Goal: Task Accomplishment & Management: Manage account settings

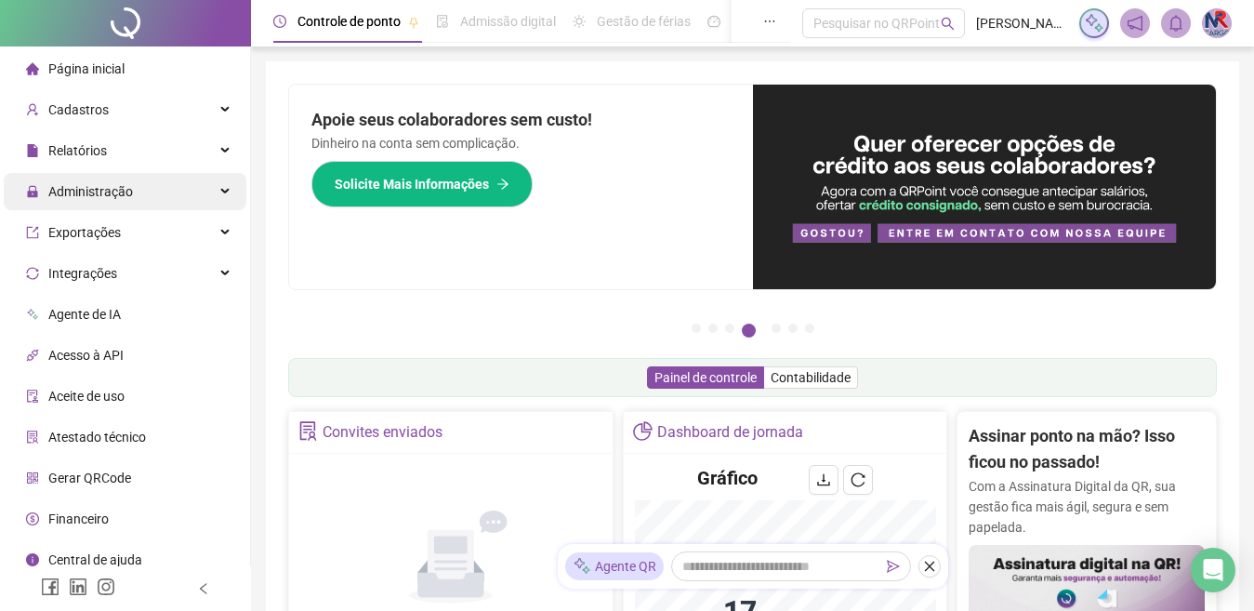
click at [152, 198] on div "Administração" at bounding box center [125, 191] width 243 height 37
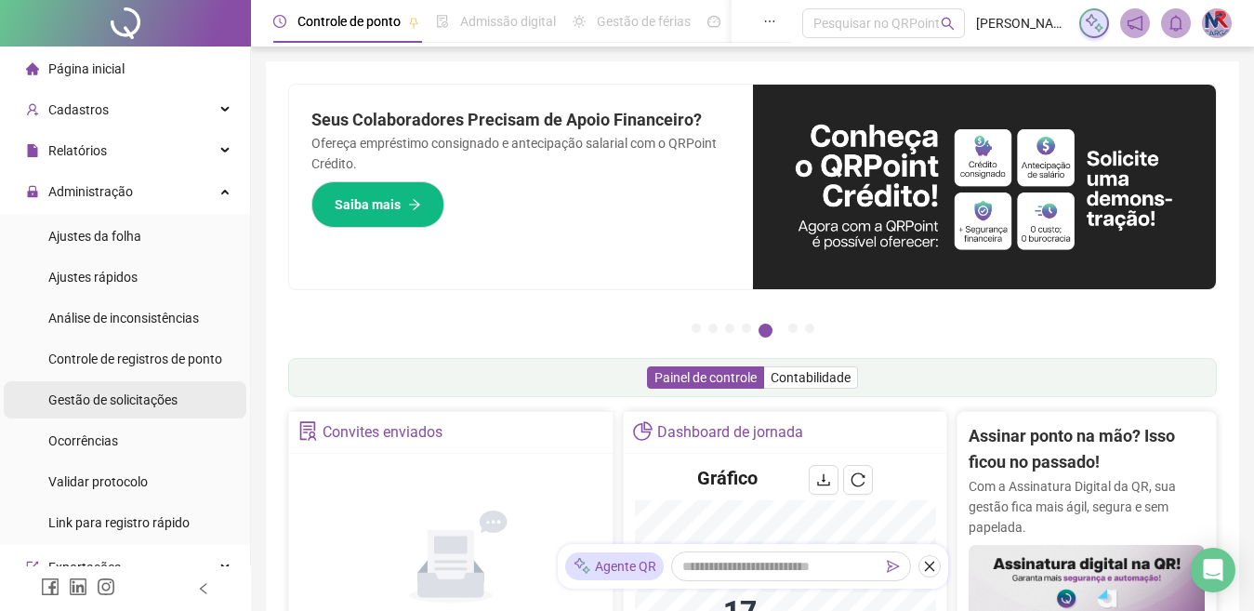
click at [105, 386] on div "Gestão de solicitações" at bounding box center [112, 399] width 129 height 37
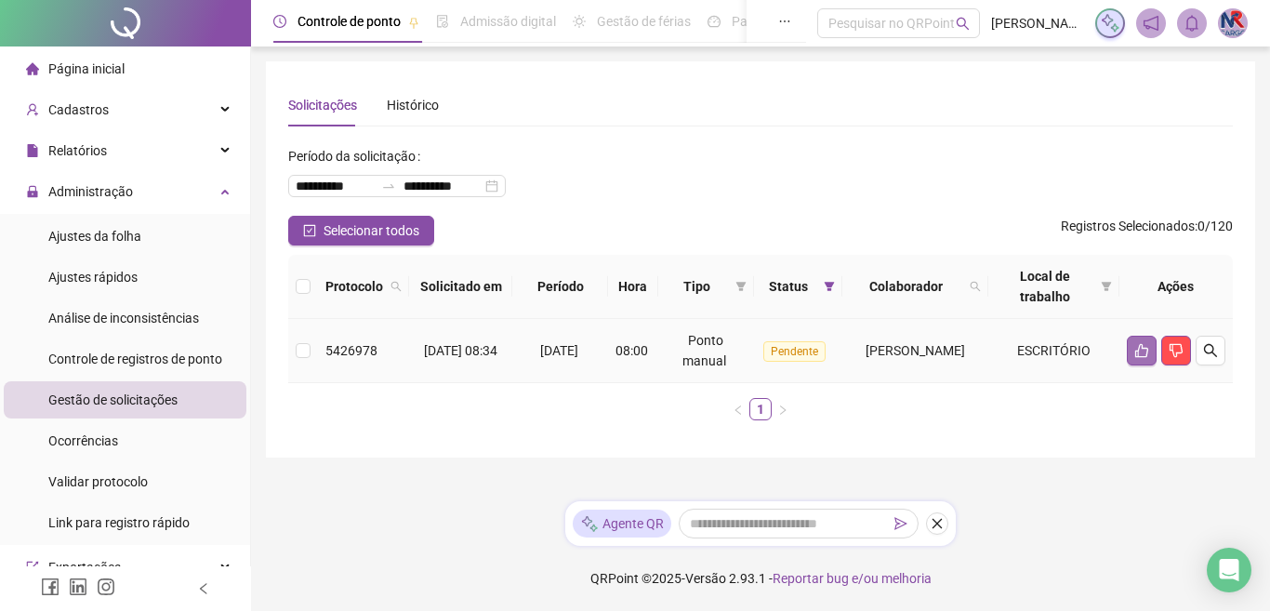
click at [1134, 349] on icon "like" at bounding box center [1141, 350] width 15 height 15
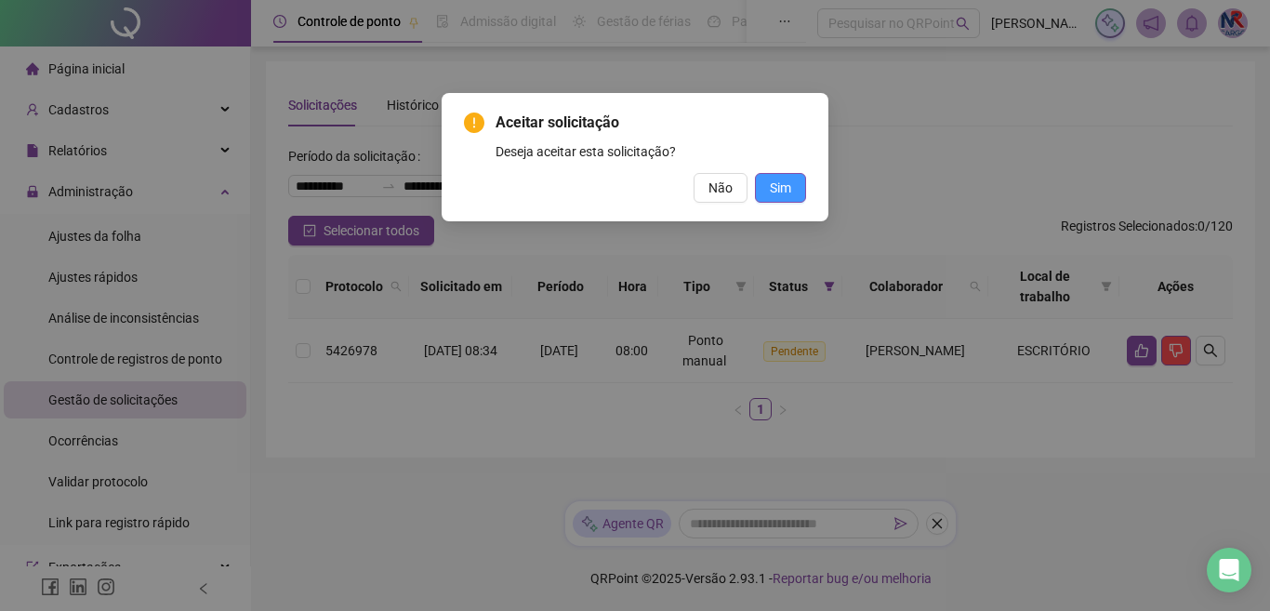
click at [780, 192] on span "Sim" at bounding box center [780, 188] width 21 height 20
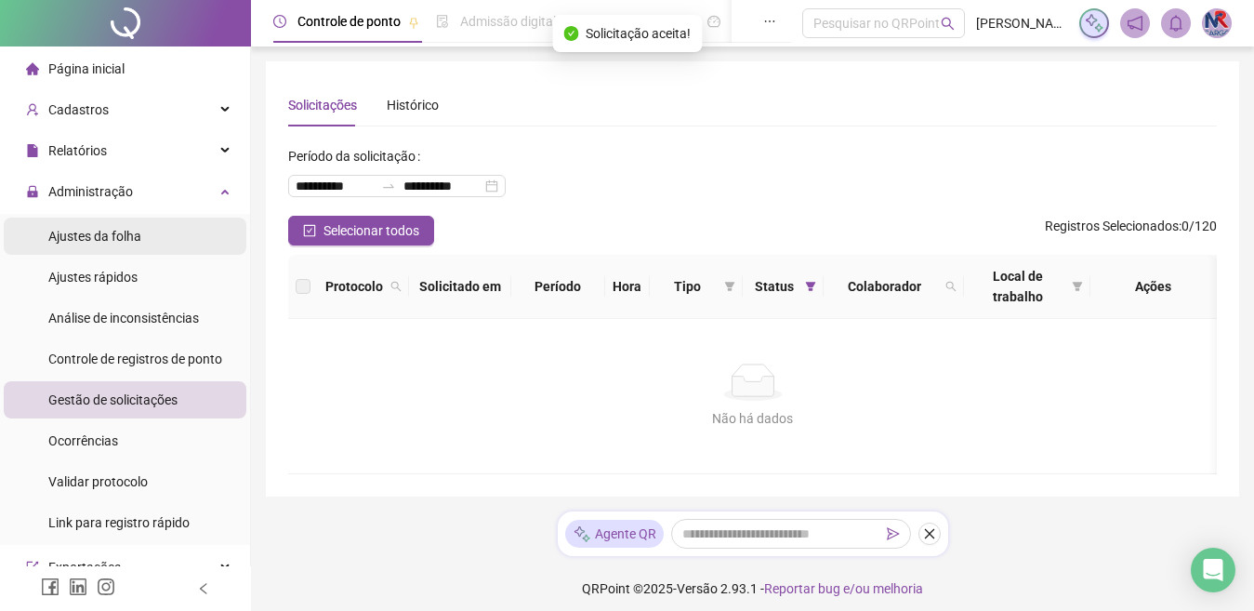
click at [130, 227] on div "Ajustes da folha" at bounding box center [94, 236] width 93 height 37
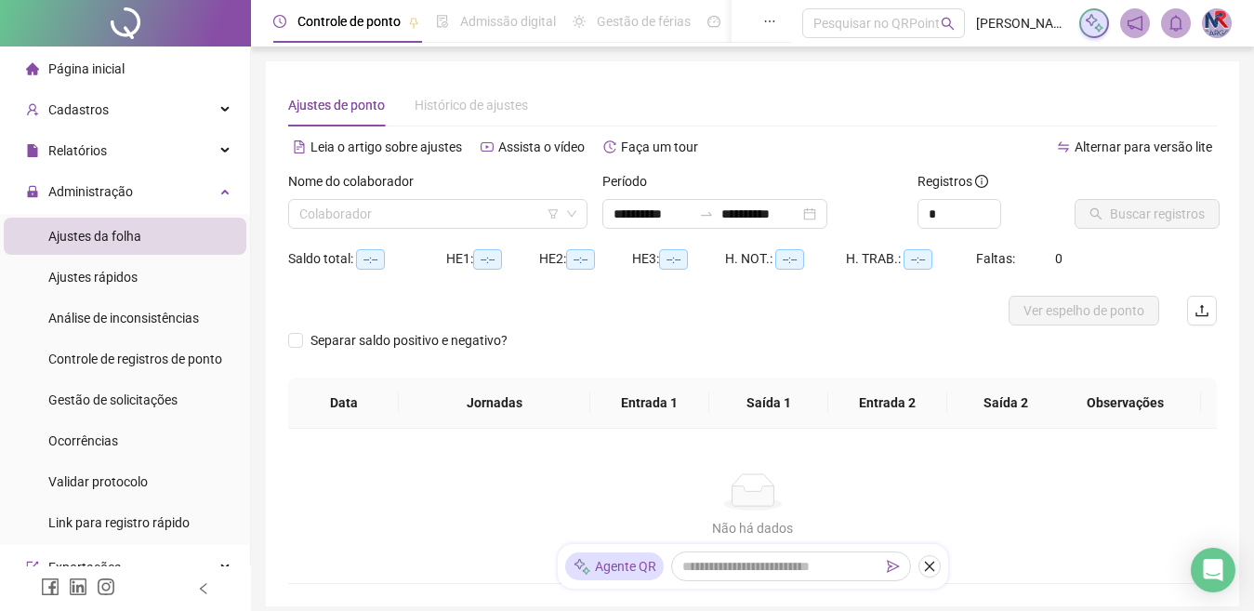
click at [161, 231] on li "Ajustes da folha" at bounding box center [125, 236] width 243 height 37
click at [540, 197] on div "Nome do colaborador" at bounding box center [437, 185] width 299 height 28
click at [540, 212] on input "search" at bounding box center [429, 214] width 260 height 28
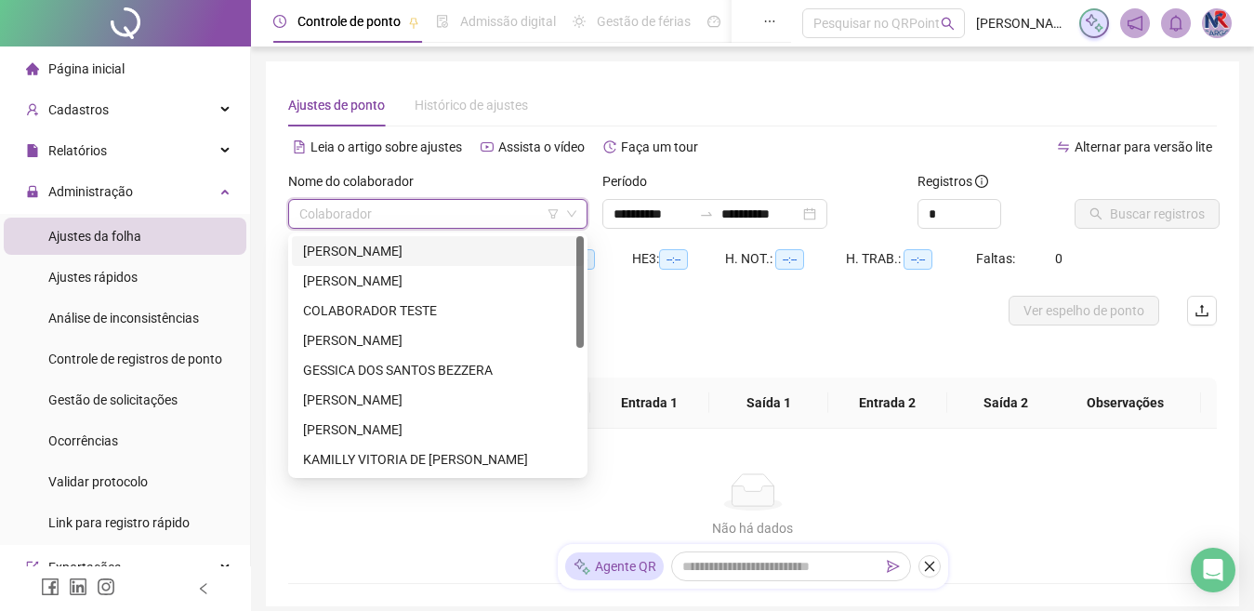
click at [438, 245] on div "[PERSON_NAME]" at bounding box center [438, 251] width 270 height 20
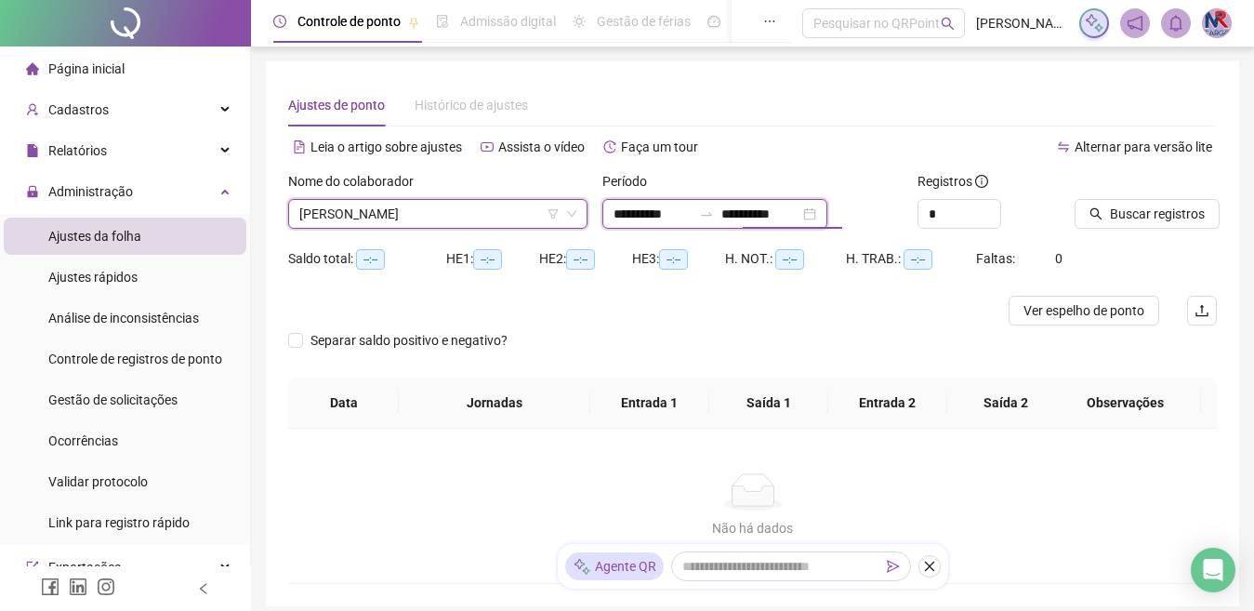
click at [757, 216] on input "**********" at bounding box center [761, 214] width 78 height 20
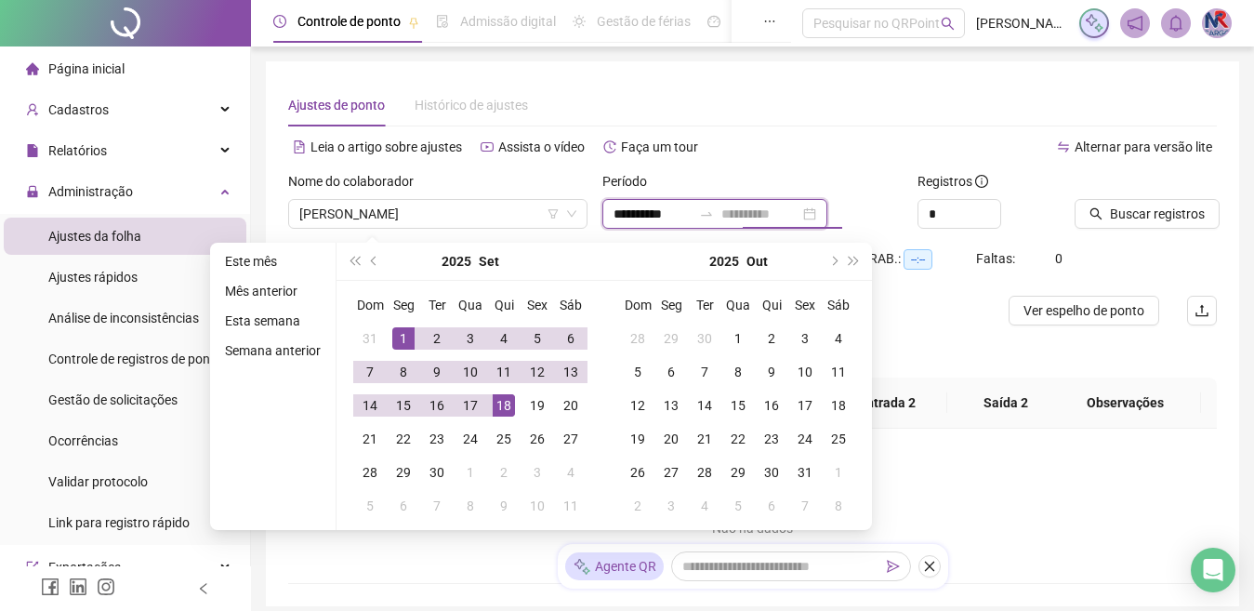
type input "**********"
drag, startPoint x: 511, startPoint y: 400, endPoint x: 577, endPoint y: 394, distance: 65.3
click at [511, 399] on div "18" at bounding box center [504, 405] width 22 height 22
type input "**********"
click at [1205, 214] on button "Buscar registros" at bounding box center [1147, 214] width 145 height 30
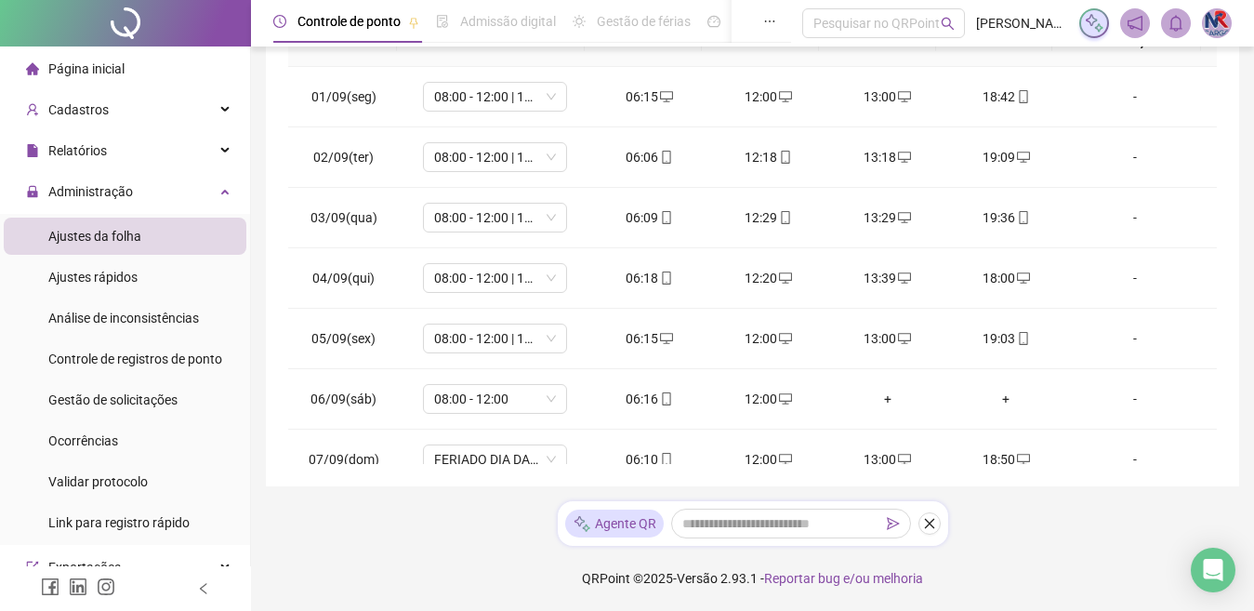
scroll to position [691, 0]
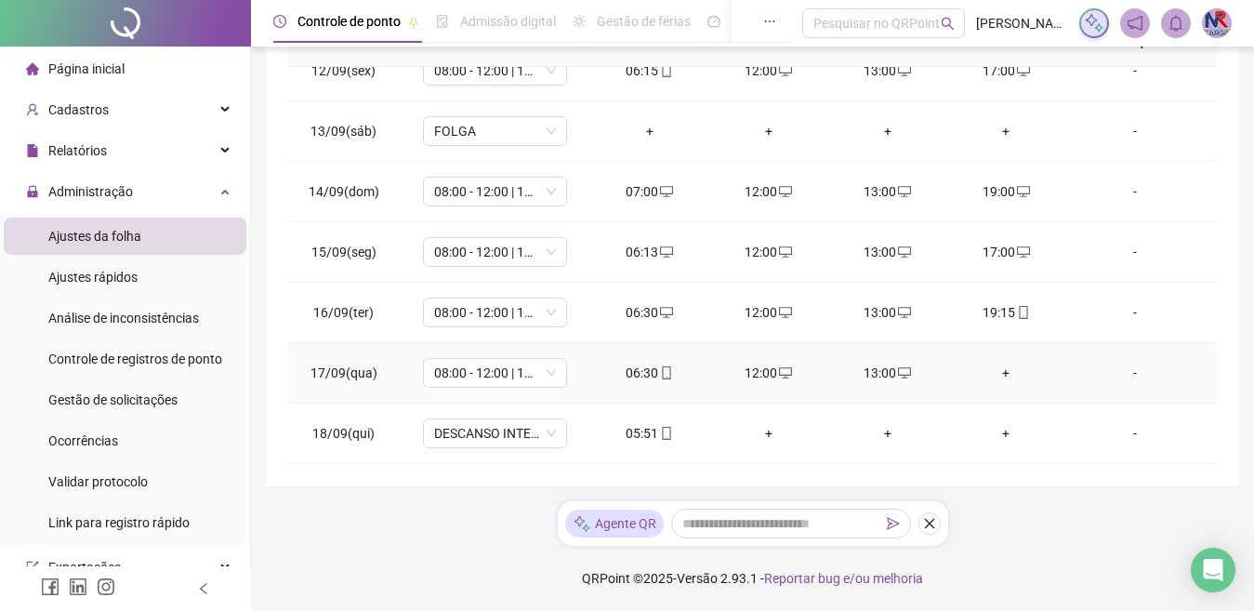
click at [997, 368] on div "+" at bounding box center [1006, 373] width 89 height 20
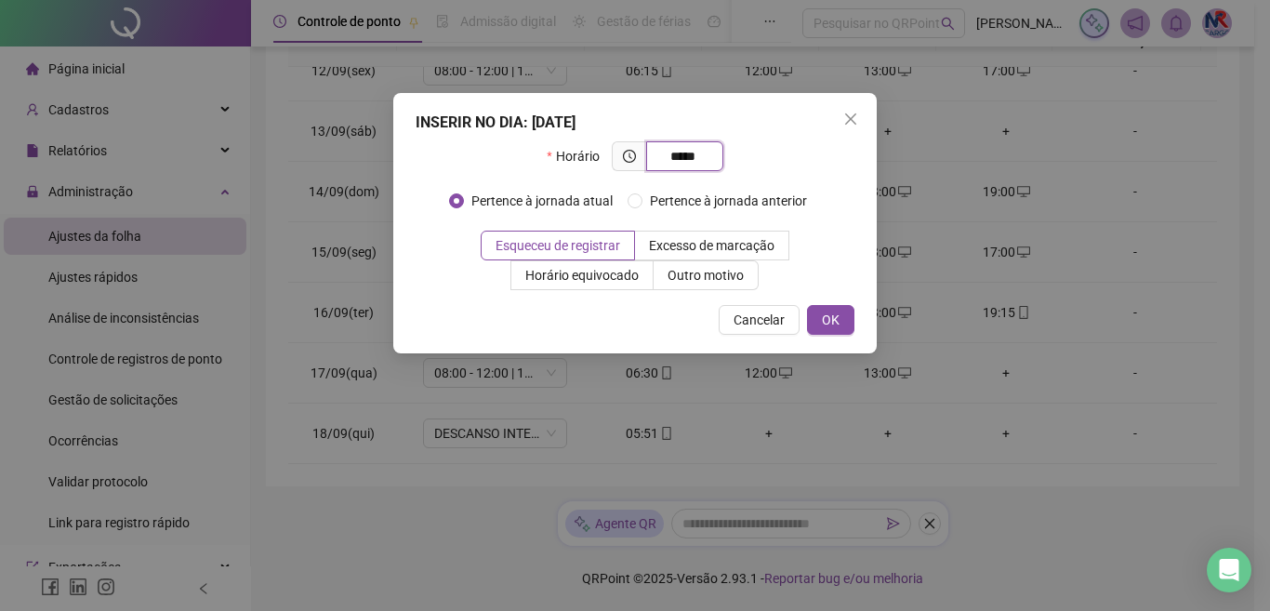
type input "*****"
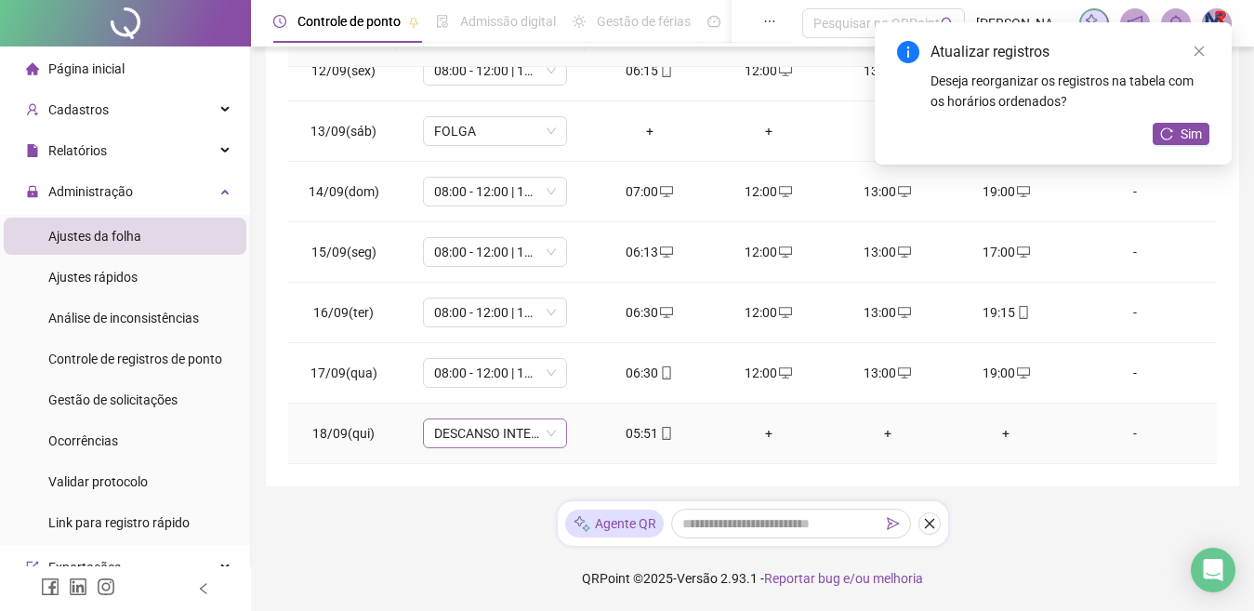
click at [527, 434] on span "DESCANSO INTER-JORNADA" at bounding box center [495, 433] width 122 height 28
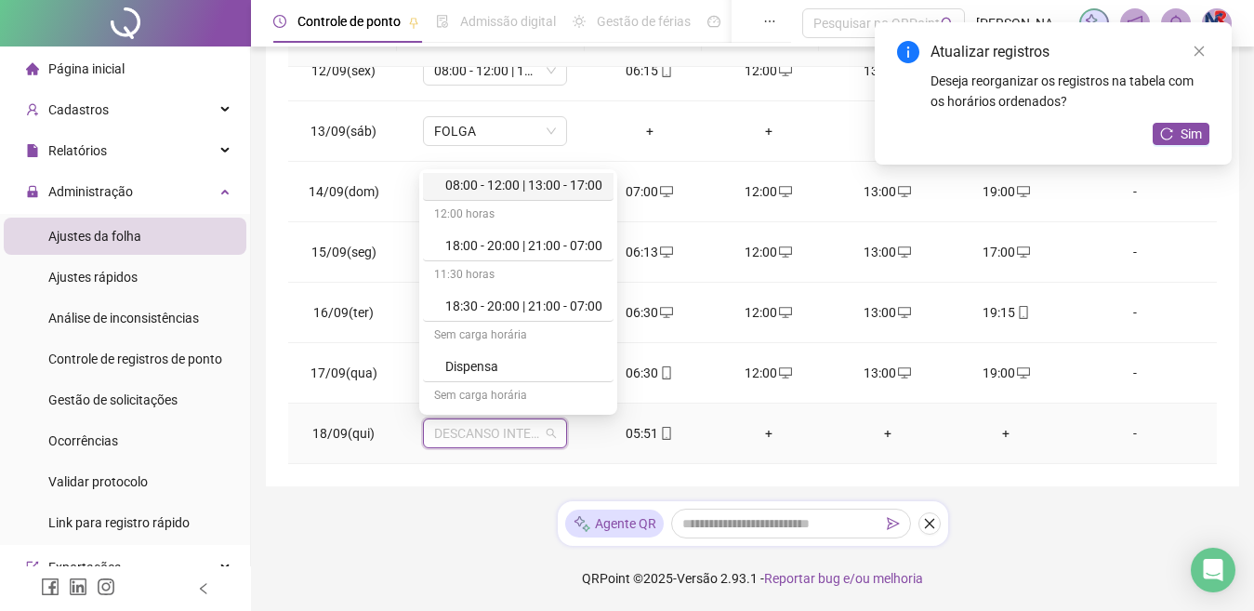
scroll to position [0, 0]
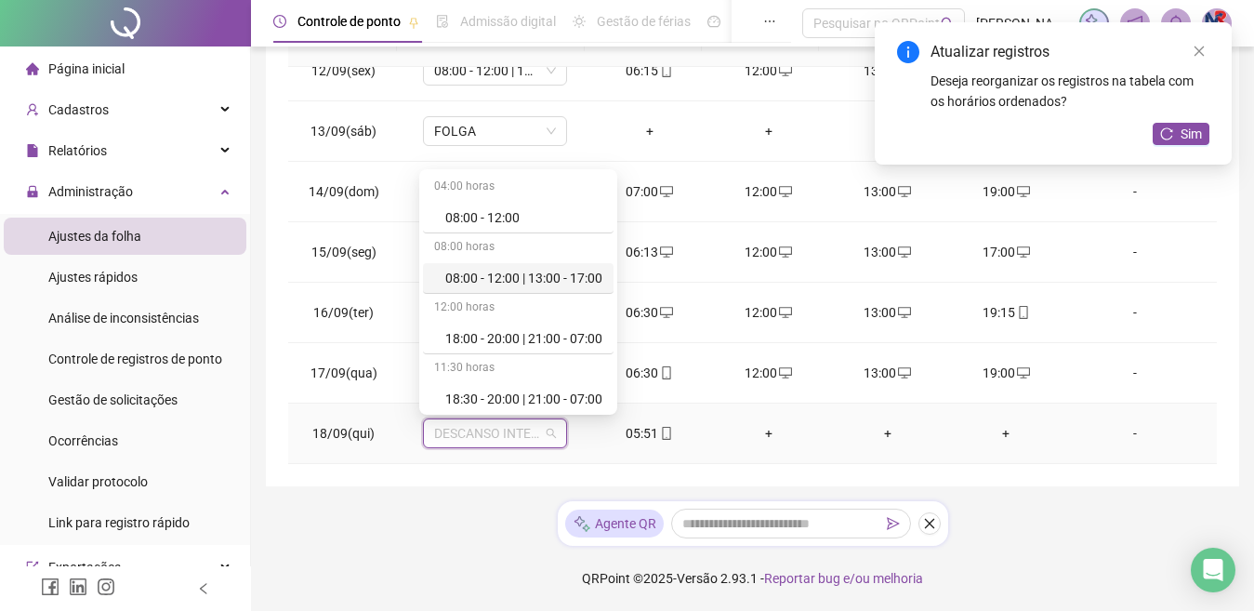
click at [550, 280] on div "08:00 - 12:00 | 13:00 - 17:00" at bounding box center [523, 278] width 157 height 20
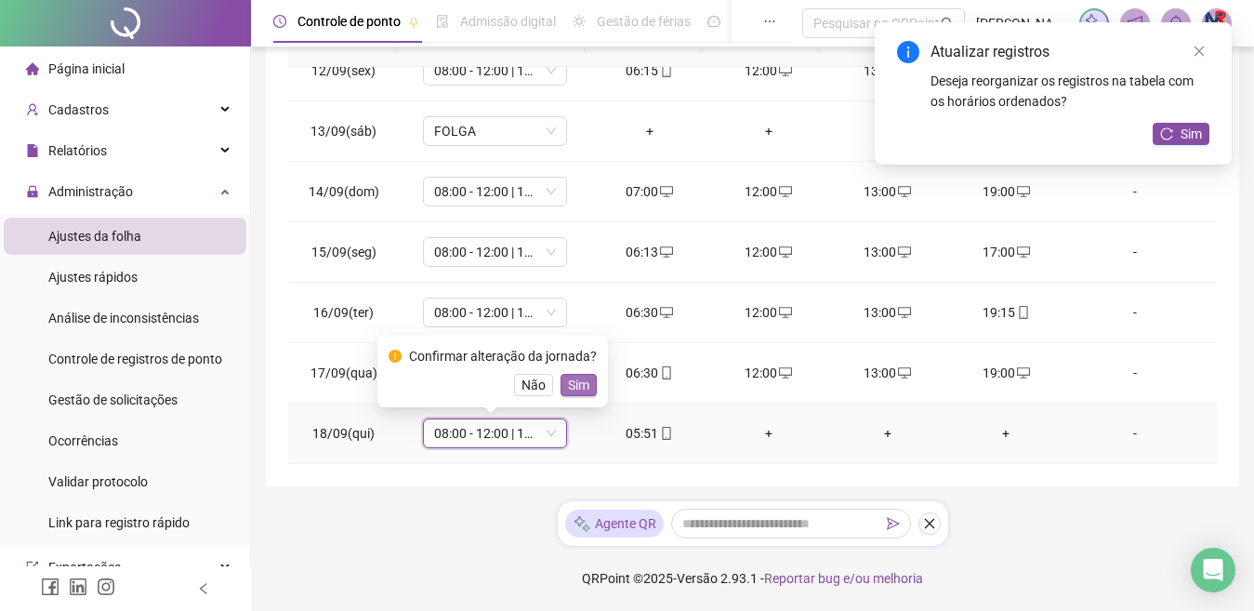
click at [577, 386] on span "Sim" at bounding box center [578, 385] width 21 height 20
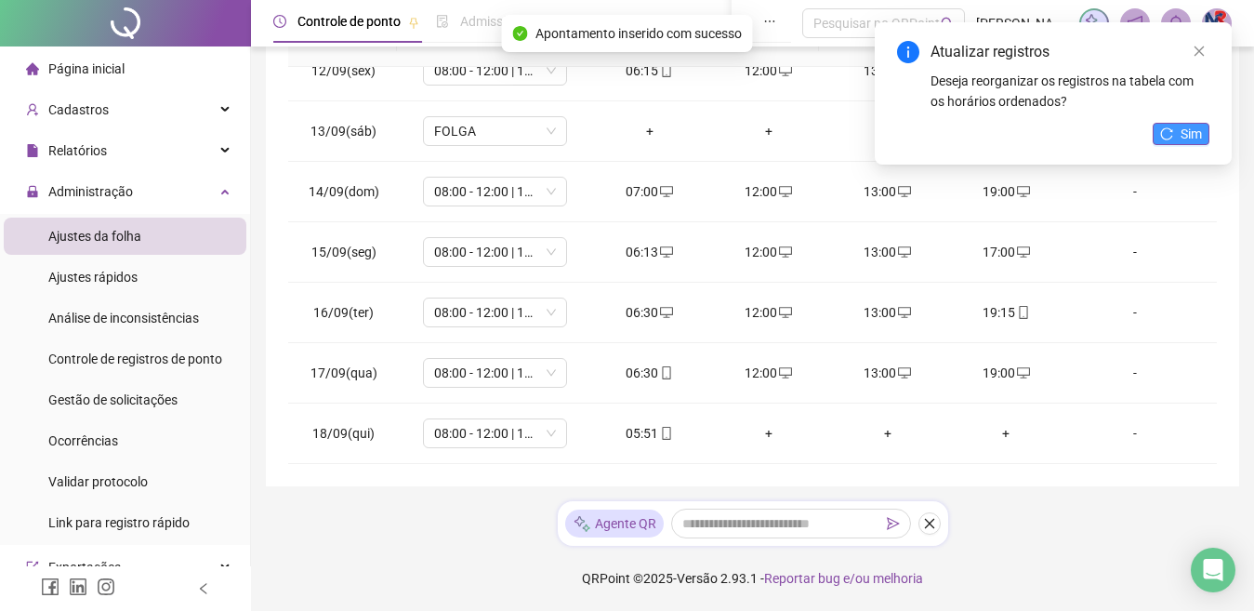
click at [1186, 144] on button "Sim" at bounding box center [1181, 134] width 57 height 22
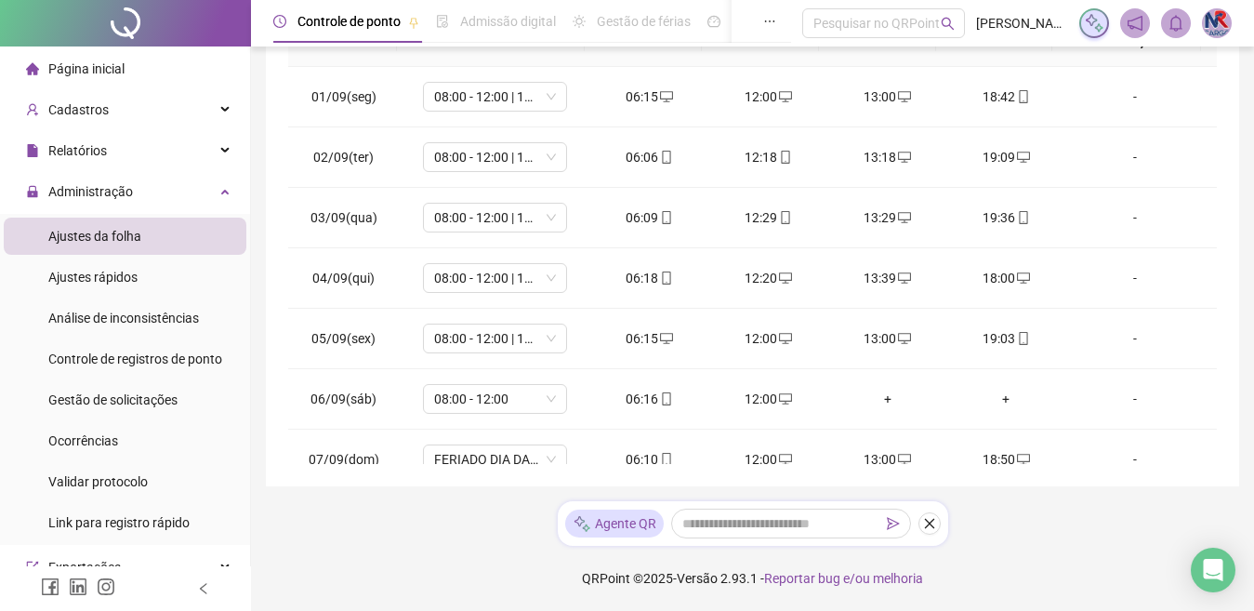
scroll to position [691, 0]
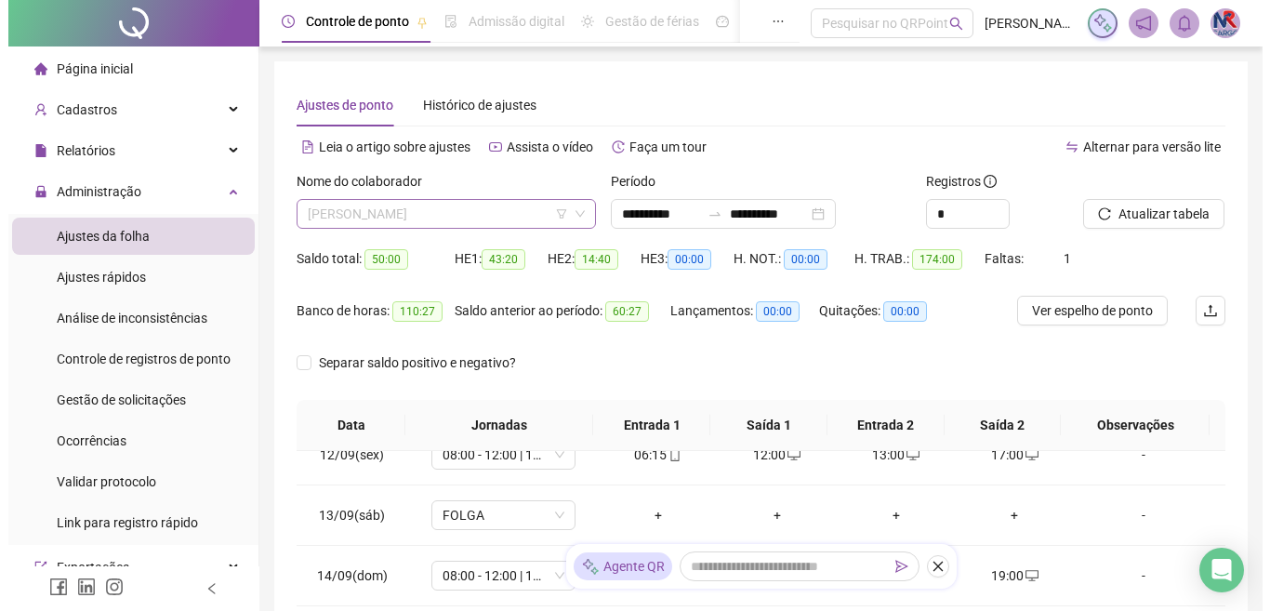
scroll to position [0, 0]
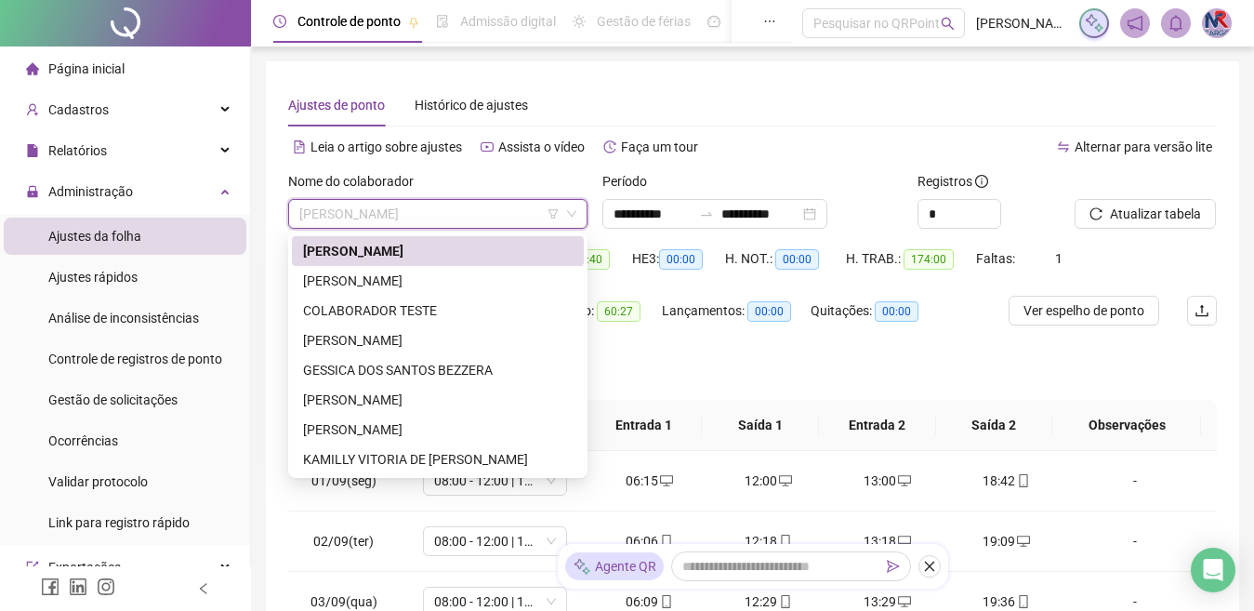
click at [451, 267] on div "[PERSON_NAME]" at bounding box center [438, 281] width 292 height 30
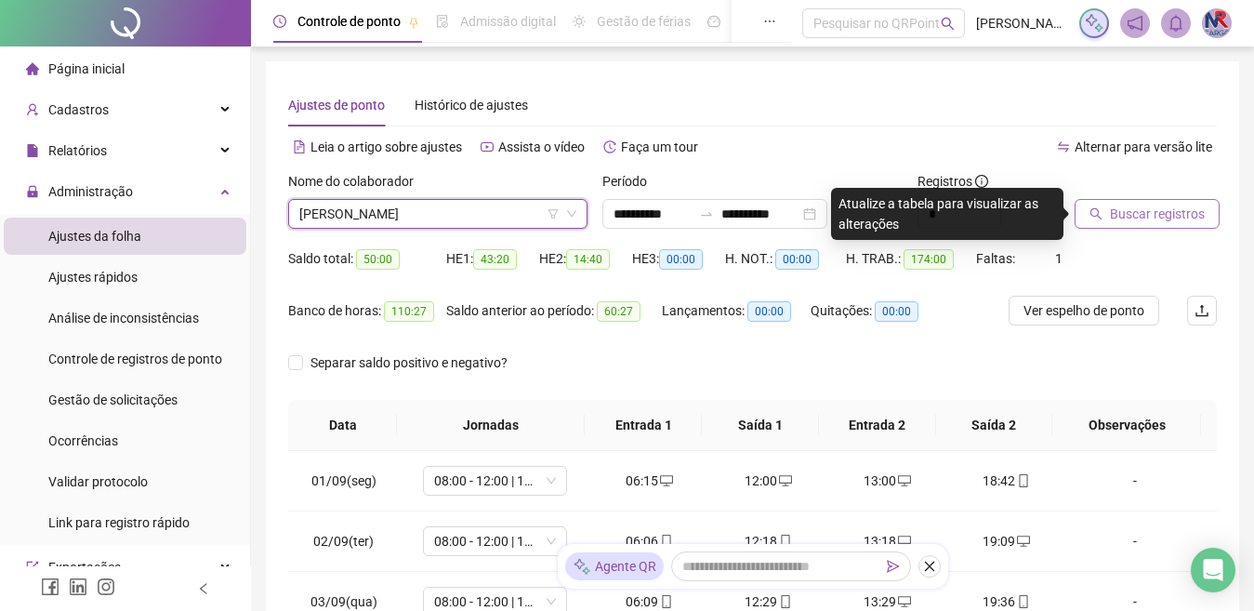
click at [1134, 210] on span "Buscar registros" at bounding box center [1157, 214] width 95 height 20
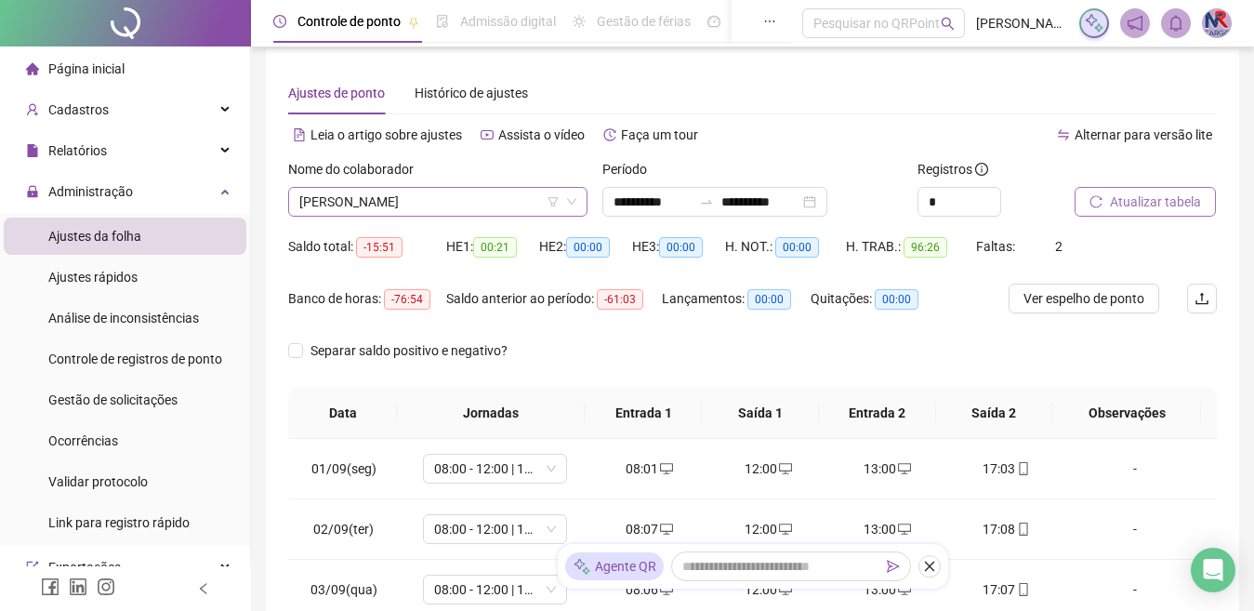
click at [519, 211] on span "[PERSON_NAME]" at bounding box center [437, 202] width 277 height 28
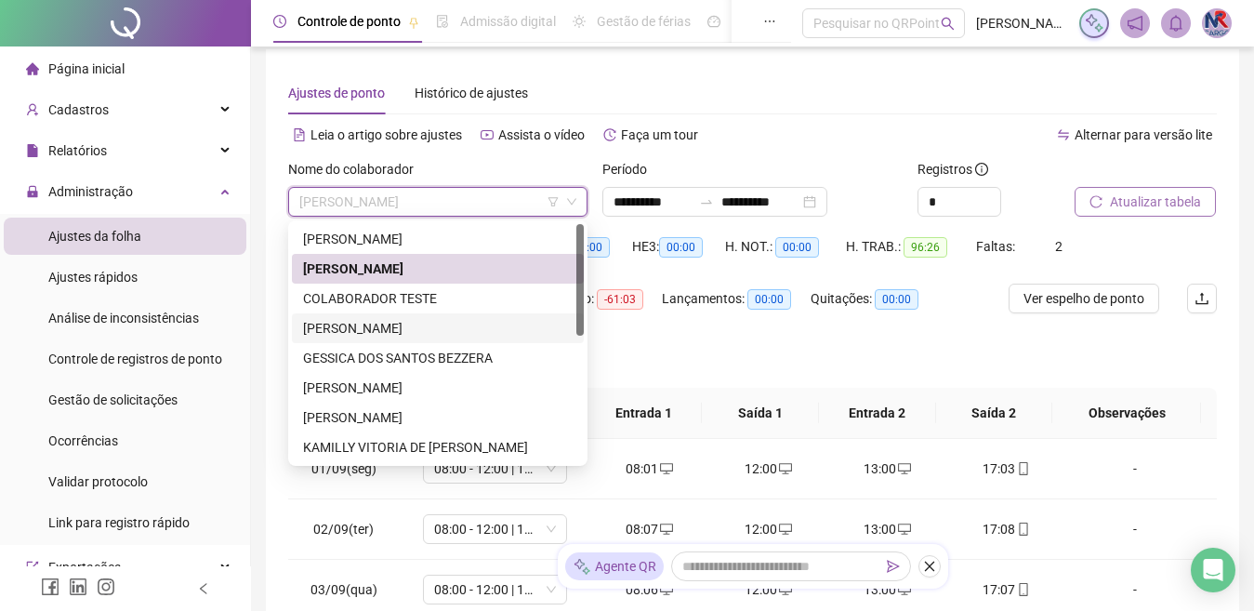
click at [458, 318] on div "[PERSON_NAME]" at bounding box center [438, 328] width 270 height 20
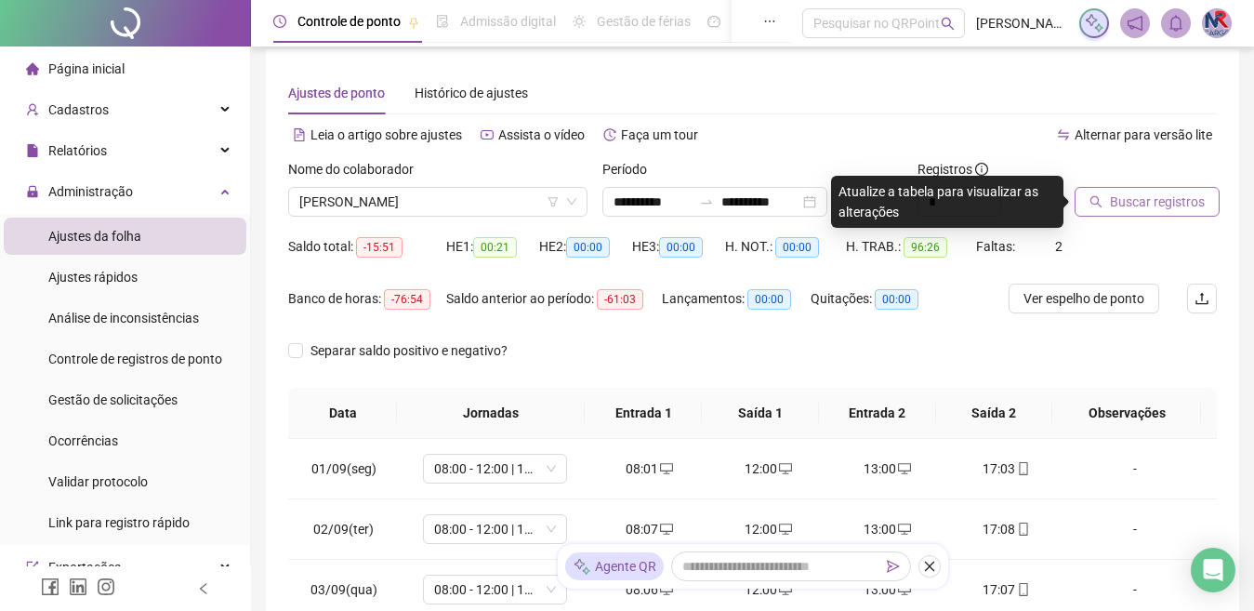
click at [1186, 192] on span "Buscar registros" at bounding box center [1157, 202] width 95 height 20
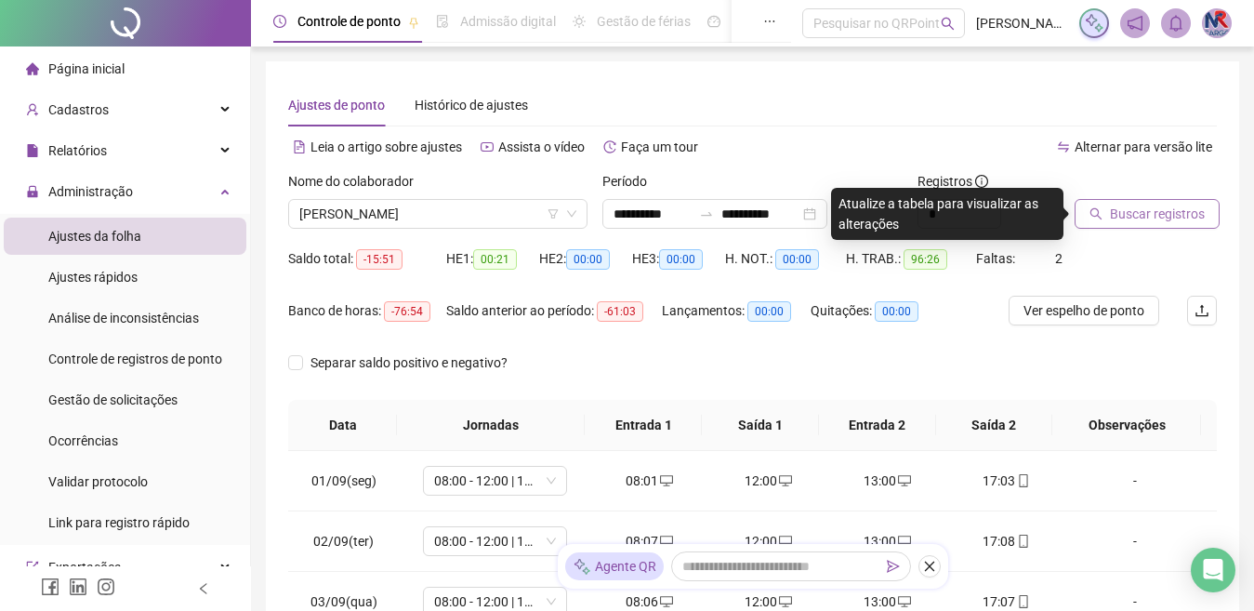
click at [1114, 199] on button "Buscar registros" at bounding box center [1147, 214] width 145 height 30
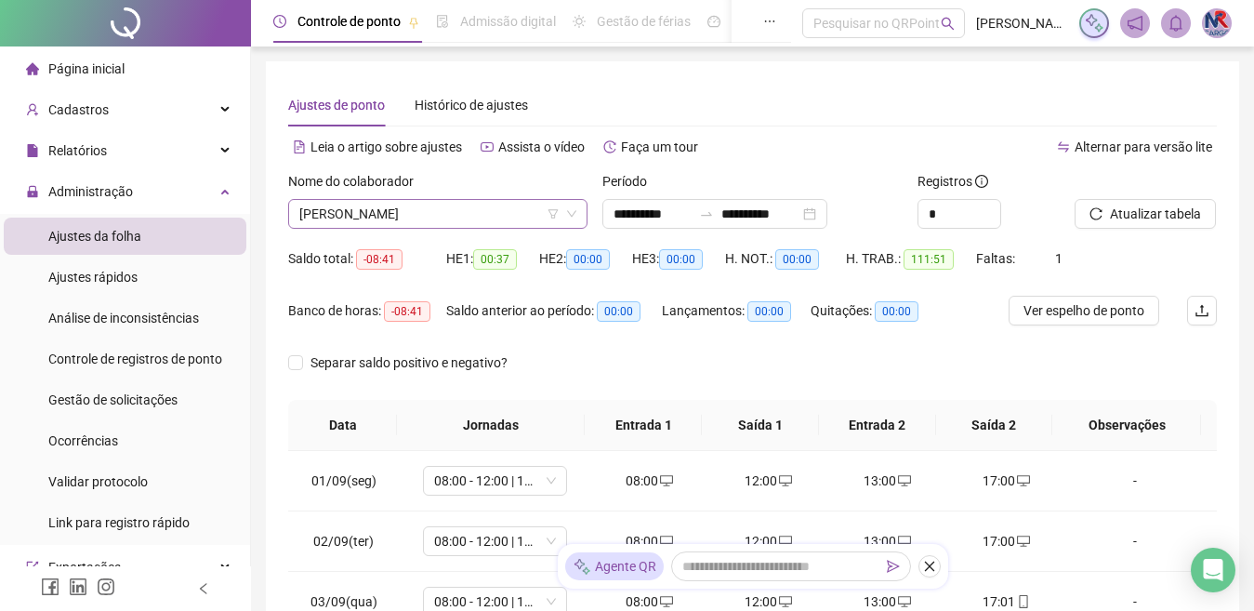
click at [526, 211] on span "[PERSON_NAME]" at bounding box center [437, 214] width 277 height 28
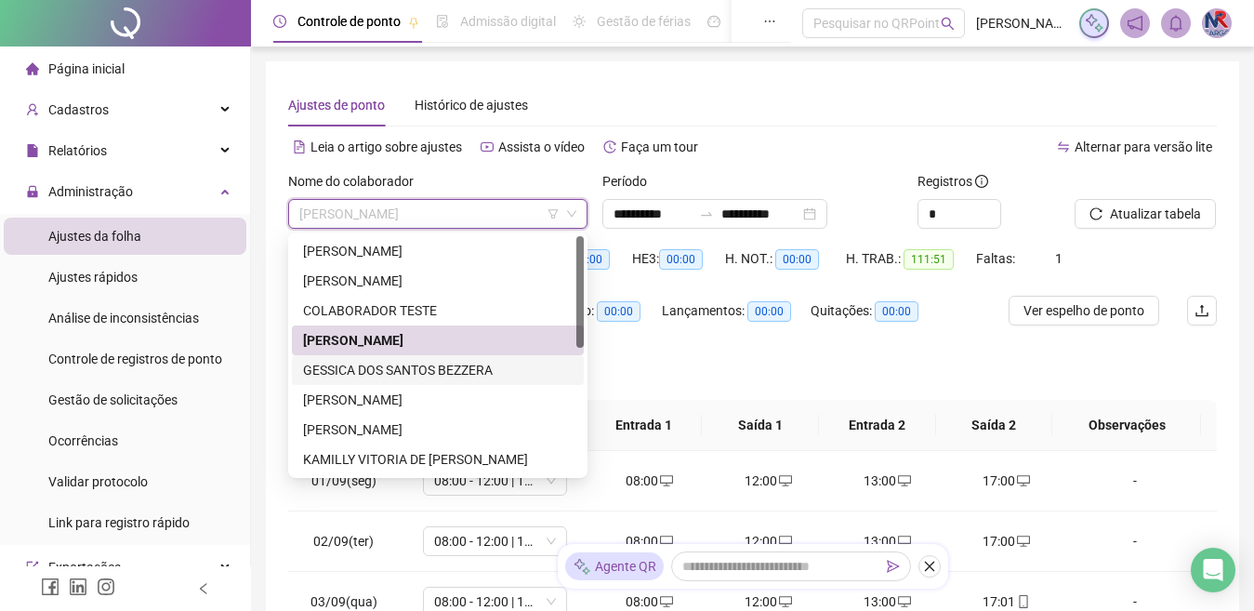
click at [437, 362] on div "GESSICA DOS SANTOS BEZZERA" at bounding box center [438, 370] width 270 height 20
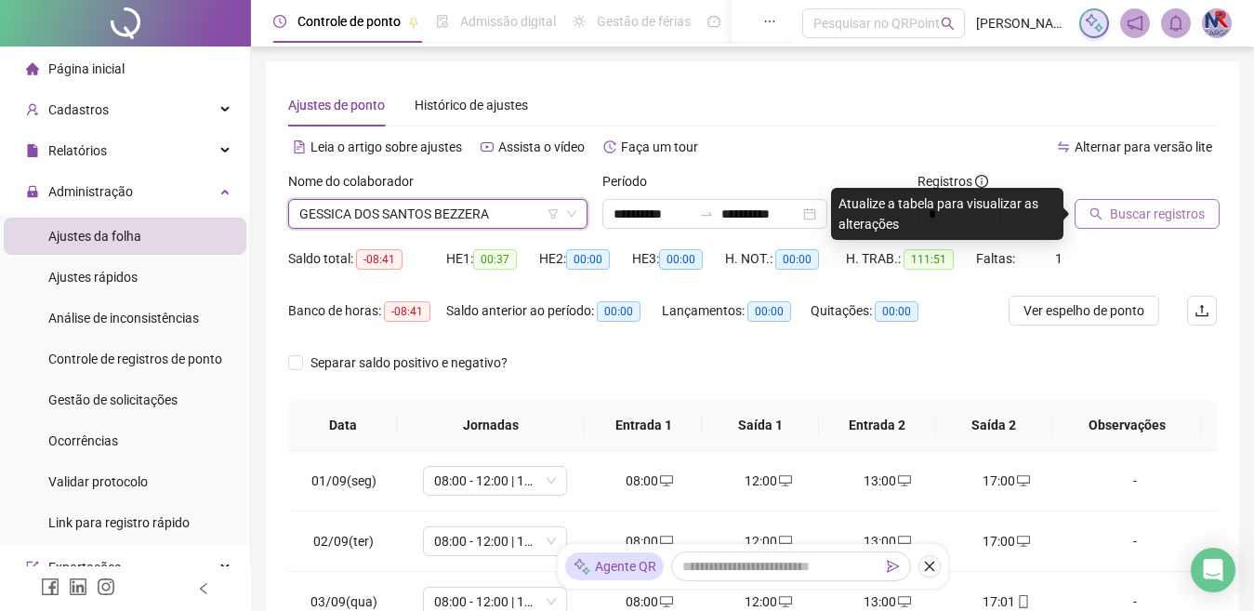
click at [1108, 210] on button "Buscar registros" at bounding box center [1147, 214] width 145 height 30
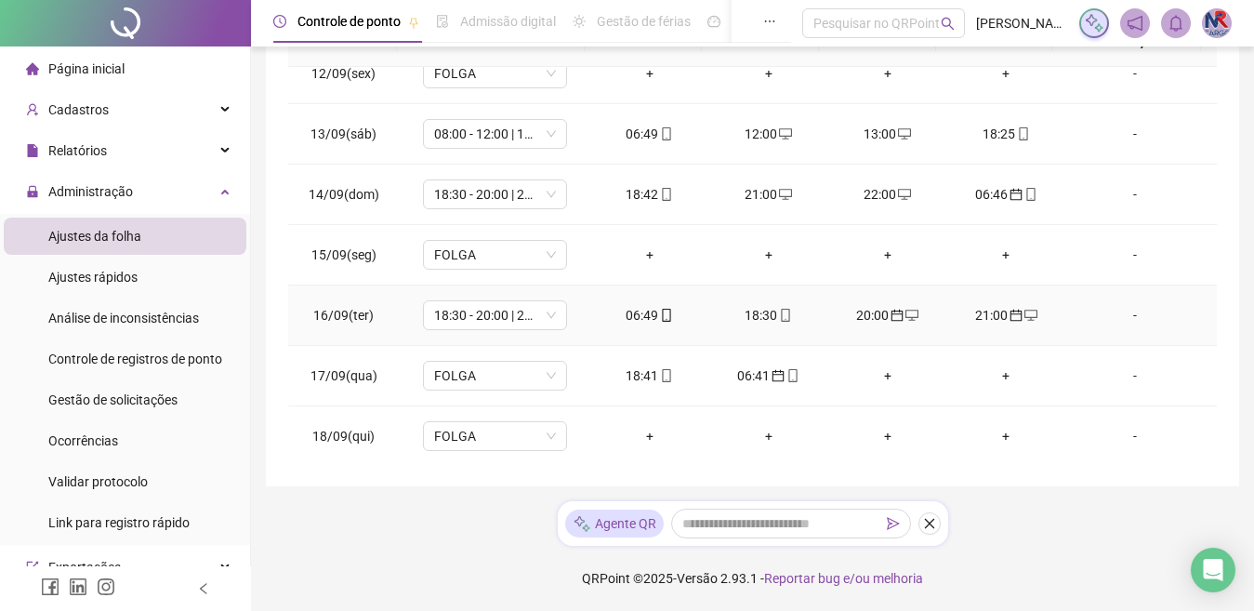
scroll to position [691, 0]
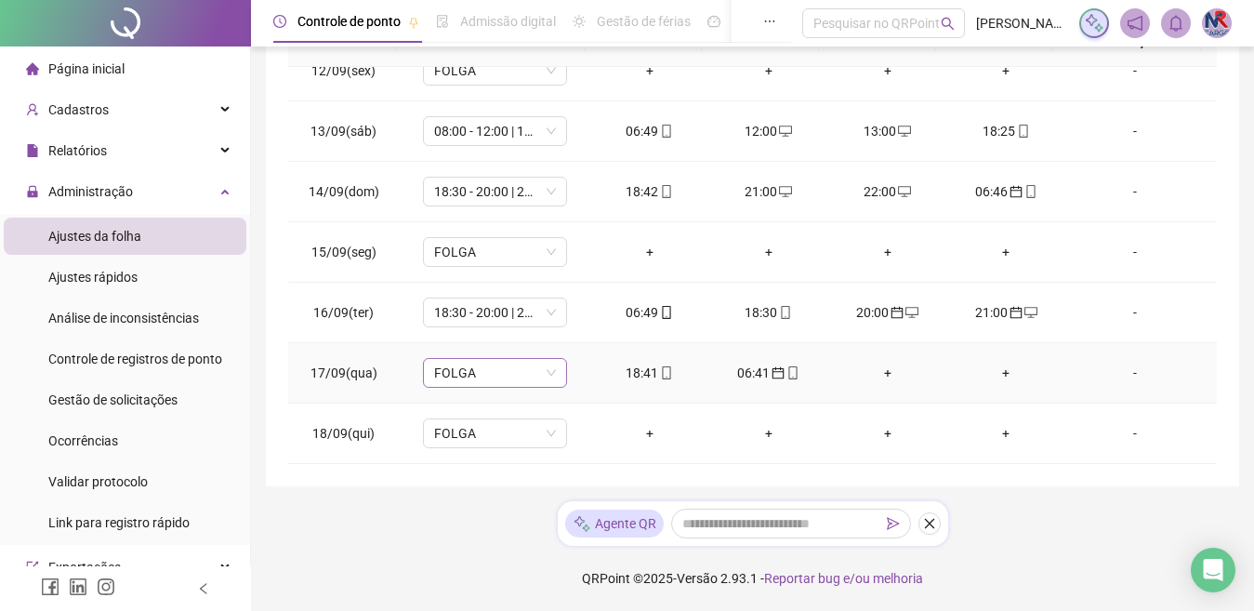
click at [478, 373] on span "FOLGA" at bounding box center [495, 373] width 122 height 28
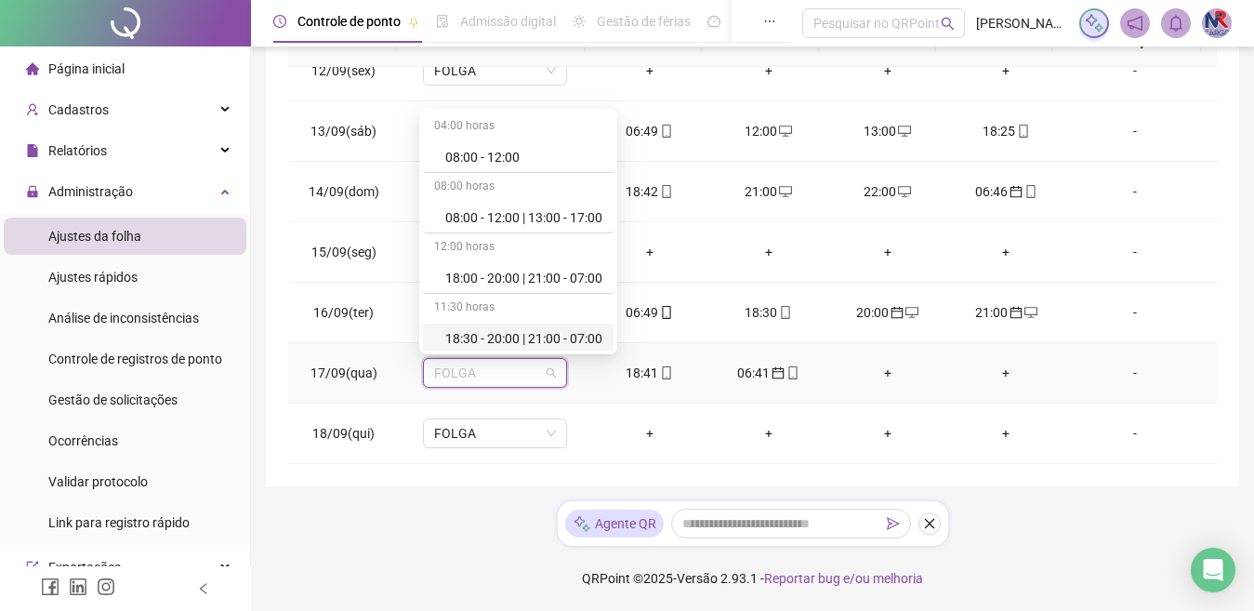
click at [503, 329] on div "18:30 - 20:00 | 21:00 - 07:00" at bounding box center [523, 338] width 157 height 20
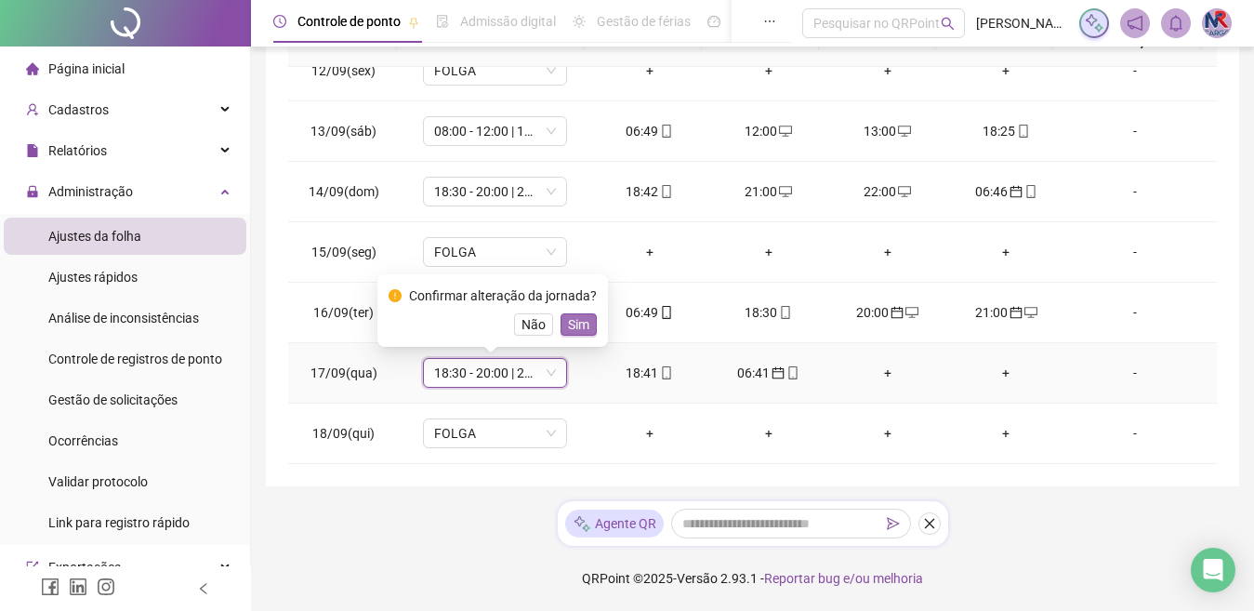
click at [568, 325] on span "Sim" at bounding box center [578, 324] width 21 height 20
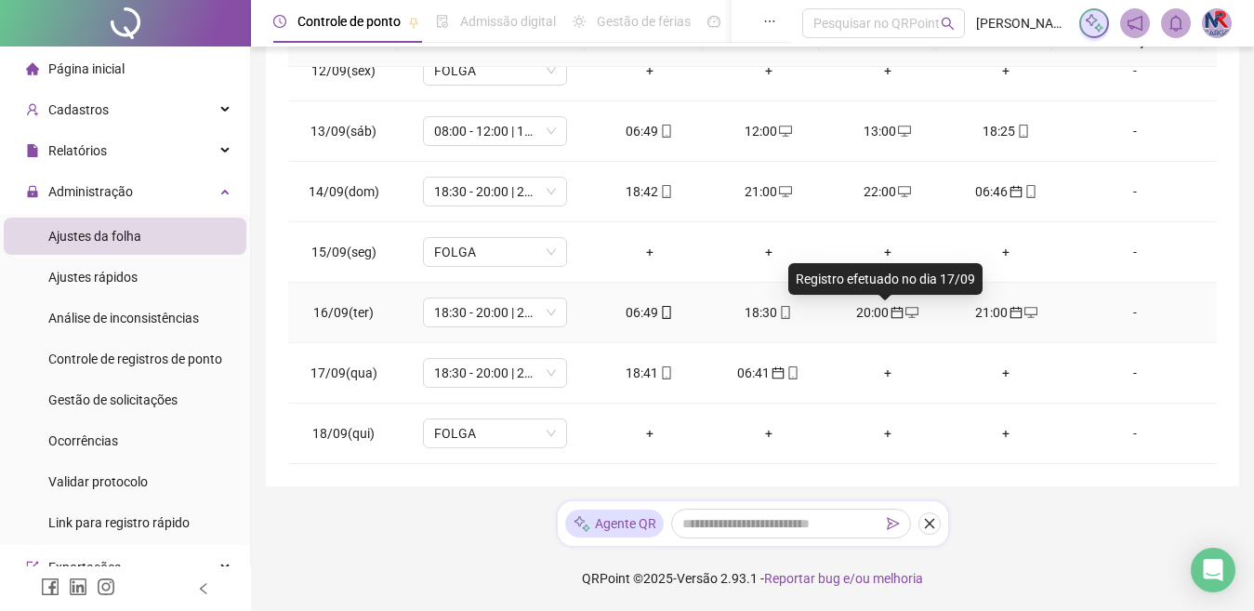
click at [891, 307] on icon "calendar" at bounding box center [897, 312] width 13 height 13
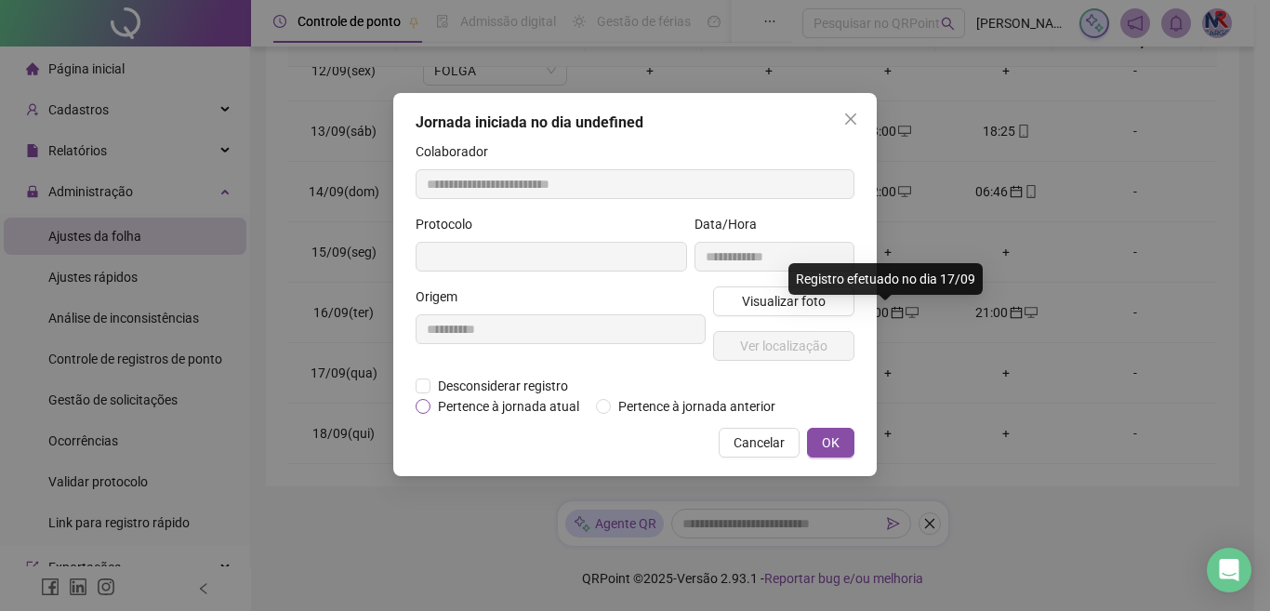
click at [567, 408] on span "Pertence à jornada atual" at bounding box center [509, 406] width 156 height 20
click at [528, 407] on span "Pertence à jornada atual" at bounding box center [509, 406] width 156 height 20
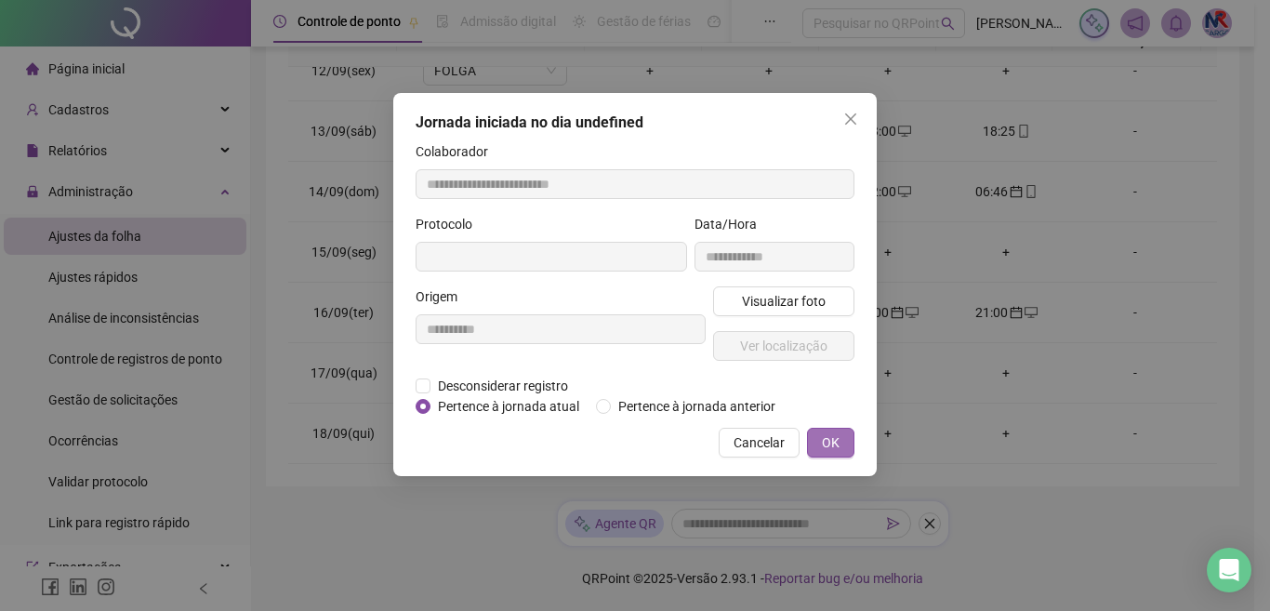
click at [824, 444] on span "OK" at bounding box center [831, 442] width 18 height 20
click at [816, 447] on button "OK" at bounding box center [830, 443] width 47 height 30
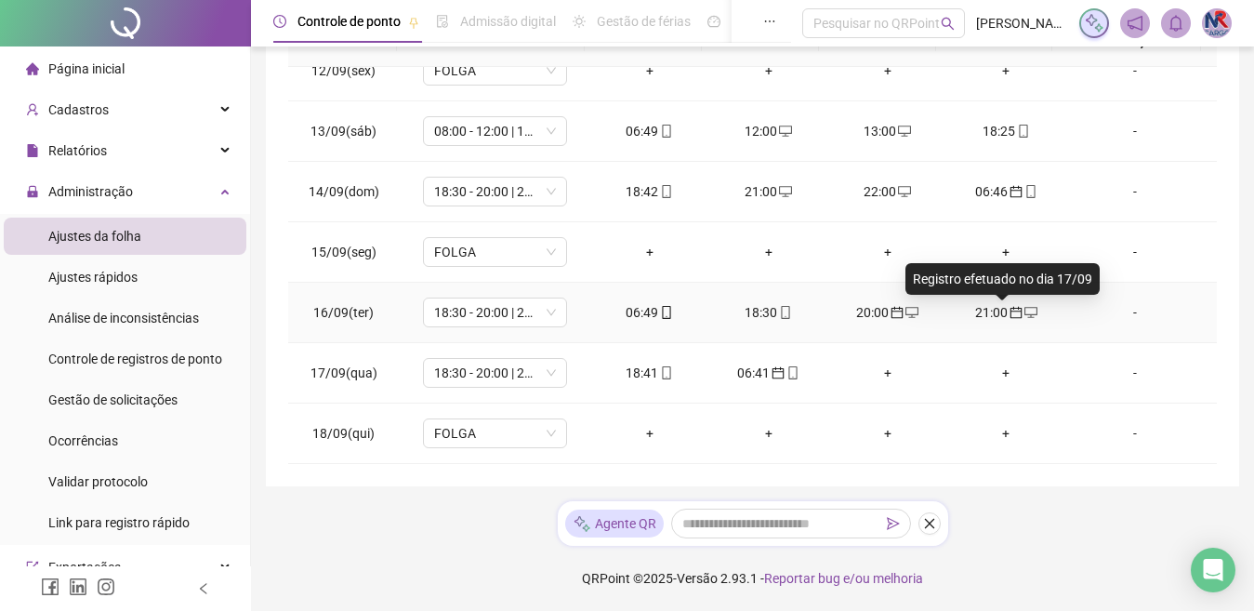
click at [1011, 308] on icon "calendar" at bounding box center [1017, 313] width 12 height 12
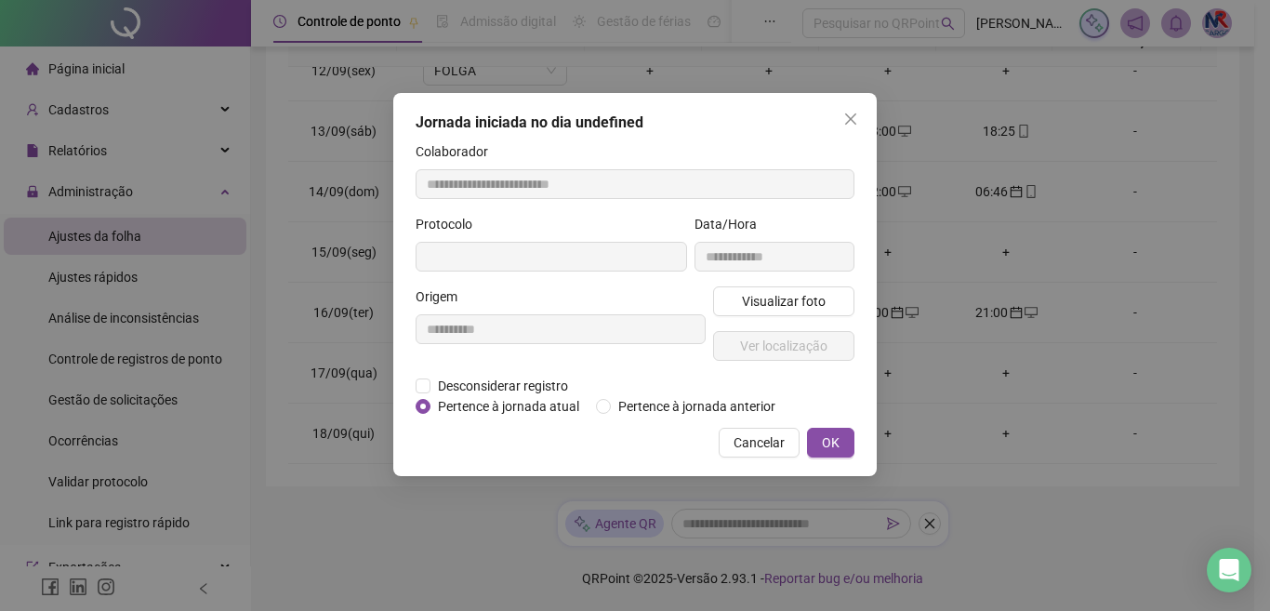
type input "**********"
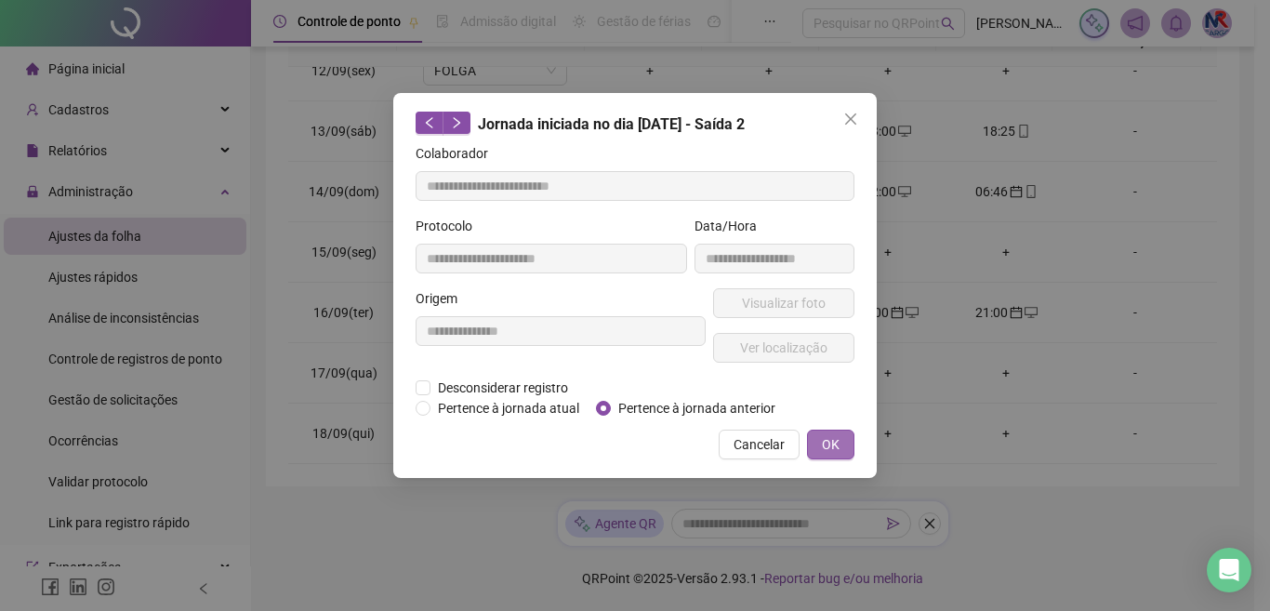
click at [821, 438] on button "OK" at bounding box center [830, 445] width 47 height 30
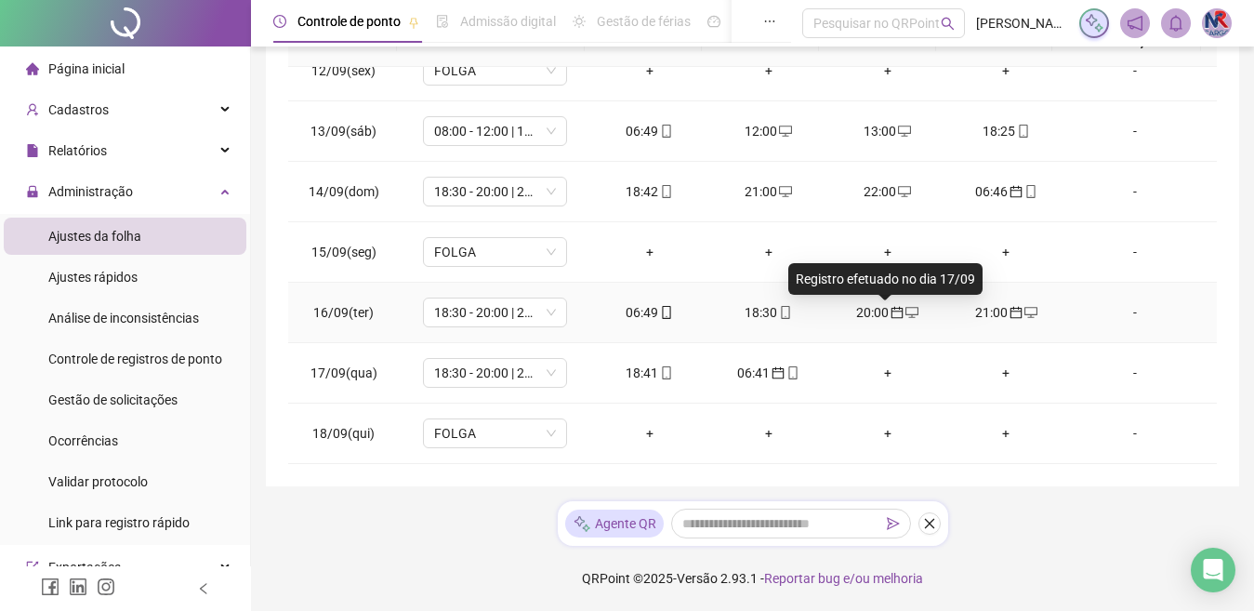
click at [891, 315] on icon "calendar" at bounding box center [897, 312] width 13 height 13
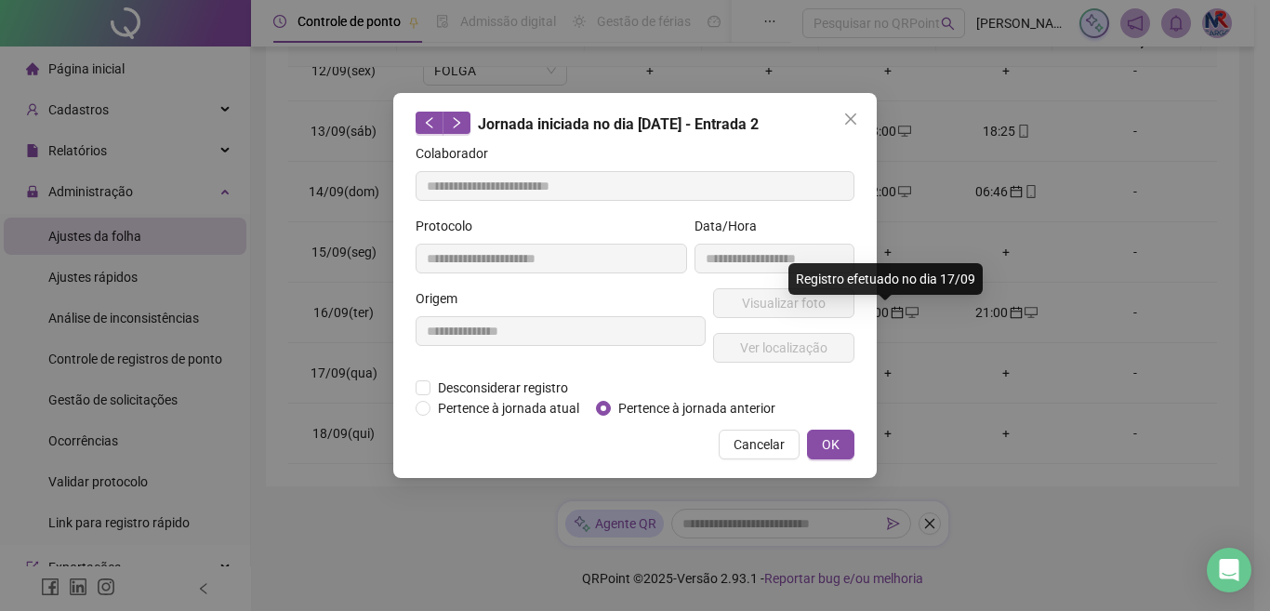
type input "**********"
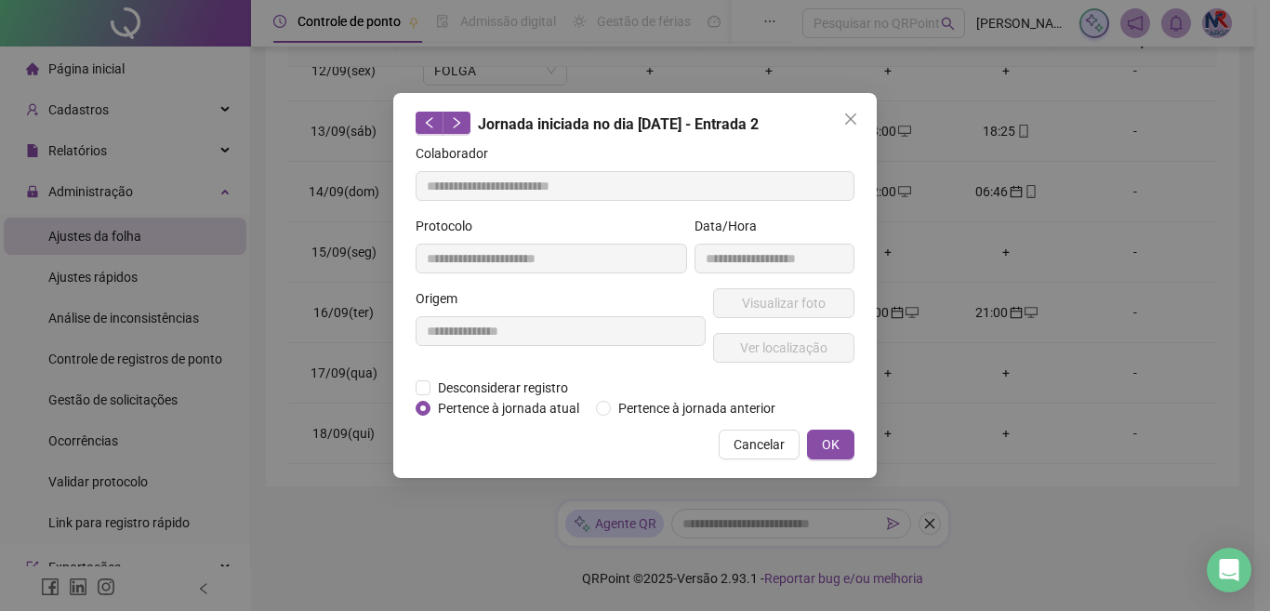
drag, startPoint x: 833, startPoint y: 448, endPoint x: 825, endPoint y: 428, distance: 22.1
click at [828, 432] on button "OK" at bounding box center [830, 445] width 47 height 30
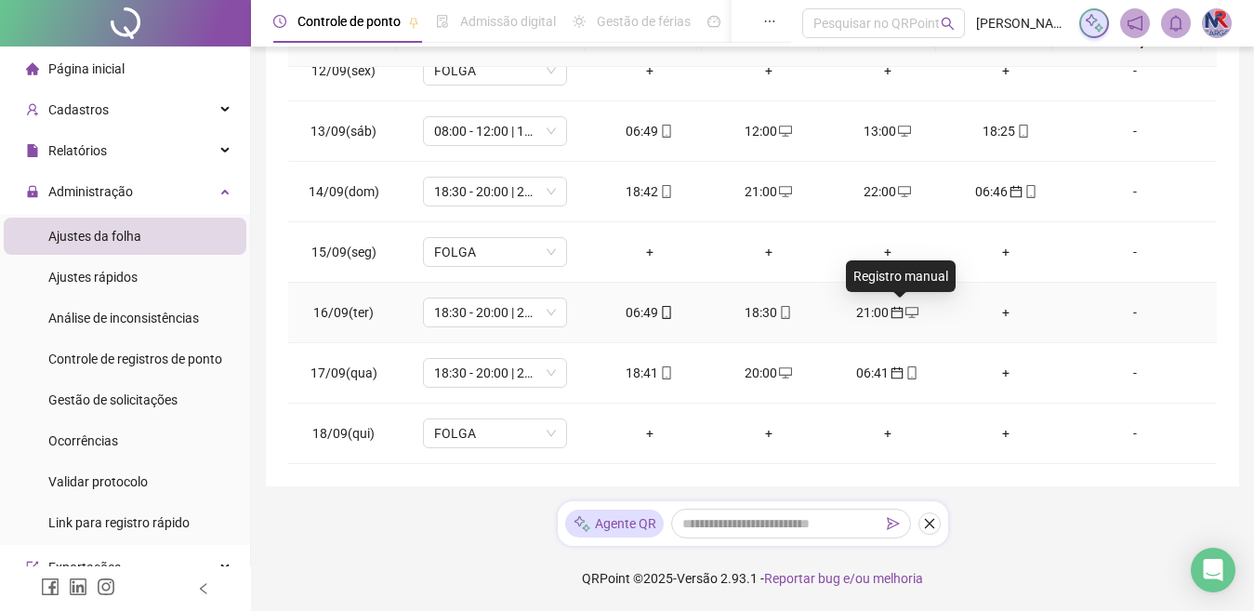
click at [891, 314] on icon "calendar" at bounding box center [897, 312] width 13 height 13
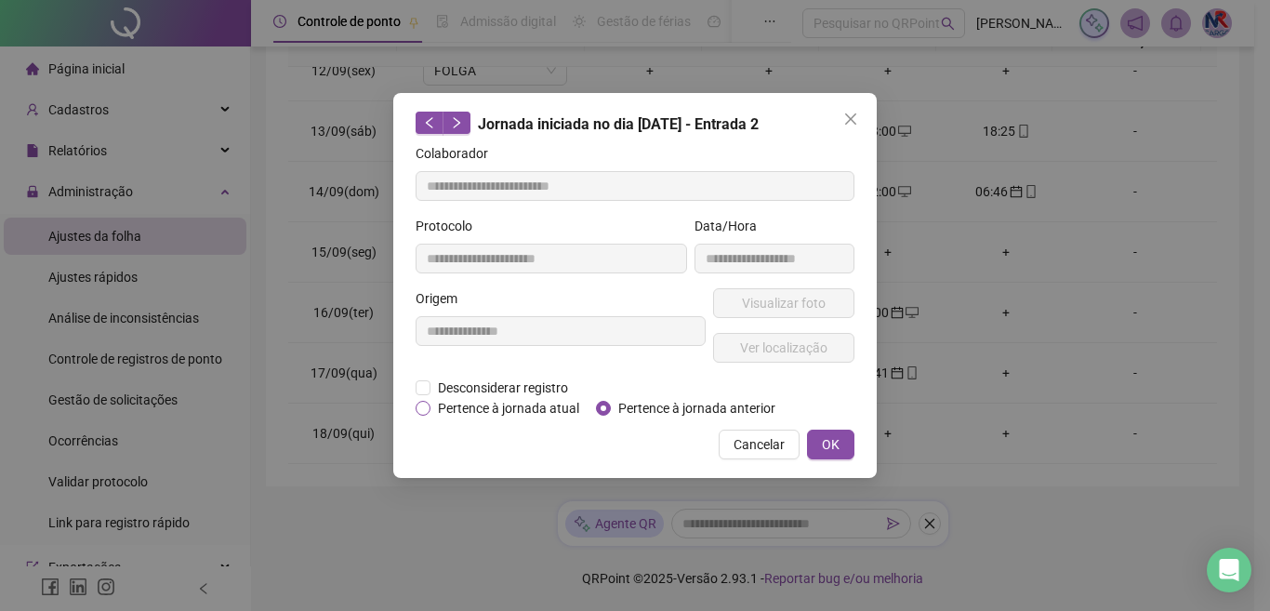
click at [487, 405] on span "Pertence à jornada atual" at bounding box center [509, 408] width 156 height 20
click at [829, 436] on span "OK" at bounding box center [831, 444] width 18 height 20
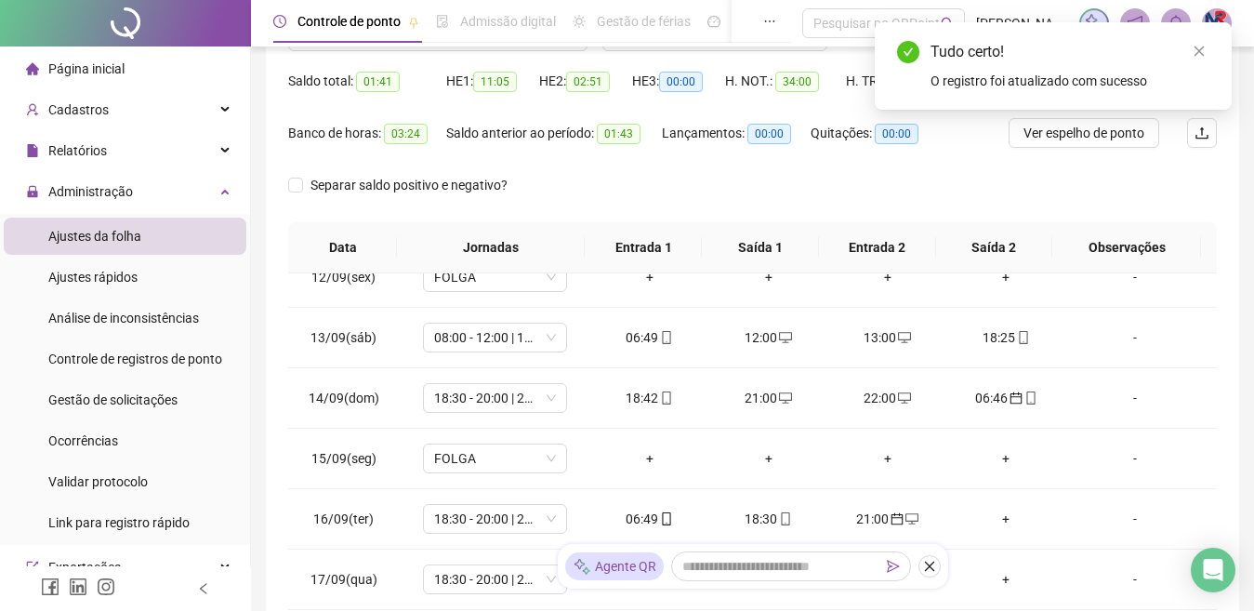
scroll to position [0, 0]
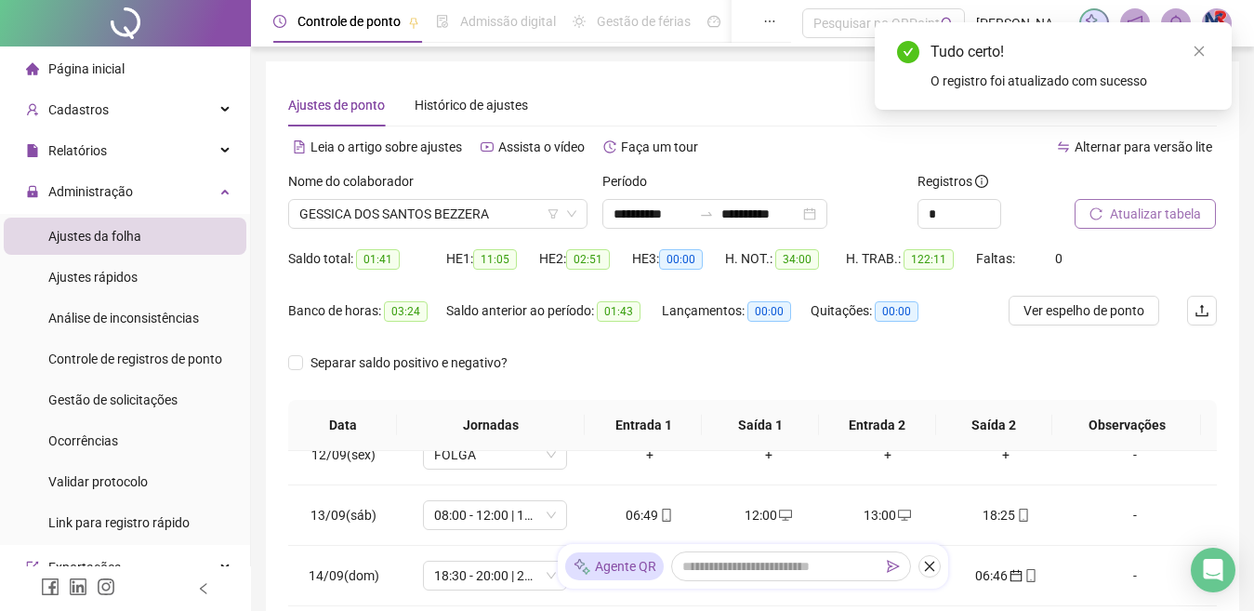
click at [1159, 219] on span "Atualizar tabela" at bounding box center [1155, 214] width 91 height 20
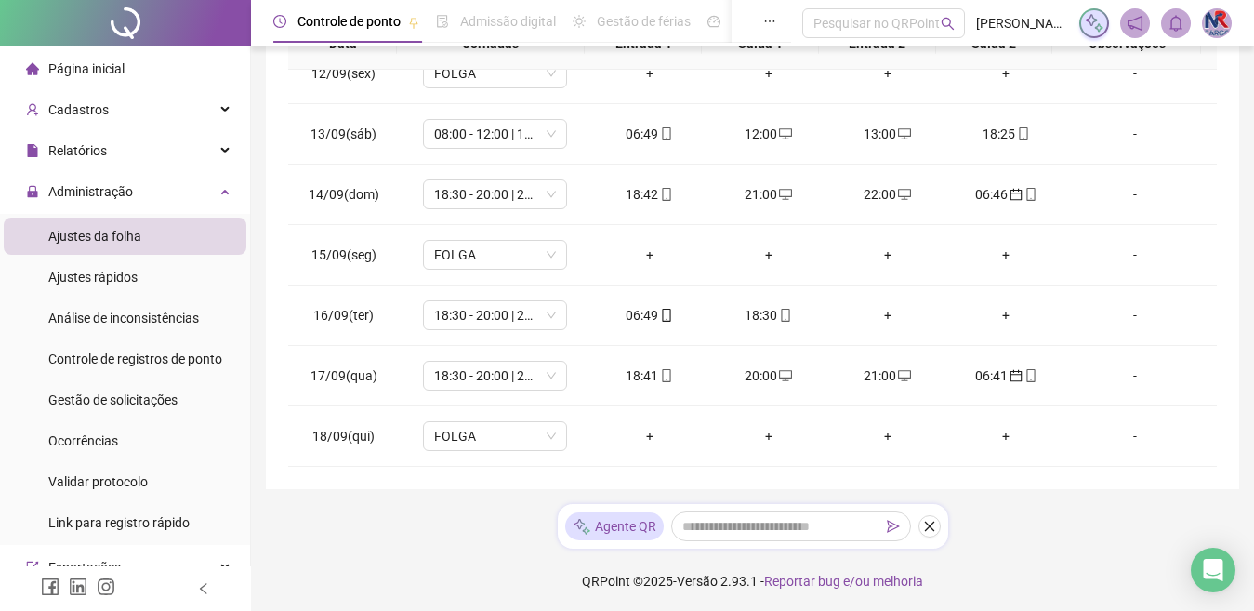
scroll to position [384, 0]
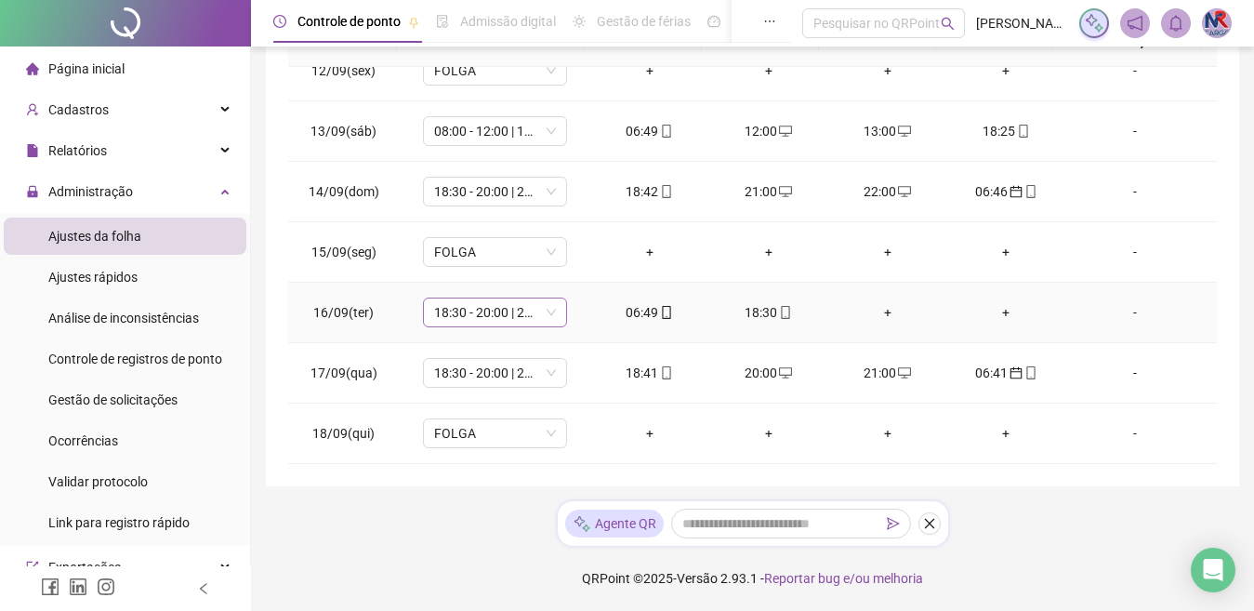
click at [508, 314] on span "18:30 - 20:00 | 21:00 - 07:00" at bounding box center [495, 312] width 122 height 28
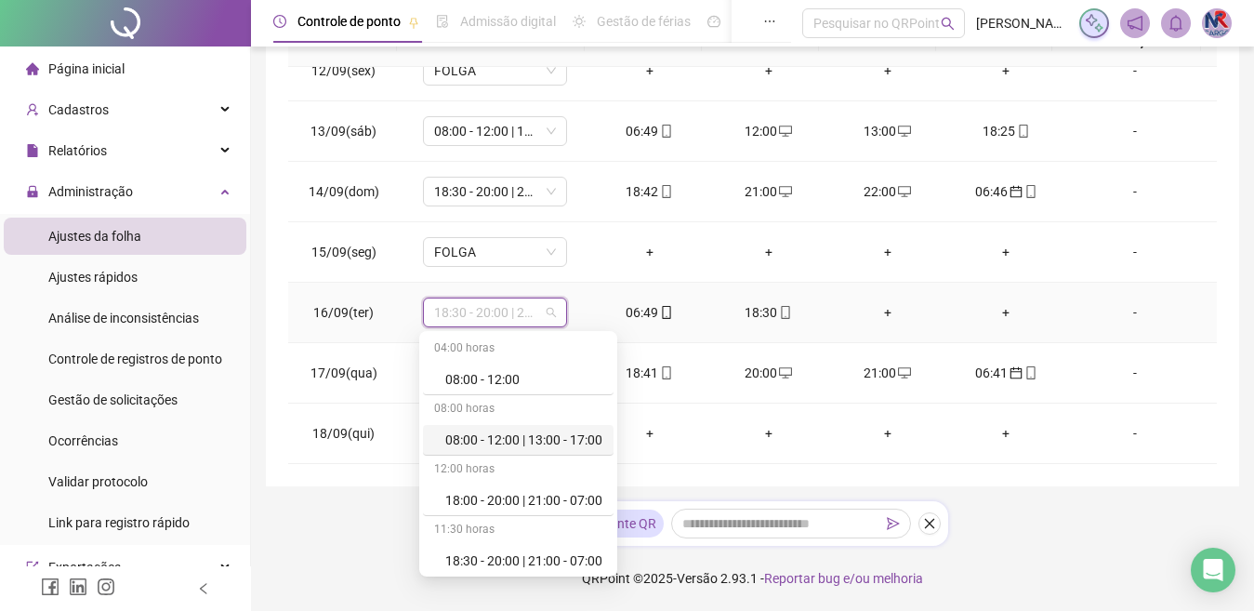
click at [561, 437] on div "08:00 - 12:00 | 13:00 - 17:00" at bounding box center [523, 440] width 157 height 20
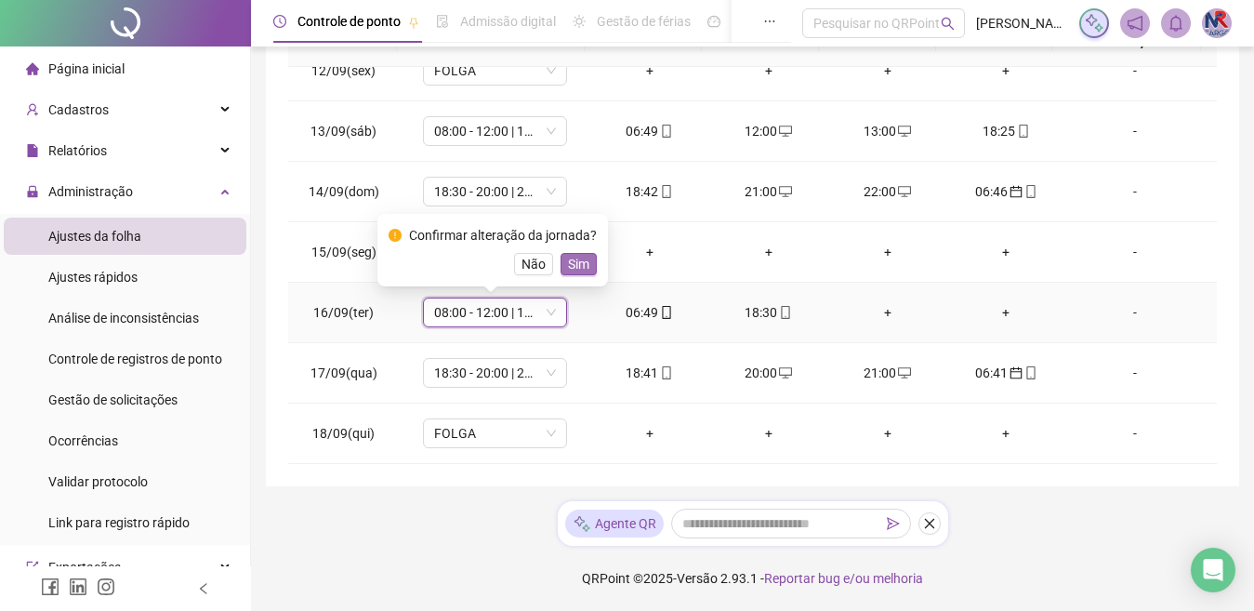
click at [580, 257] on span "Sim" at bounding box center [578, 264] width 21 height 20
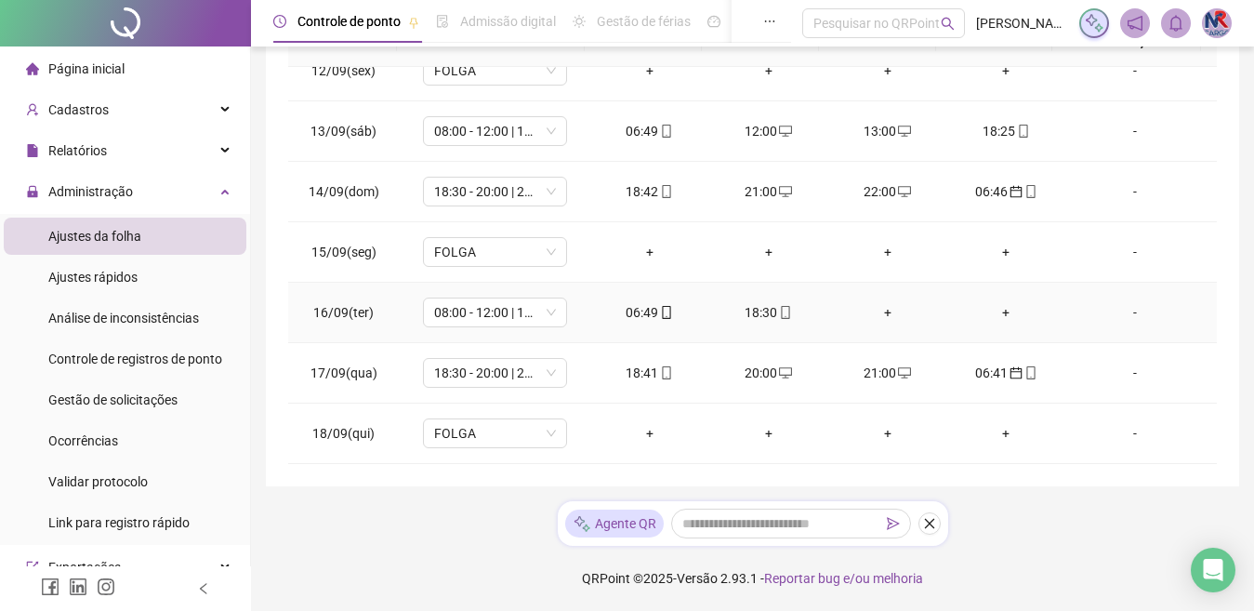
click at [1165, 223] on td "-" at bounding box center [1142, 252] width 152 height 60
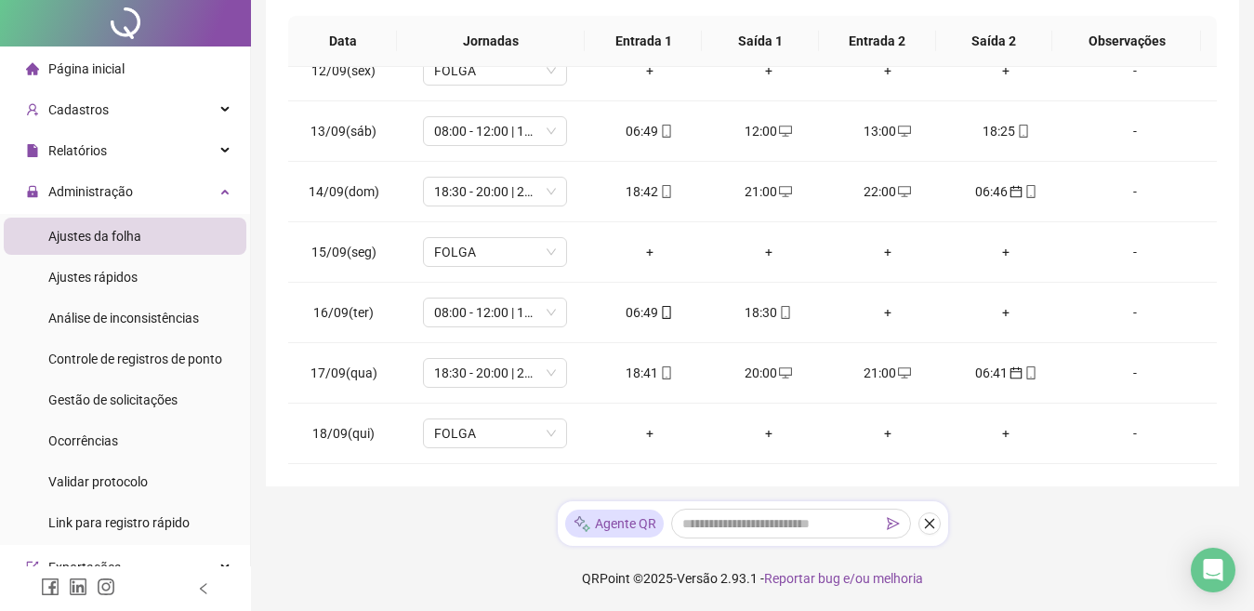
scroll to position [0, 0]
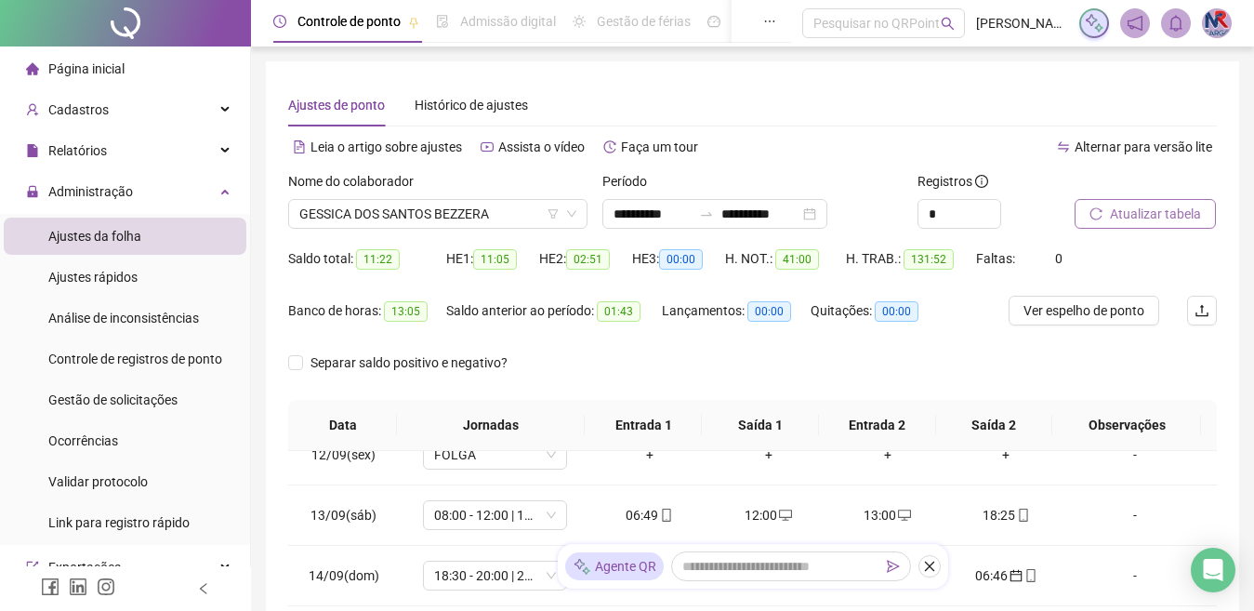
click at [1160, 211] on span "Atualizar tabela" at bounding box center [1155, 214] width 91 height 20
click at [1159, 213] on span "Atualizar tabela" at bounding box center [1155, 214] width 91 height 20
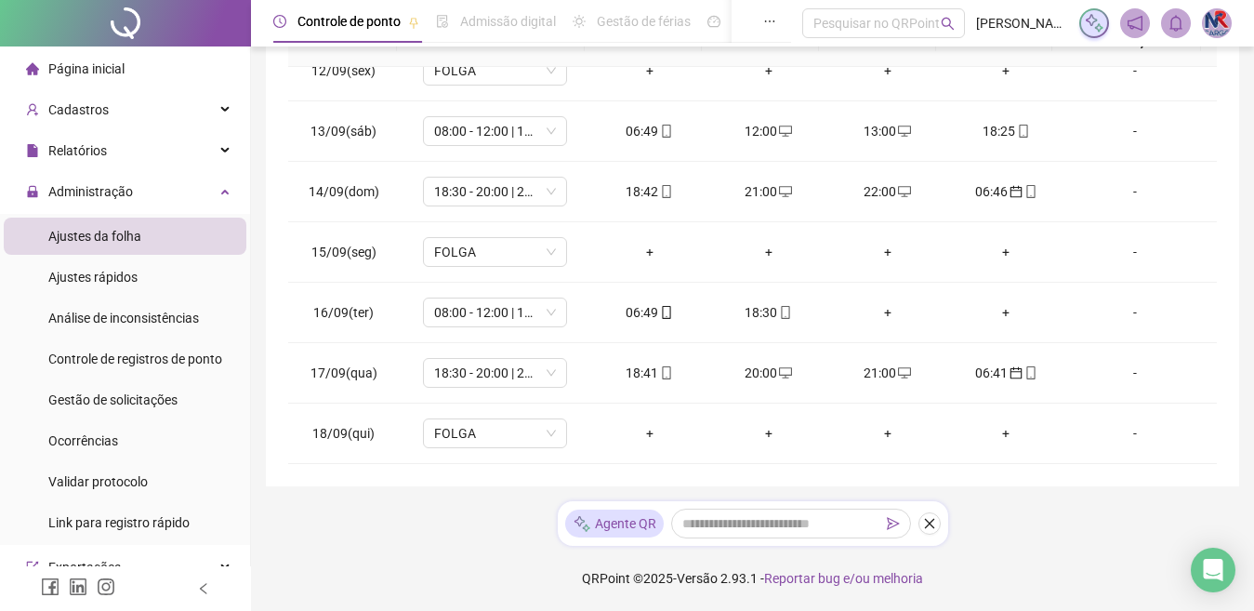
click at [880, 311] on div "+" at bounding box center [887, 312] width 89 height 20
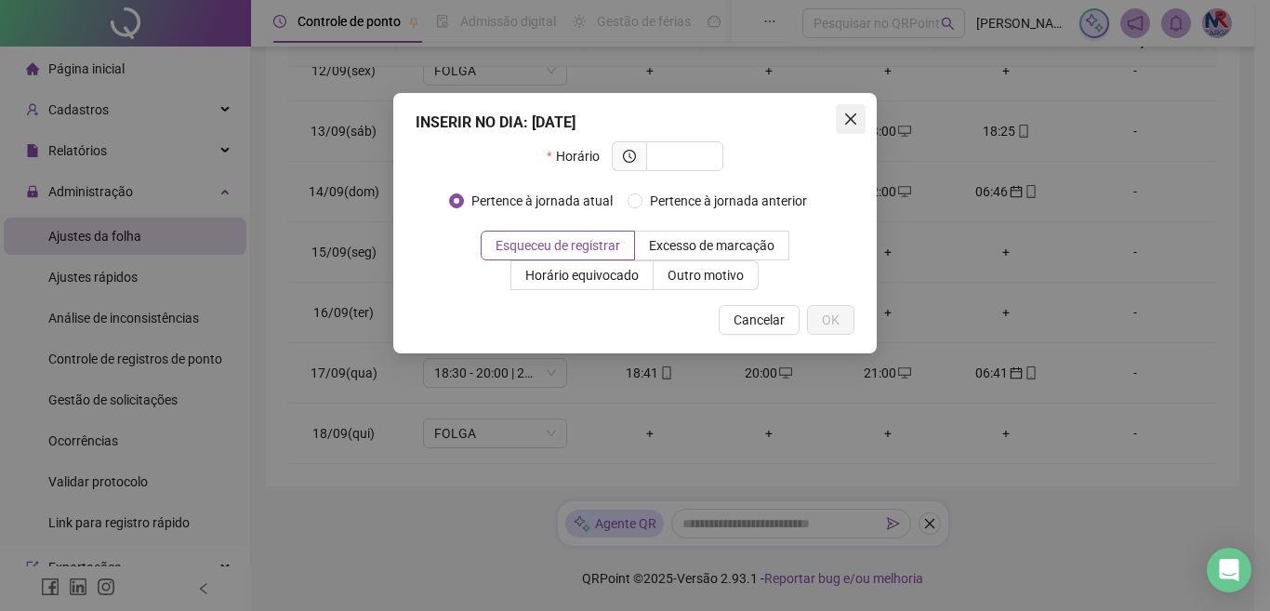
click at [841, 123] on span "Close" at bounding box center [851, 119] width 30 height 15
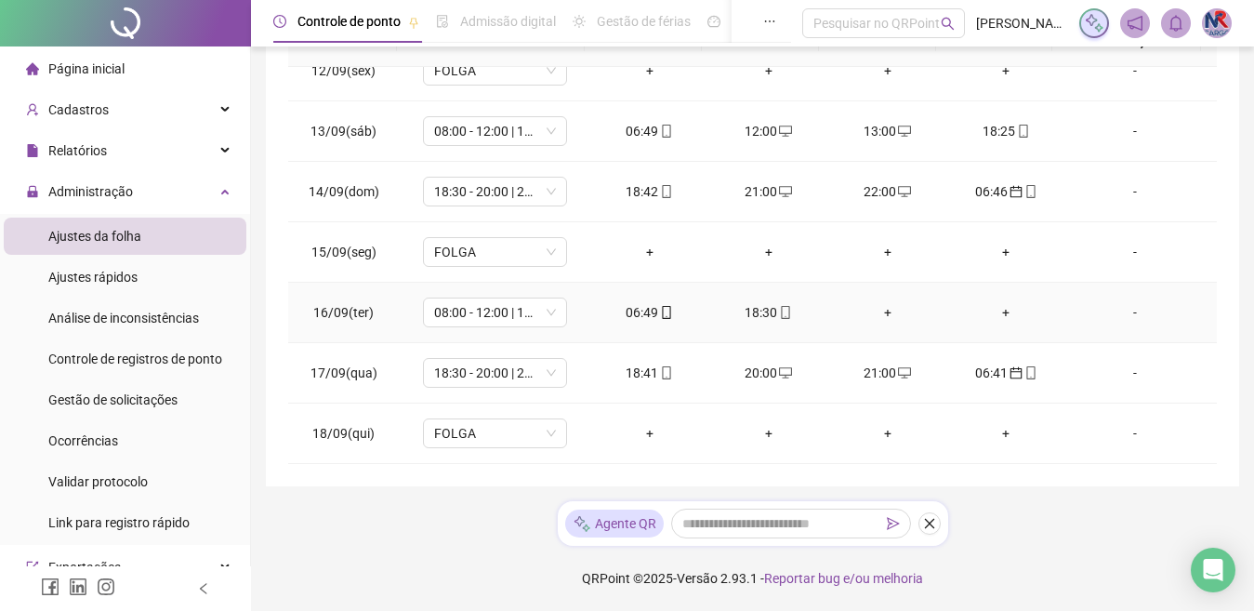
click at [886, 319] on div "+" at bounding box center [887, 312] width 89 height 20
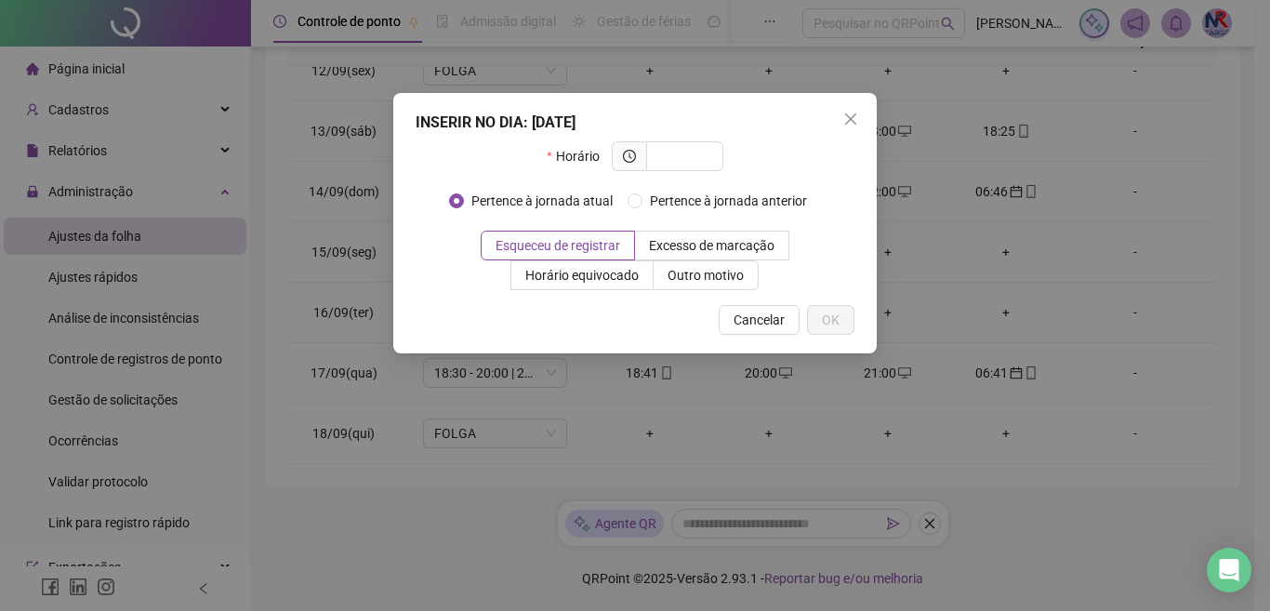
click at [746, 325] on span "Cancelar" at bounding box center [759, 320] width 51 height 20
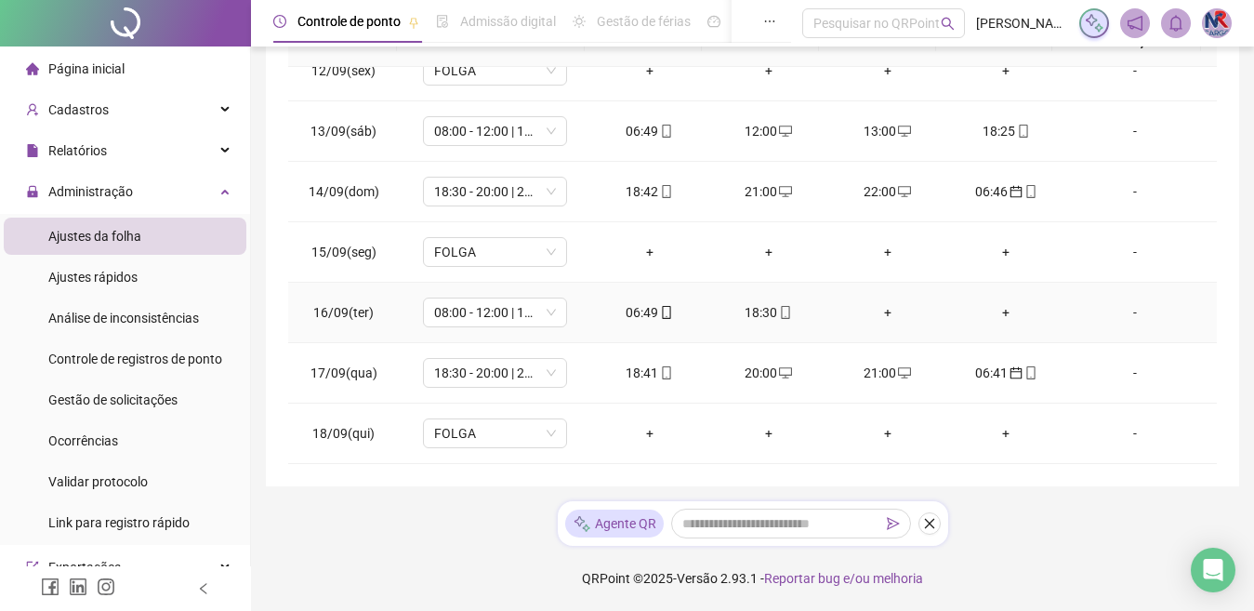
click at [874, 312] on div "+" at bounding box center [887, 312] width 89 height 20
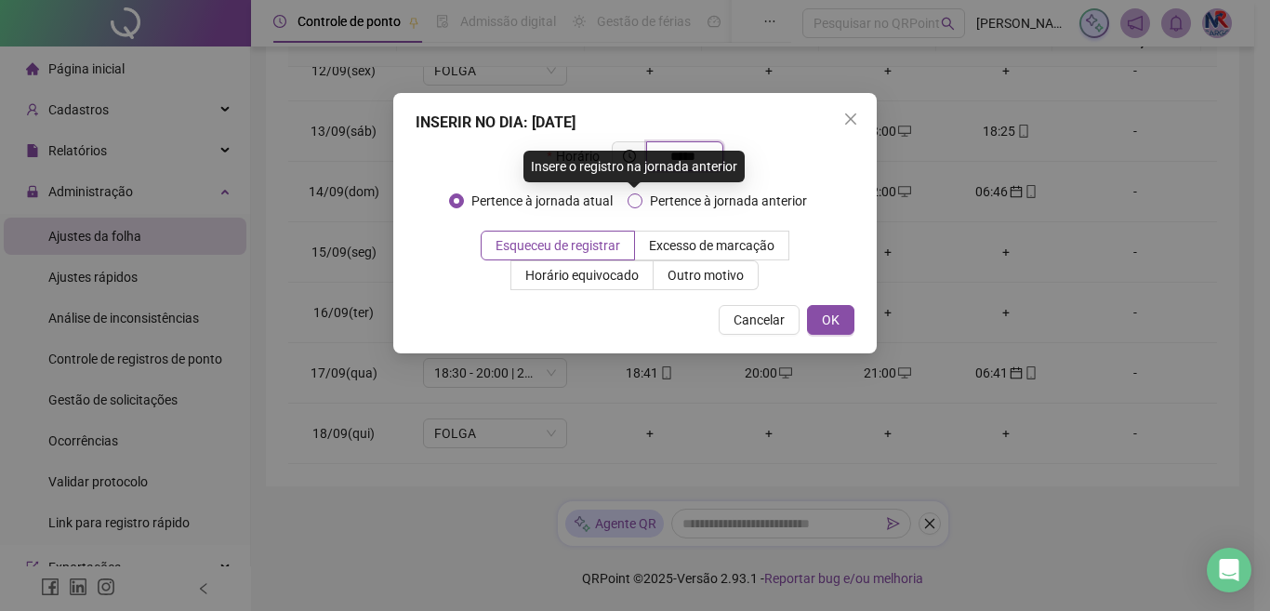
type input "*****"
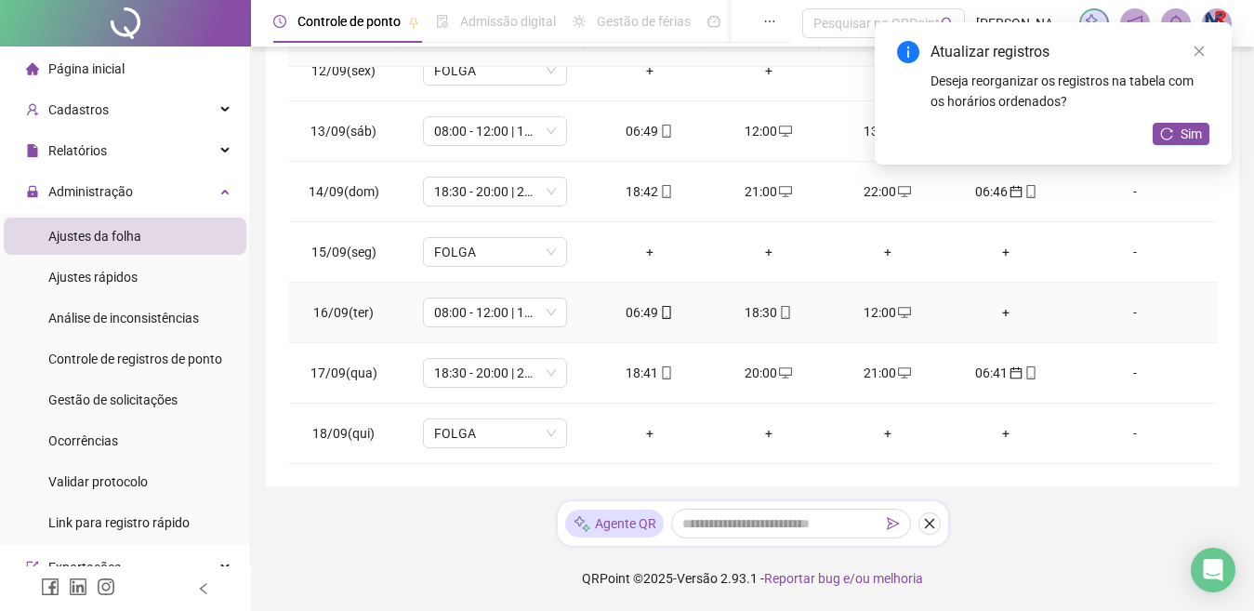
click at [999, 306] on div "+" at bounding box center [1006, 312] width 89 height 20
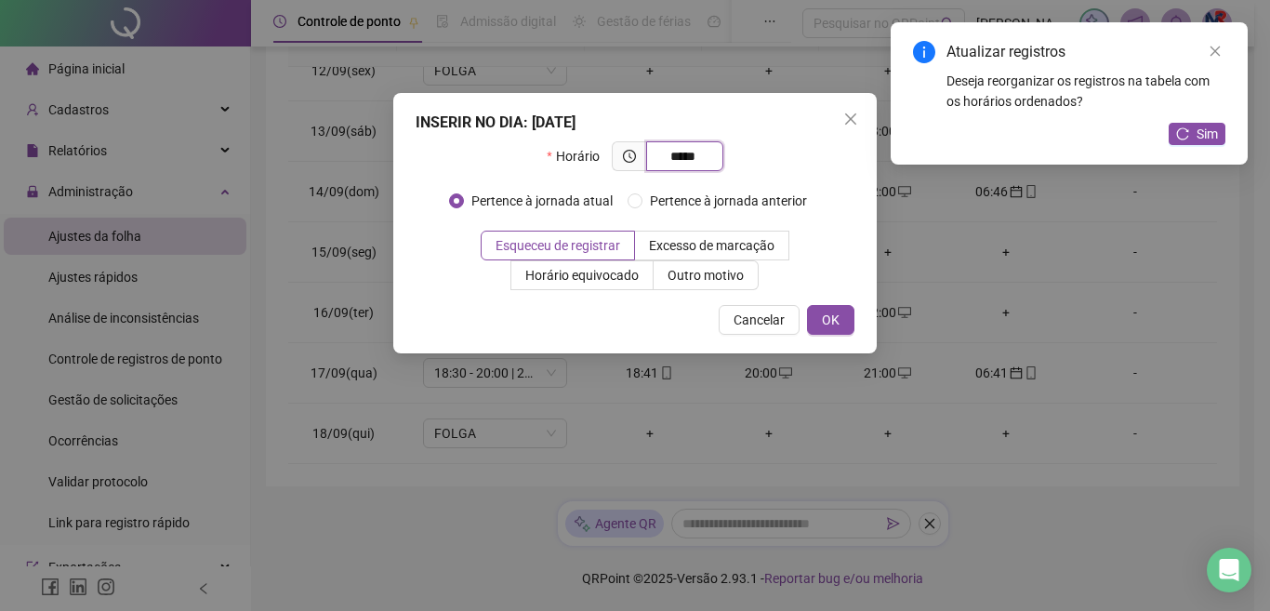
type input "*****"
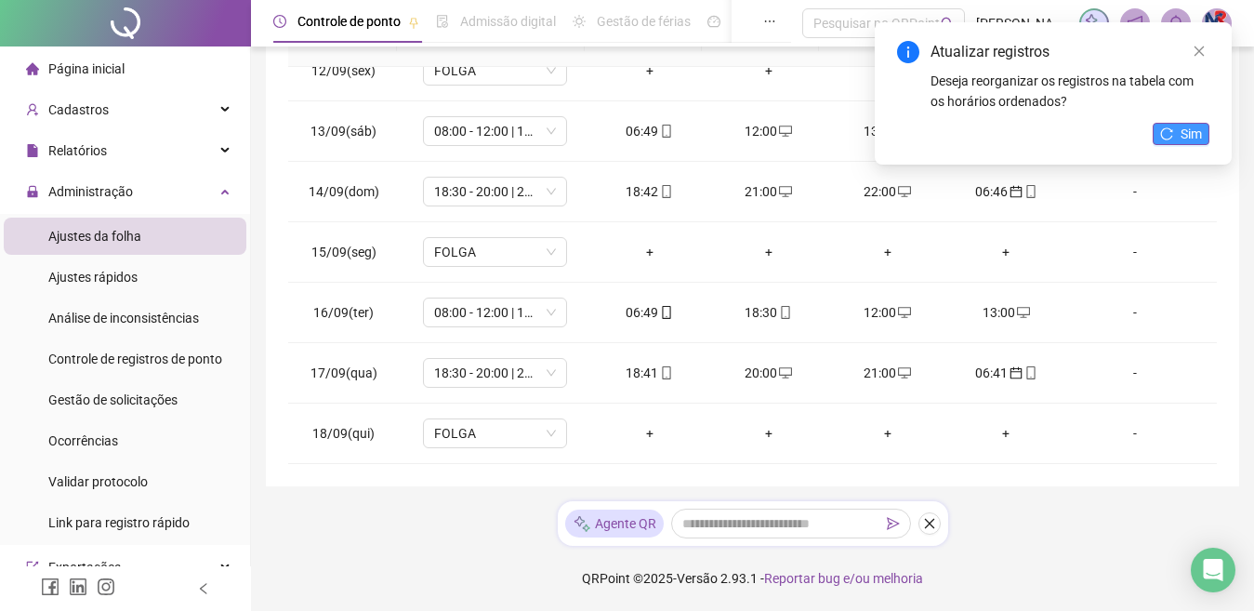
click at [1204, 134] on button "Sim" at bounding box center [1181, 134] width 57 height 22
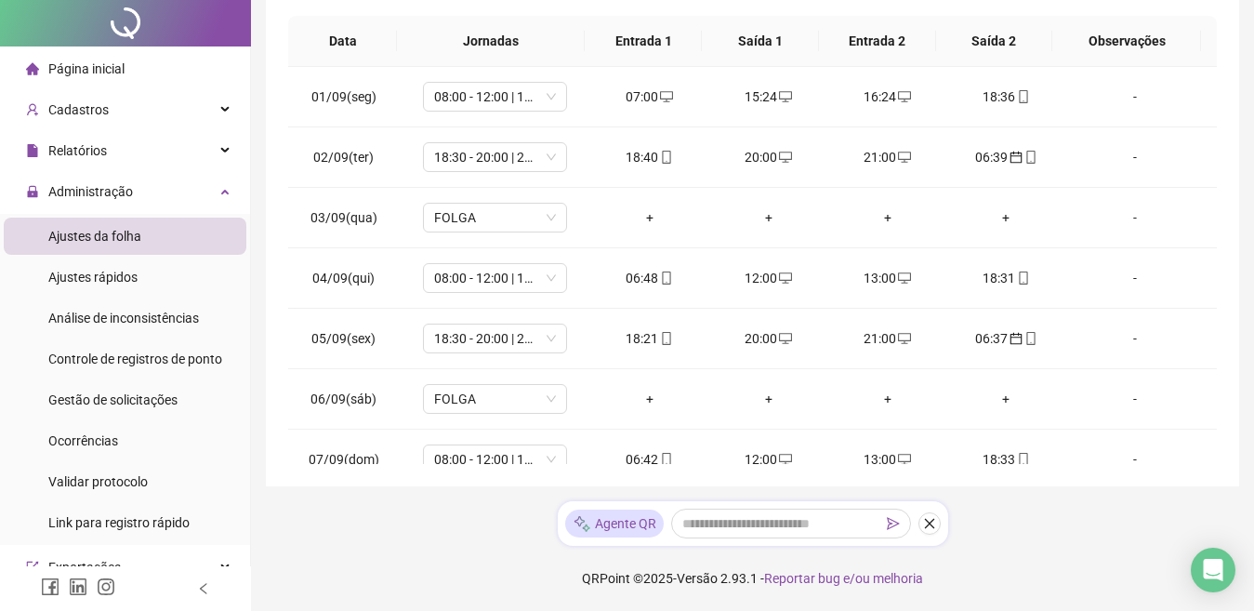
scroll to position [0, 0]
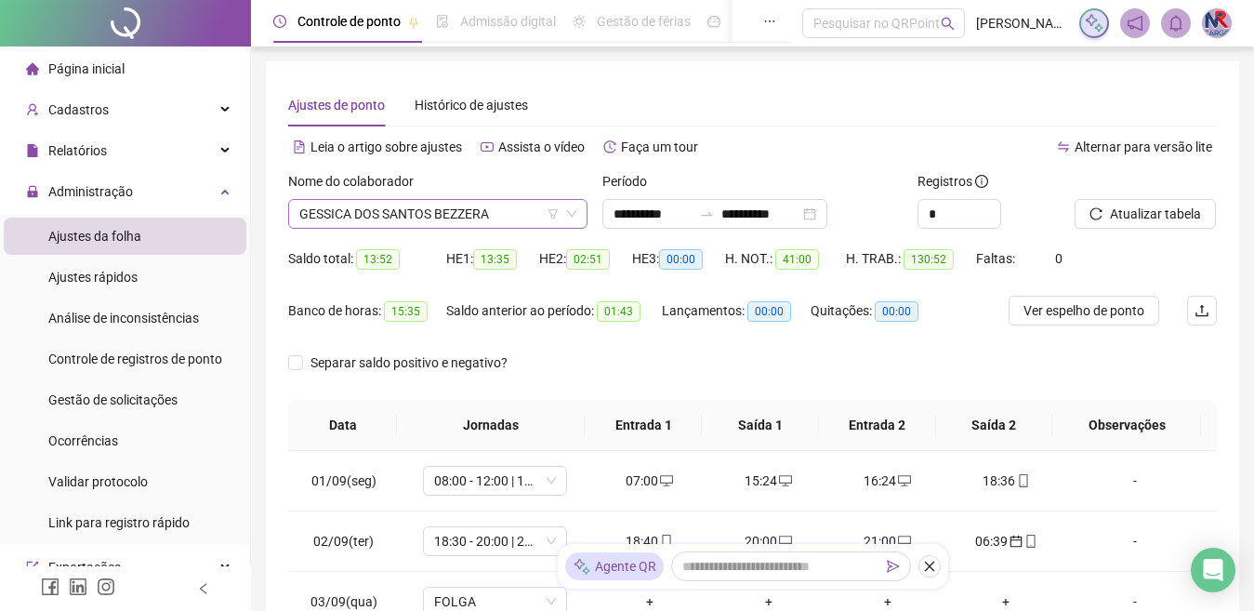
click at [532, 223] on span "GESSICA DOS SANTOS BEZZERA" at bounding box center [437, 214] width 277 height 28
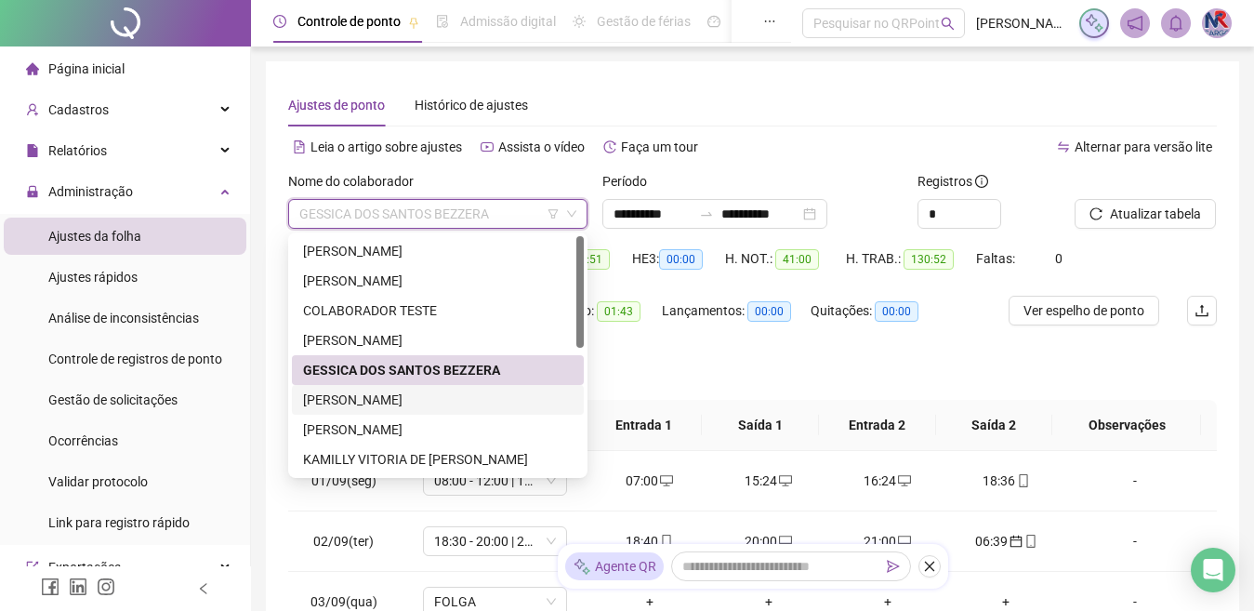
click at [486, 389] on div "[PERSON_NAME]" at bounding box center [438, 400] width 292 height 30
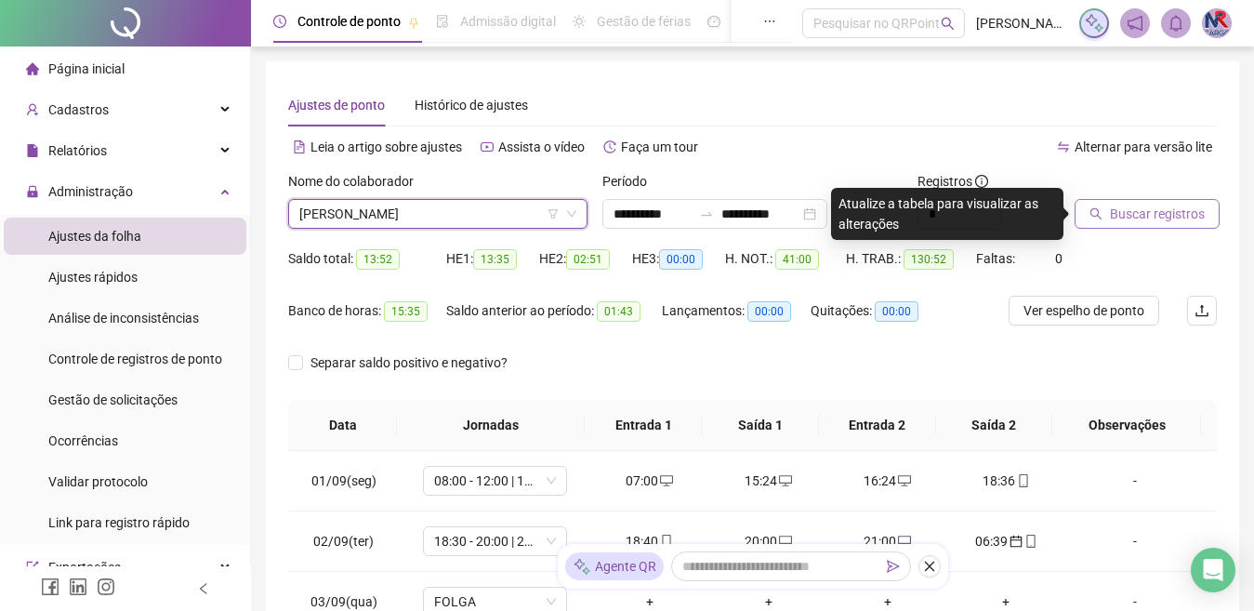
click at [1118, 202] on button "Buscar registros" at bounding box center [1147, 214] width 145 height 30
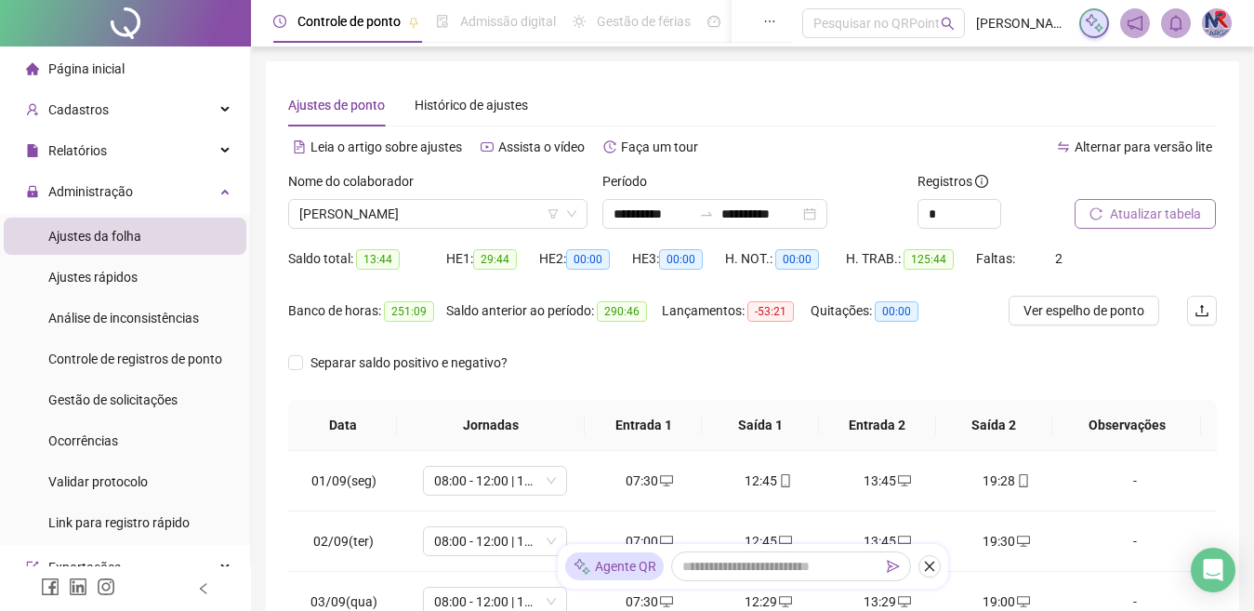
click at [1107, 206] on button "Atualizar tabela" at bounding box center [1145, 214] width 141 height 30
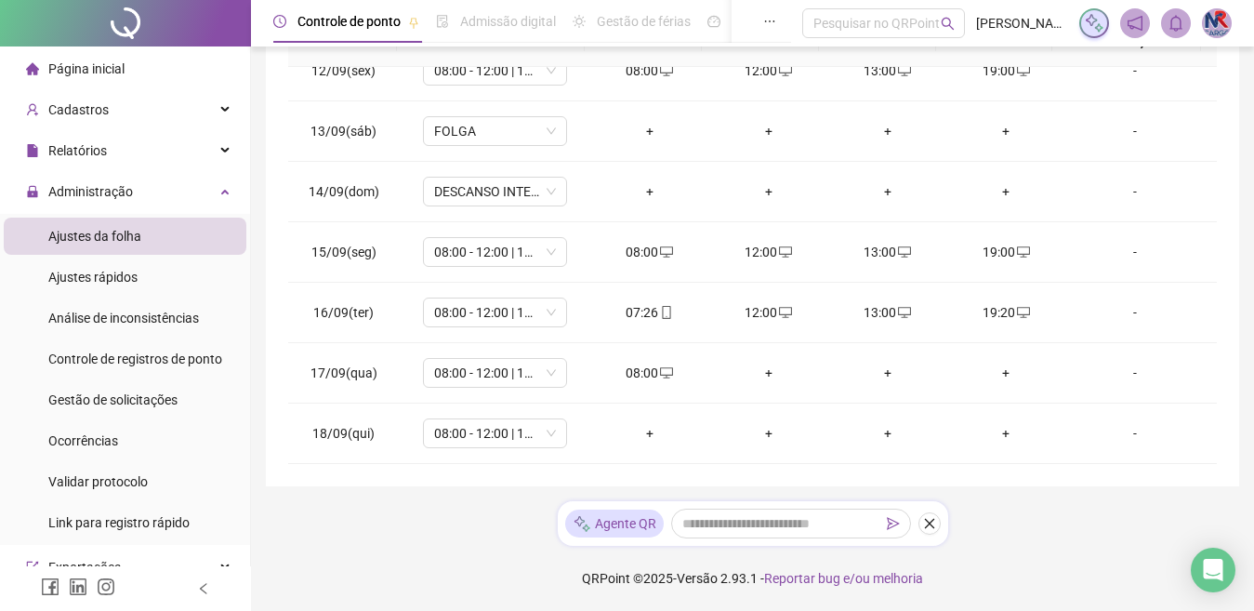
scroll to position [93, 0]
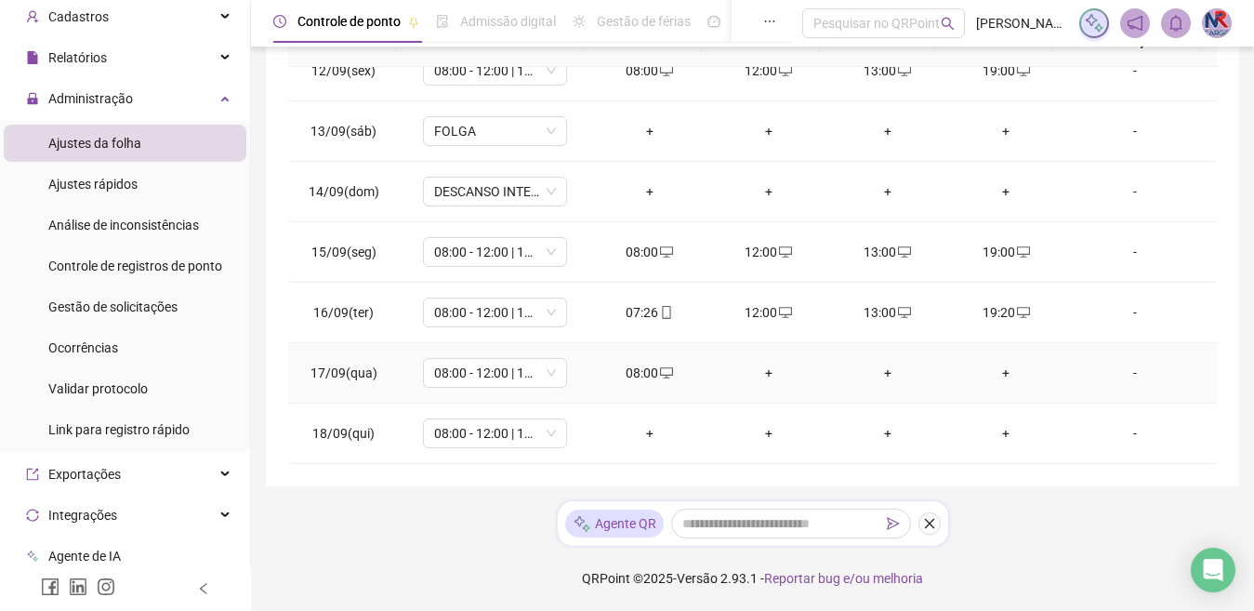
click at [758, 370] on div "+" at bounding box center [768, 373] width 89 height 20
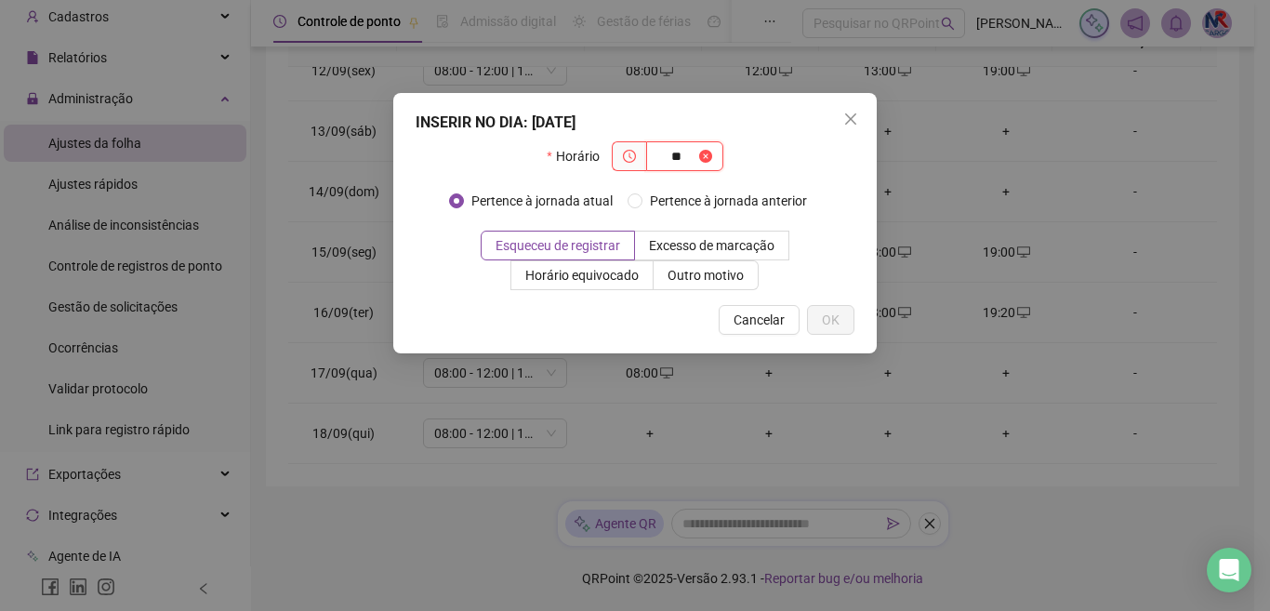
type input "*"
type input "*****"
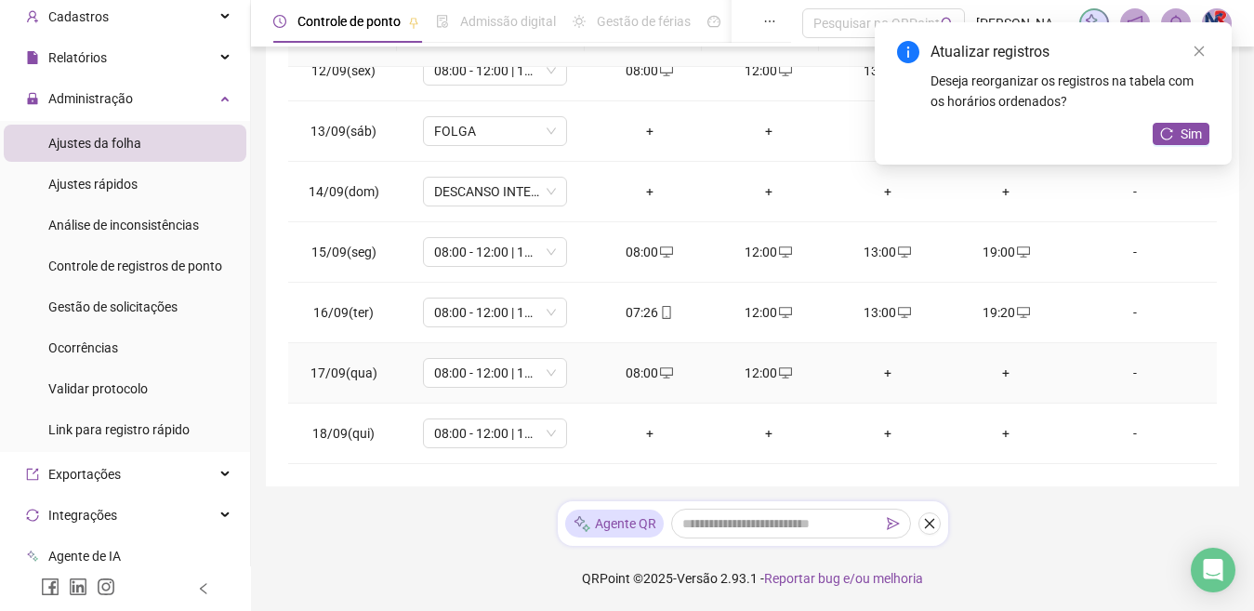
click at [873, 378] on div "+" at bounding box center [887, 373] width 89 height 20
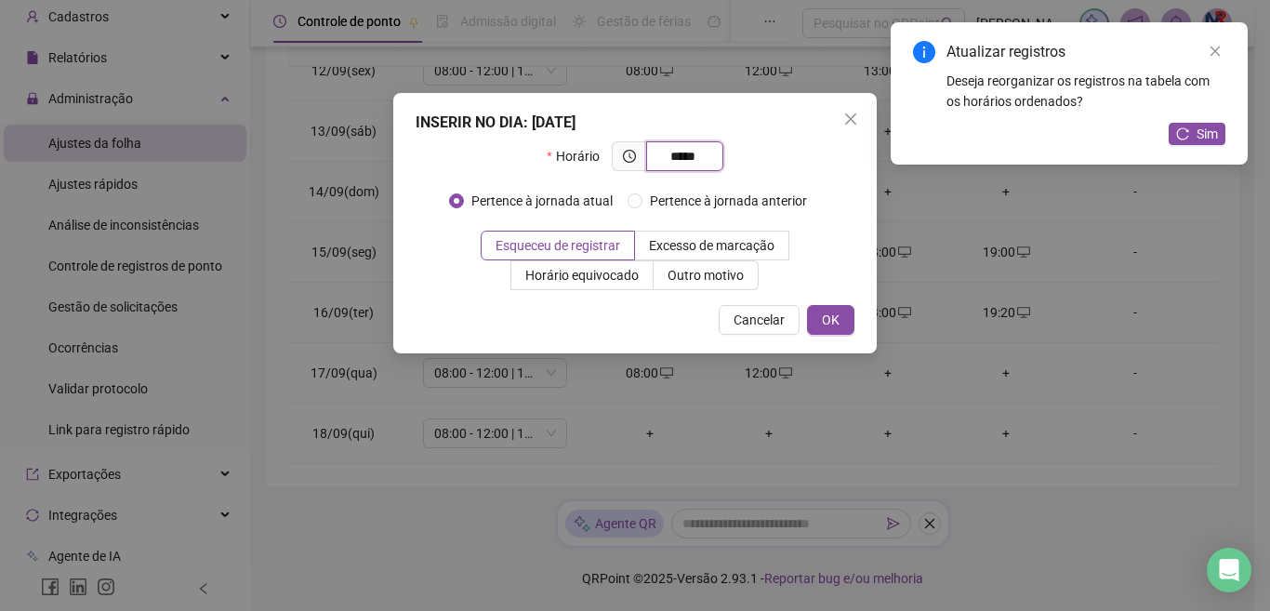
type input "*****"
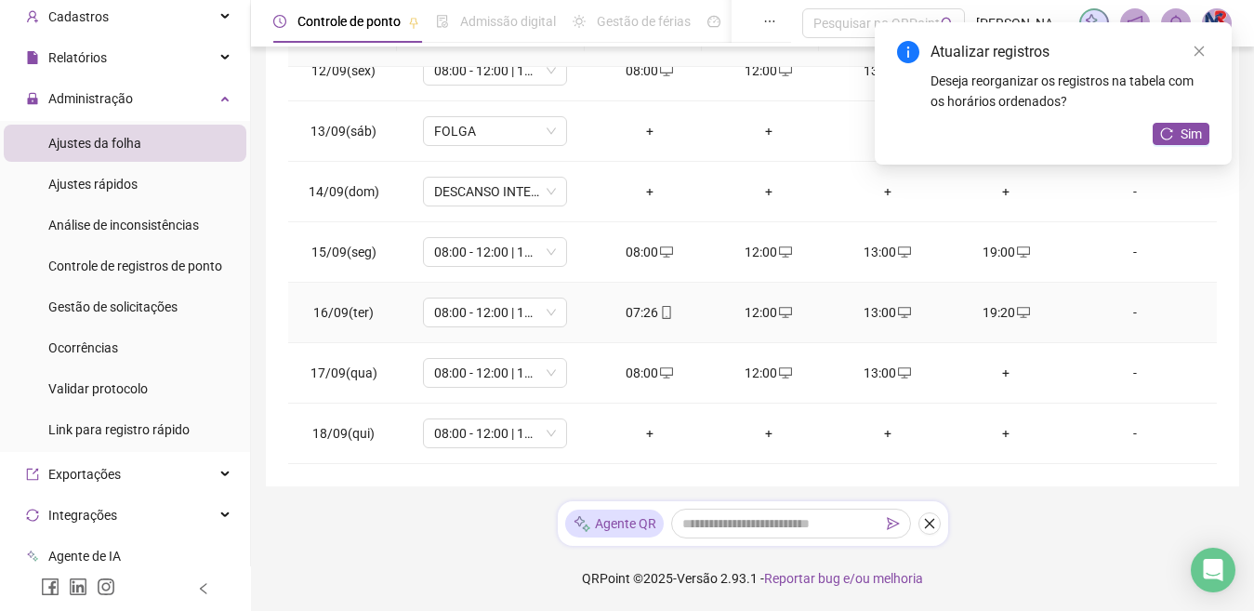
click at [994, 378] on div "+" at bounding box center [1006, 373] width 89 height 20
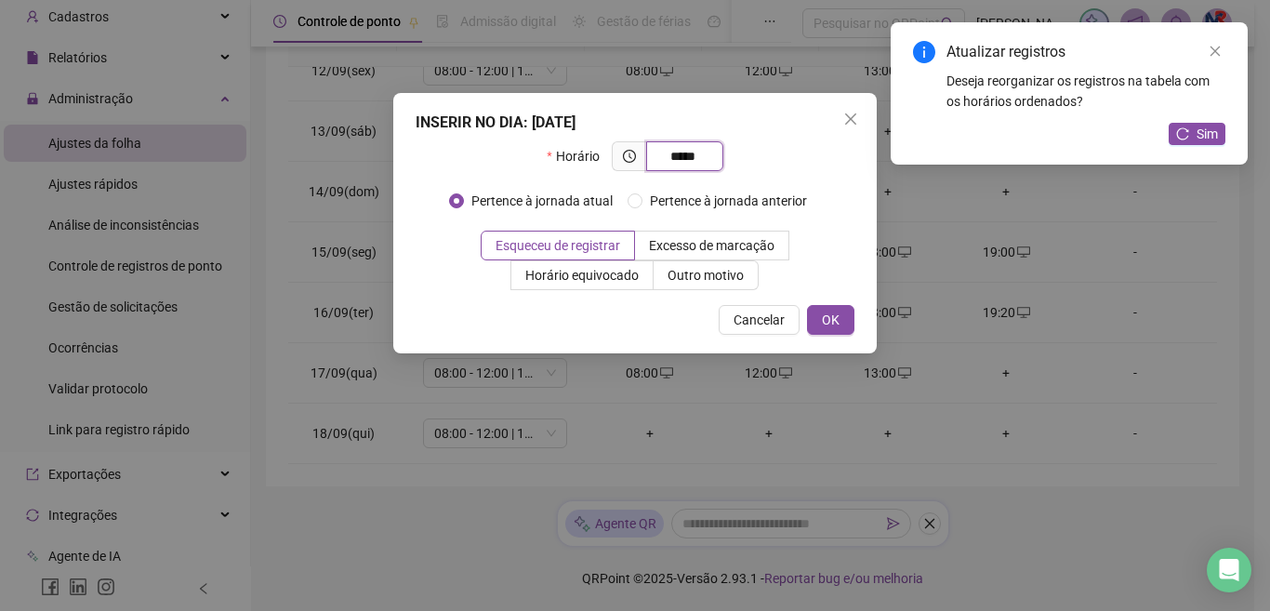
type input "*****"
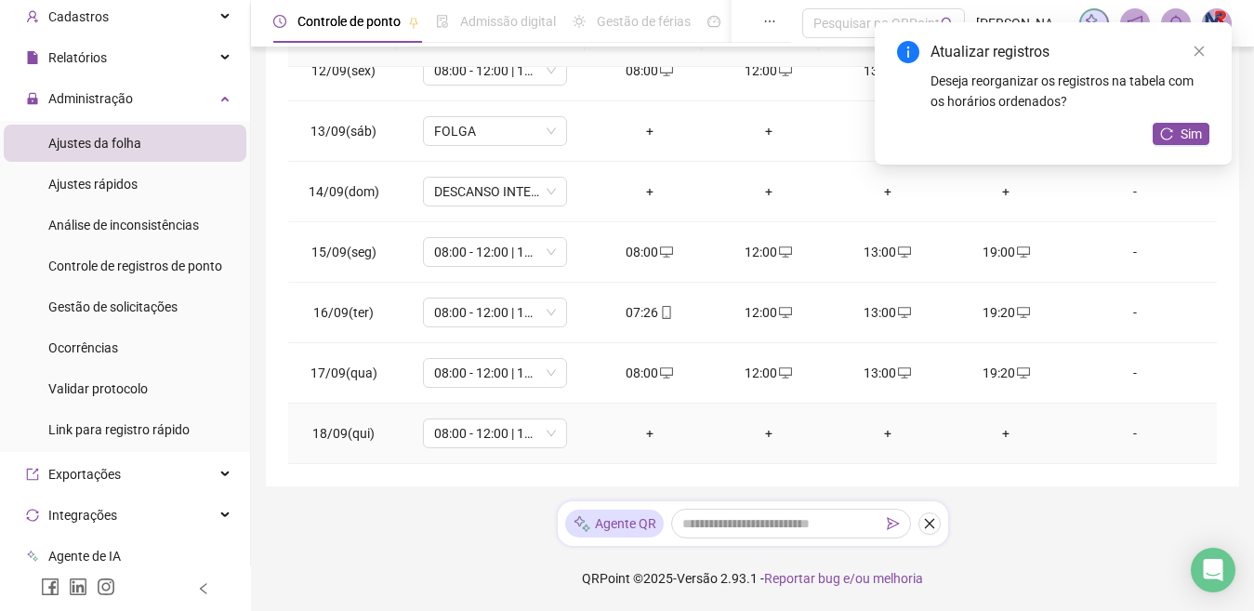
click at [639, 433] on div "+" at bounding box center [649, 433] width 89 height 20
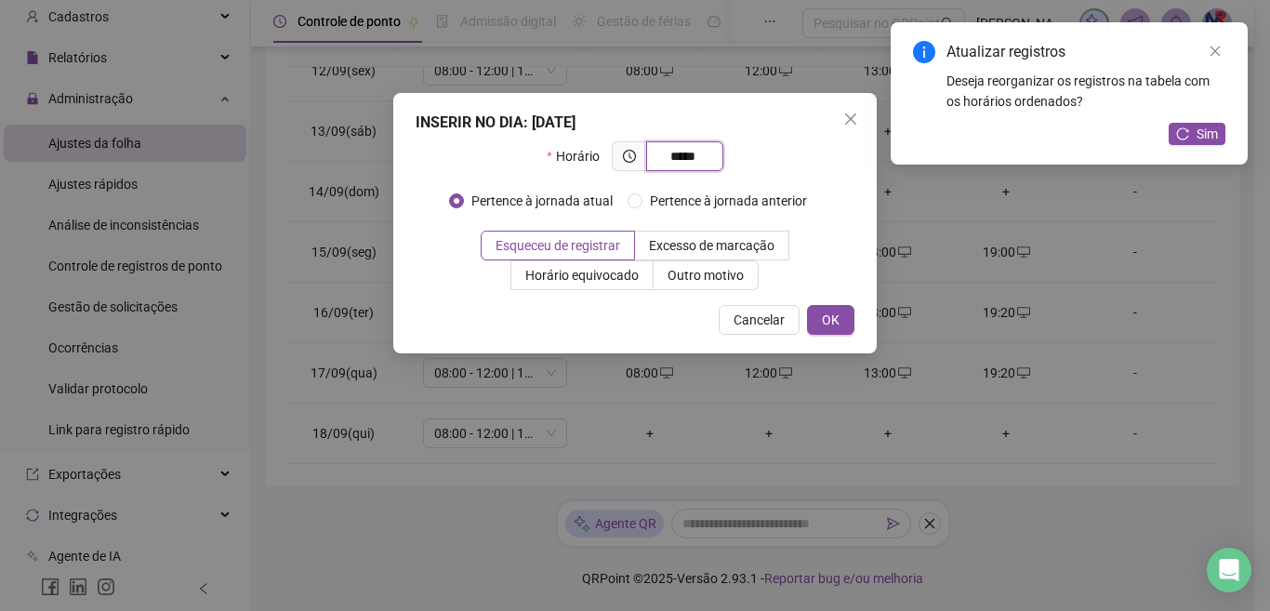
type input "*****"
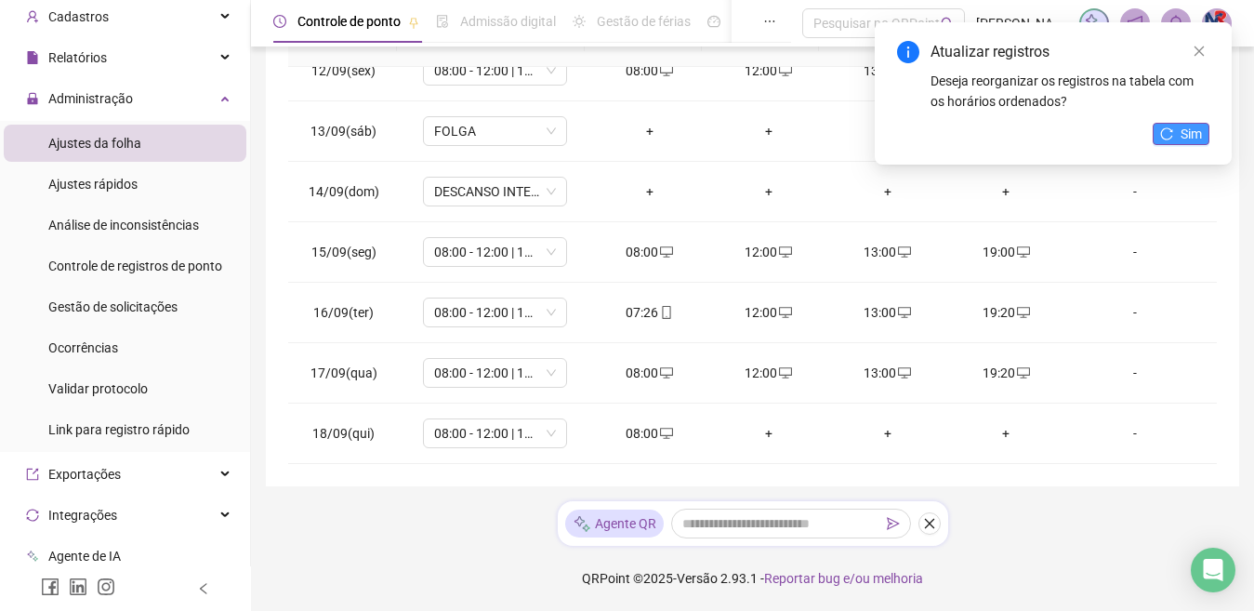
click at [1198, 130] on span "Sim" at bounding box center [1191, 134] width 21 height 20
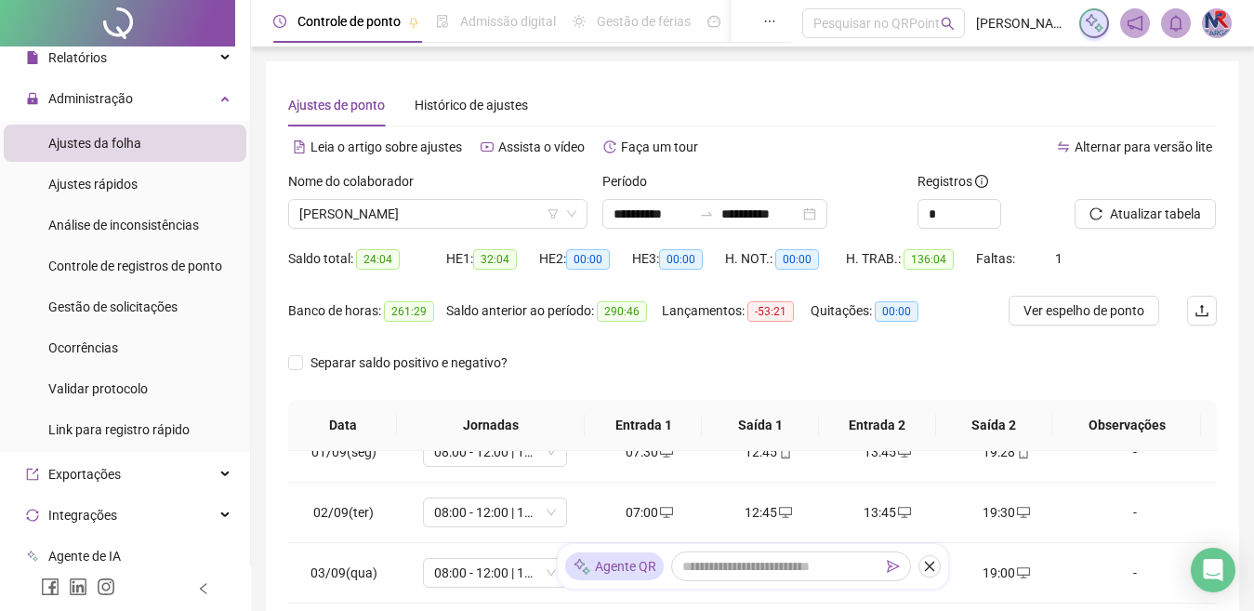
scroll to position [0, 0]
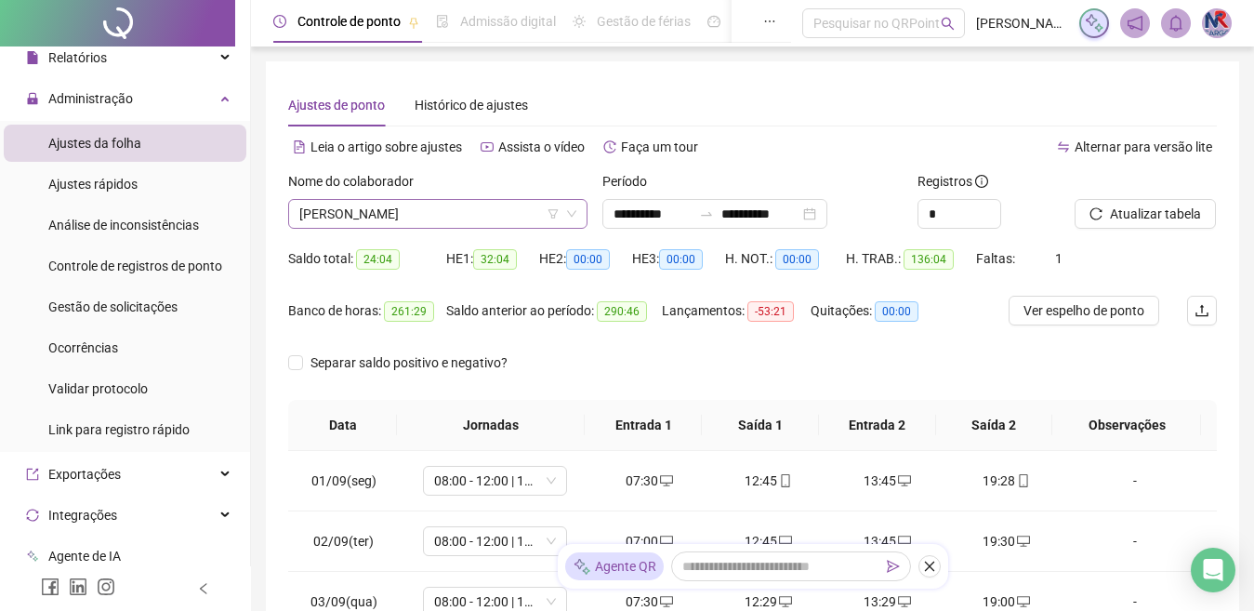
drag, startPoint x: 529, startPoint y: 212, endPoint x: 525, endPoint y: 221, distance: 10.0
click at [529, 213] on span "[PERSON_NAME]" at bounding box center [437, 214] width 277 height 28
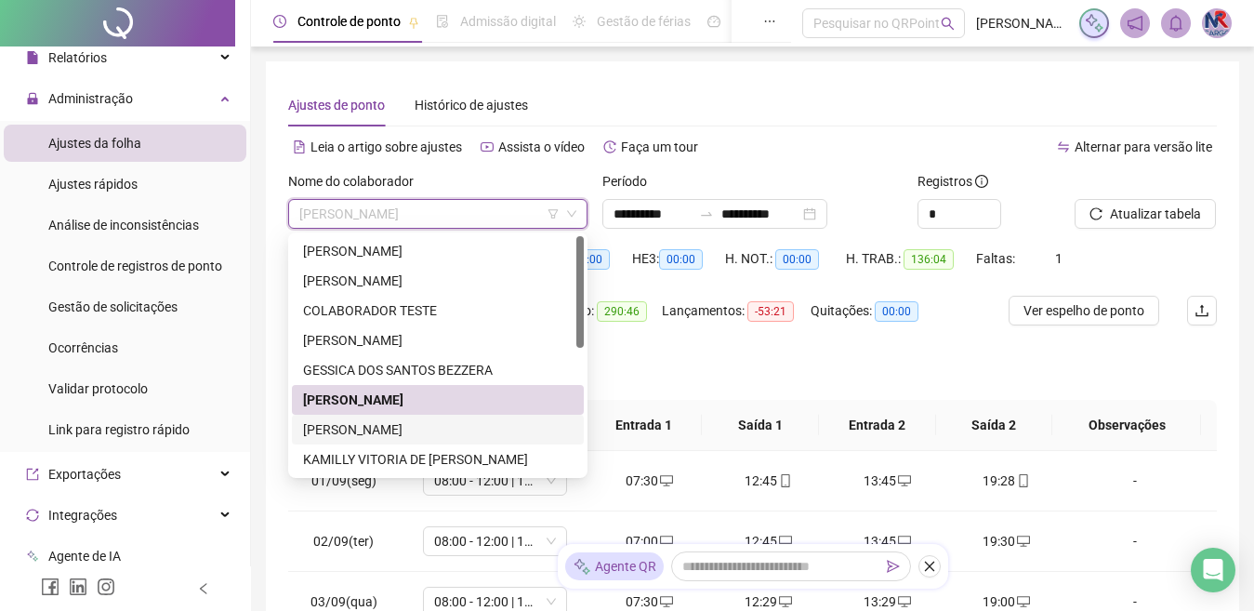
click at [475, 420] on div "[PERSON_NAME]" at bounding box center [438, 429] width 270 height 20
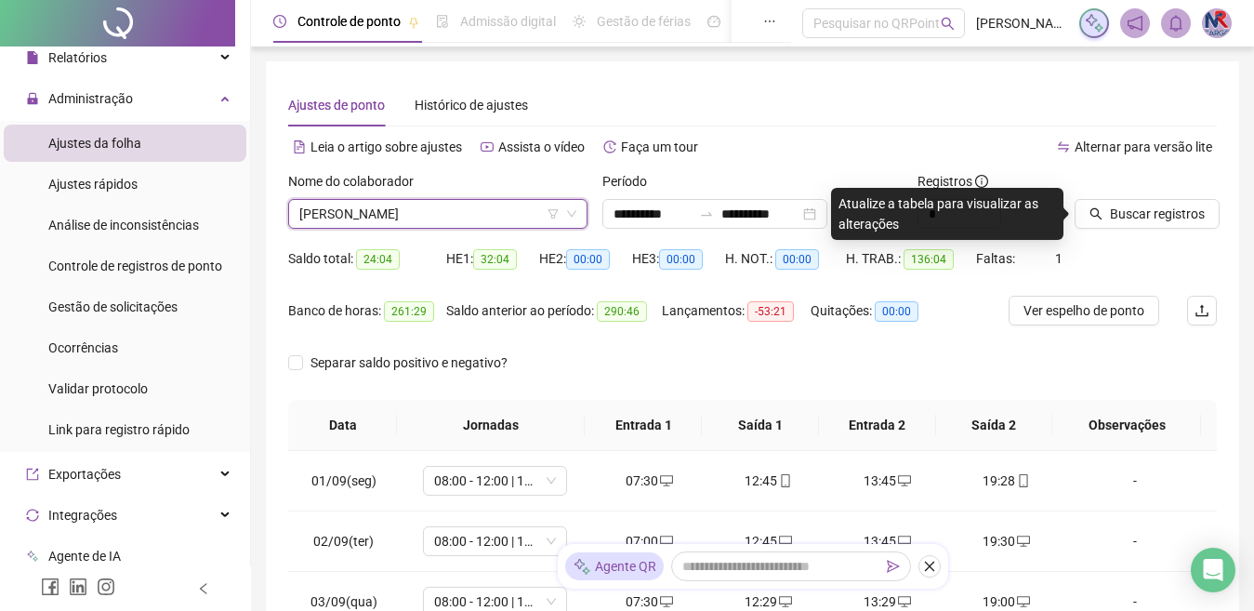
click at [1173, 206] on span "Buscar registros" at bounding box center [1157, 214] width 95 height 20
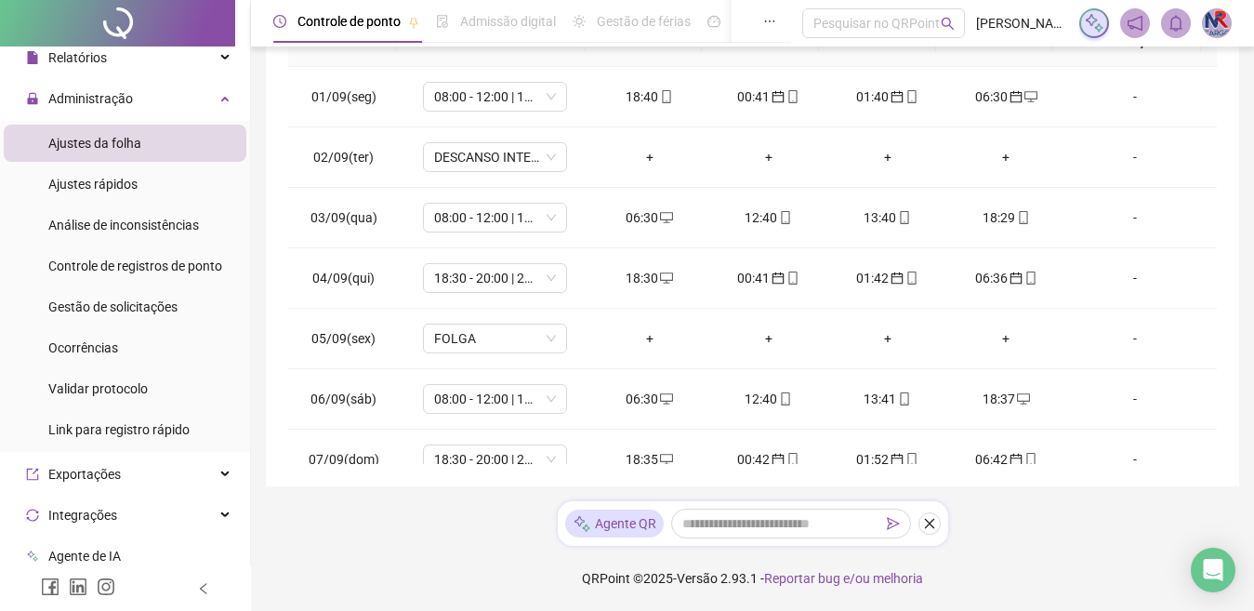
scroll to position [691, 0]
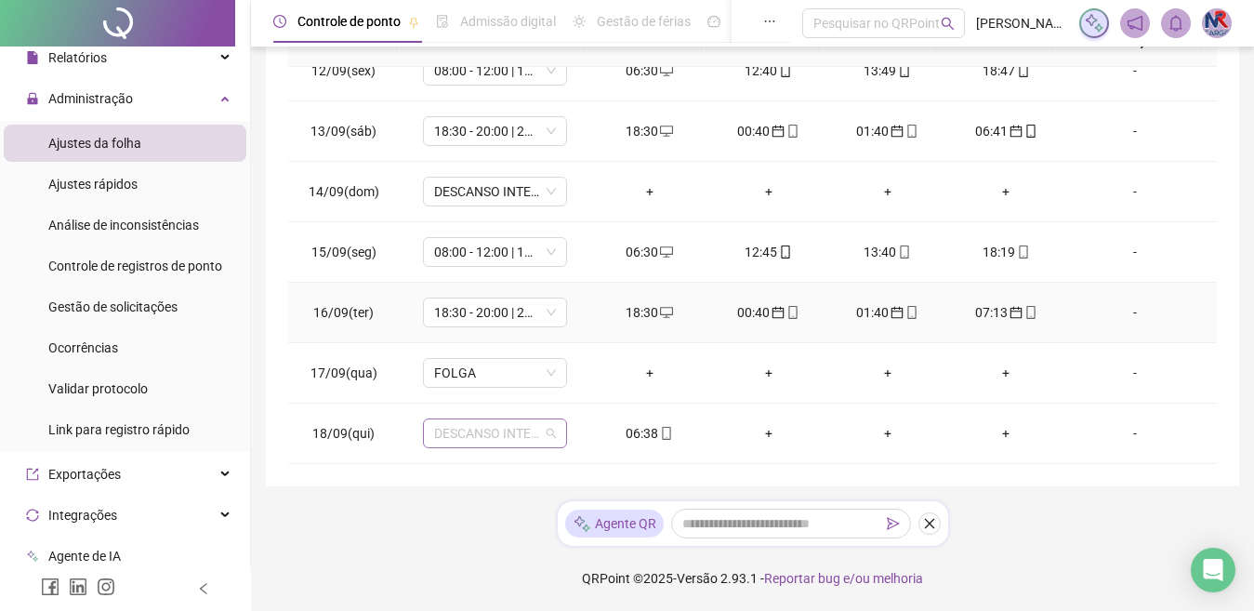
click at [523, 428] on span "DESCANSO INTER-JORNADA" at bounding box center [495, 433] width 122 height 28
click at [522, 440] on span "DESCANSO INTER-JORNADA" at bounding box center [495, 433] width 122 height 28
click at [520, 430] on span "DESCANSO INTER-JORNADA" at bounding box center [495, 433] width 122 height 28
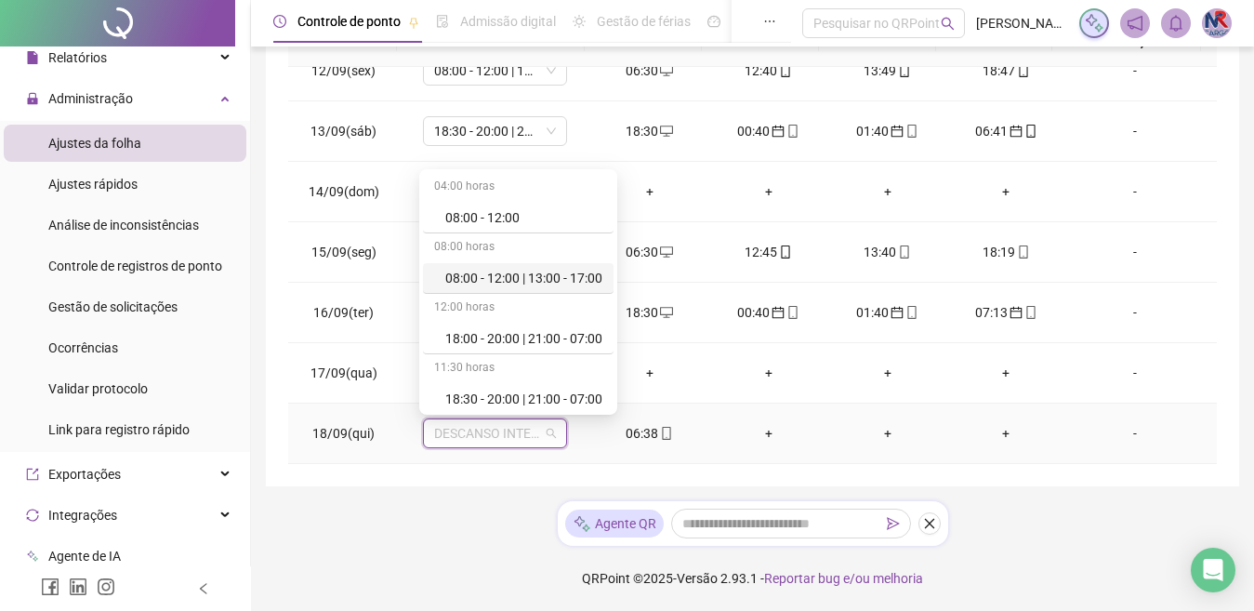
click at [477, 266] on div "08:00 - 12:00 | 13:00 - 17:00" at bounding box center [518, 278] width 191 height 31
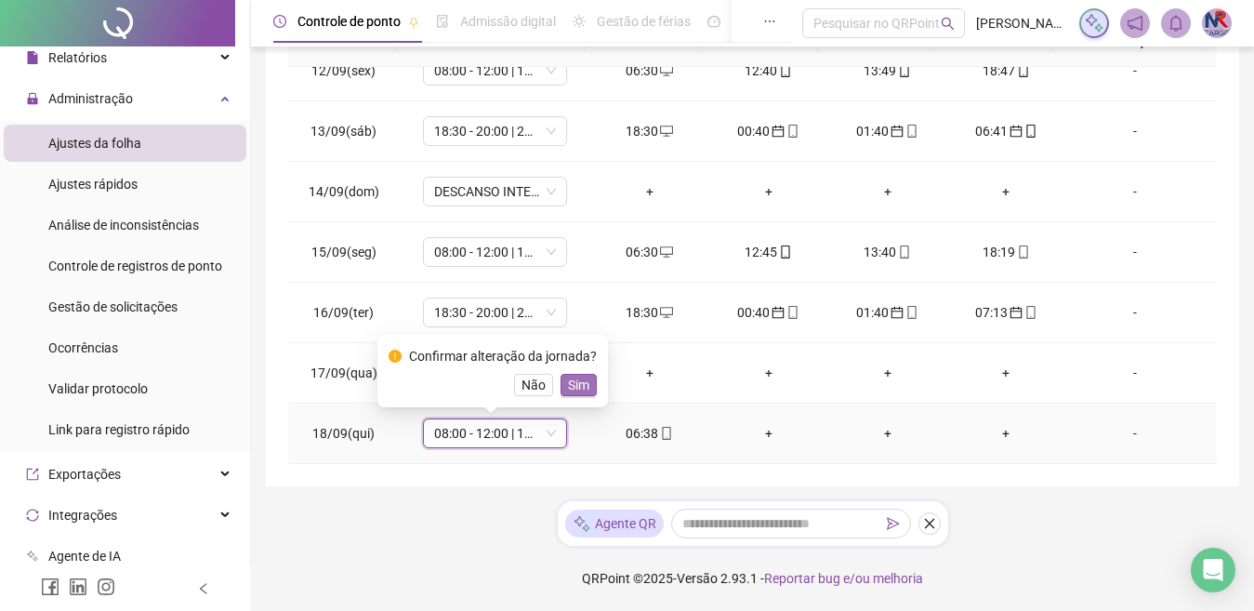
click at [568, 391] on span "Sim" at bounding box center [578, 385] width 21 height 20
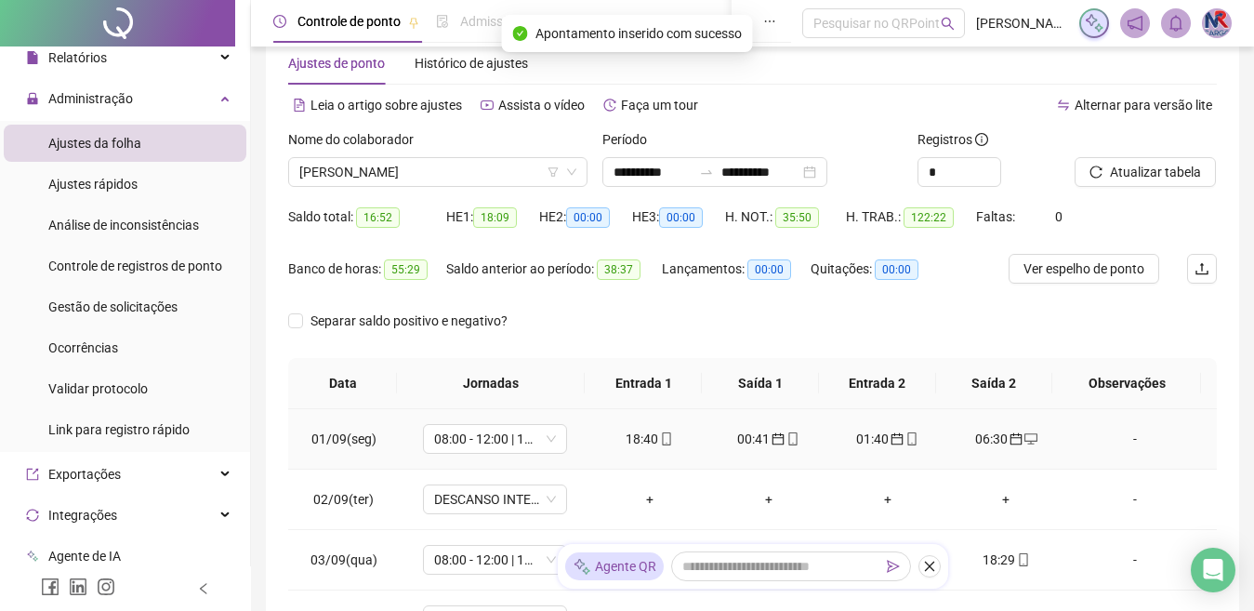
scroll to position [0, 0]
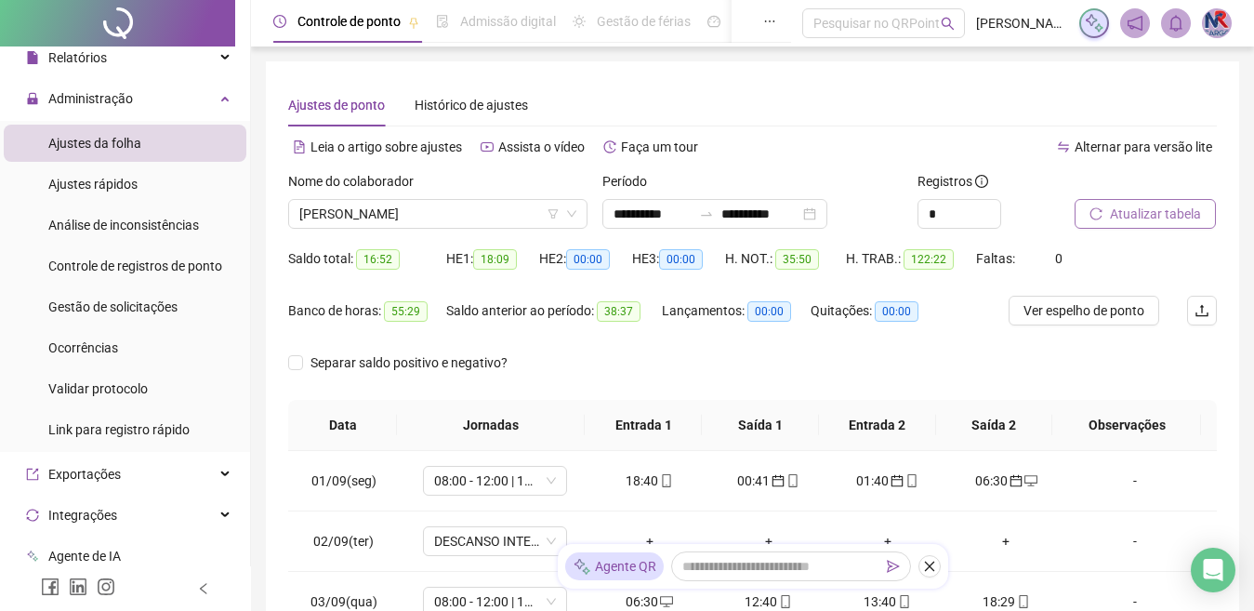
click at [1125, 222] on span "Atualizar tabela" at bounding box center [1155, 214] width 91 height 20
click at [523, 219] on span "[PERSON_NAME]" at bounding box center [437, 214] width 277 height 28
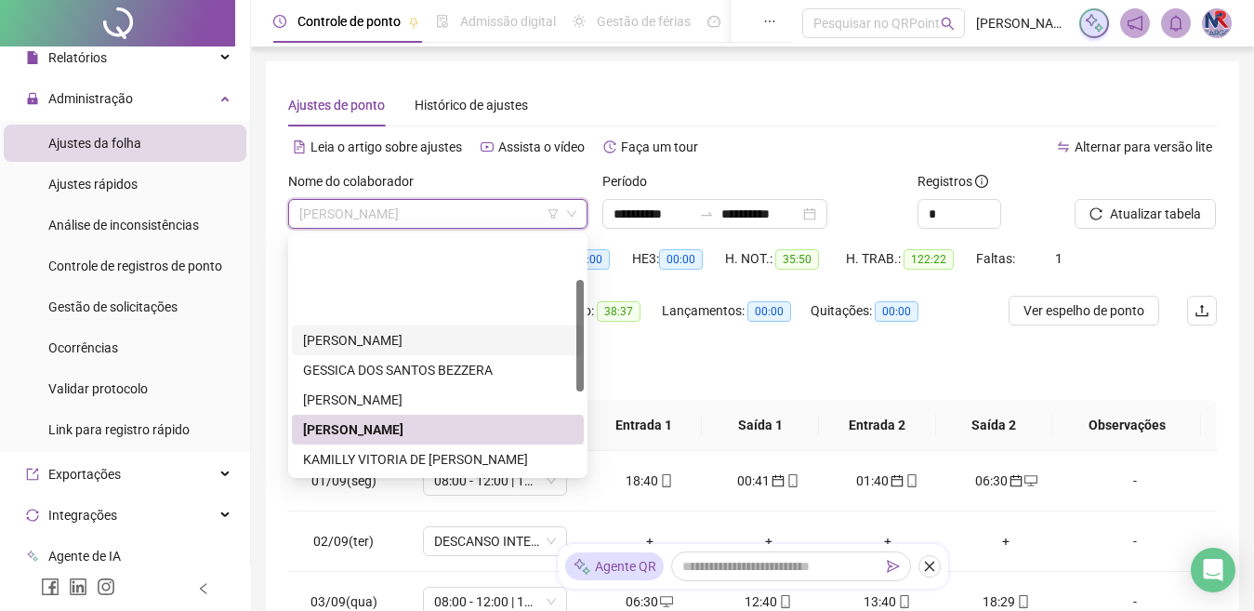
scroll to position [93, 0]
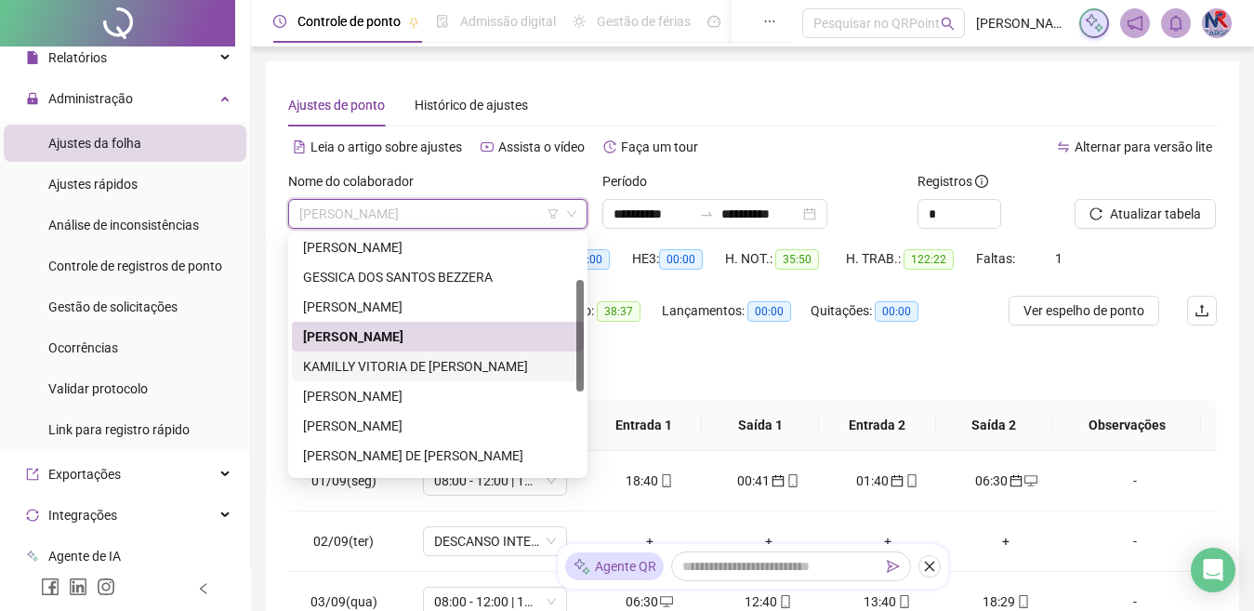
click at [487, 358] on div "KAMILLY VITORIA DE [PERSON_NAME]" at bounding box center [438, 366] width 270 height 20
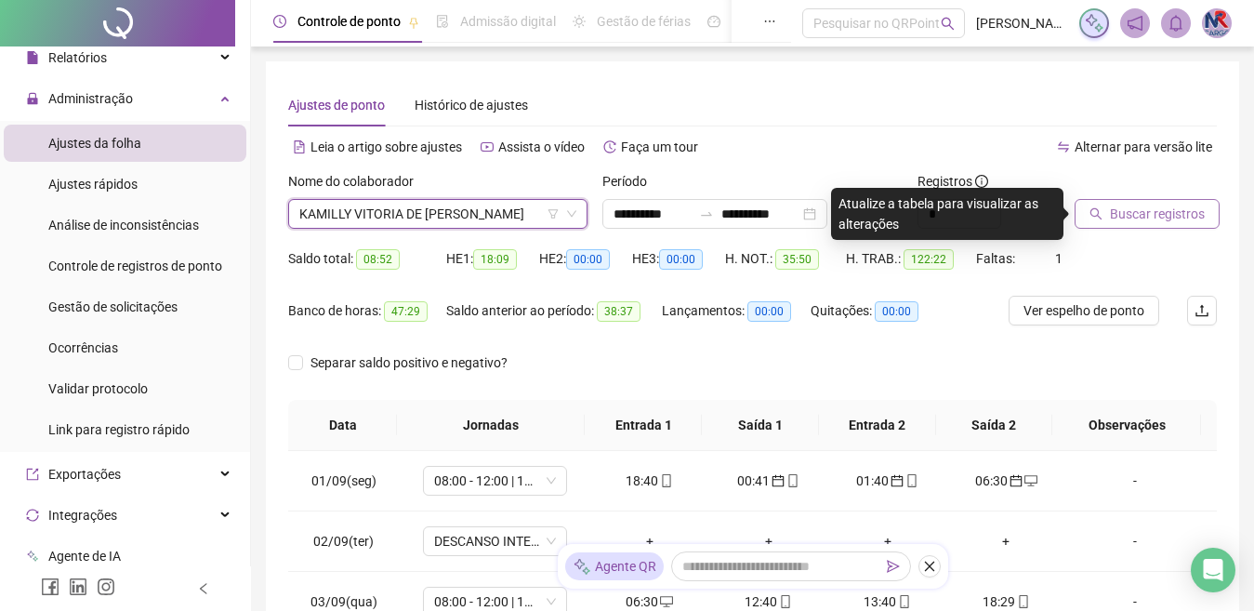
click at [1158, 220] on span "Buscar registros" at bounding box center [1157, 214] width 95 height 20
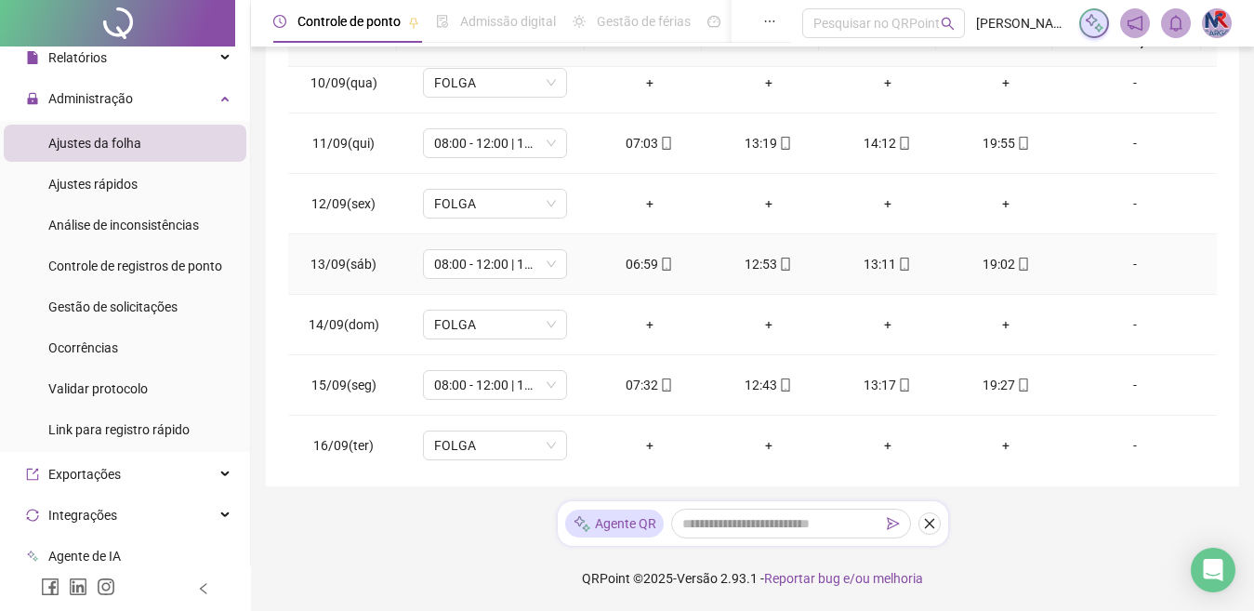
scroll to position [691, 0]
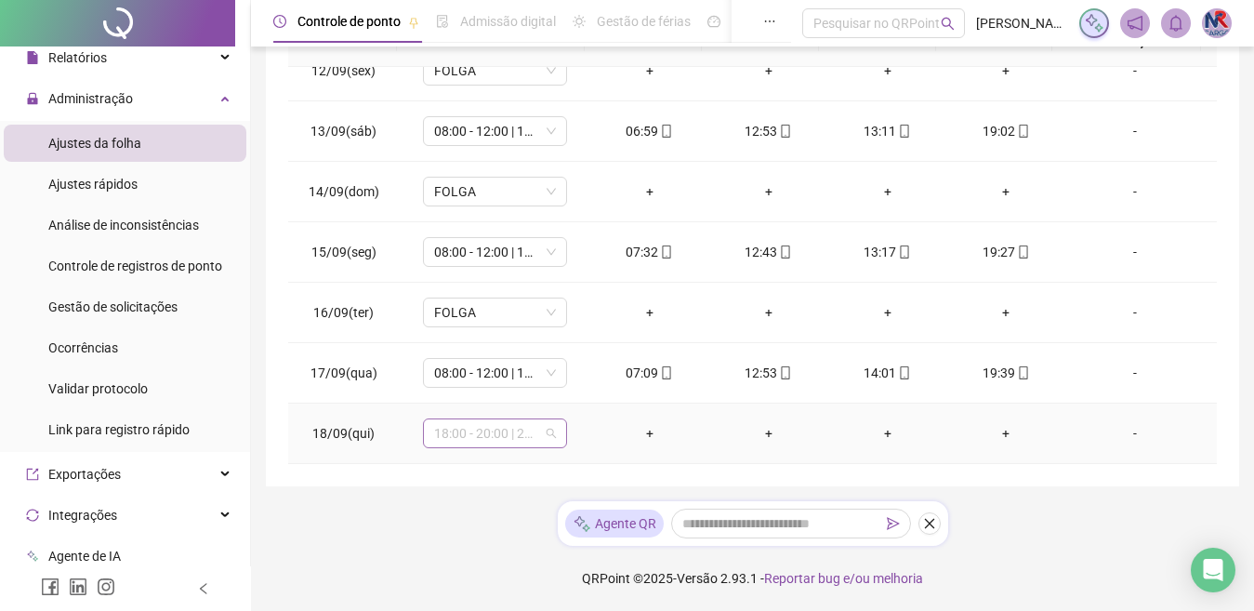
click at [504, 433] on span "18:00 - 20:00 | 21:00 - 07:00" at bounding box center [495, 433] width 122 height 28
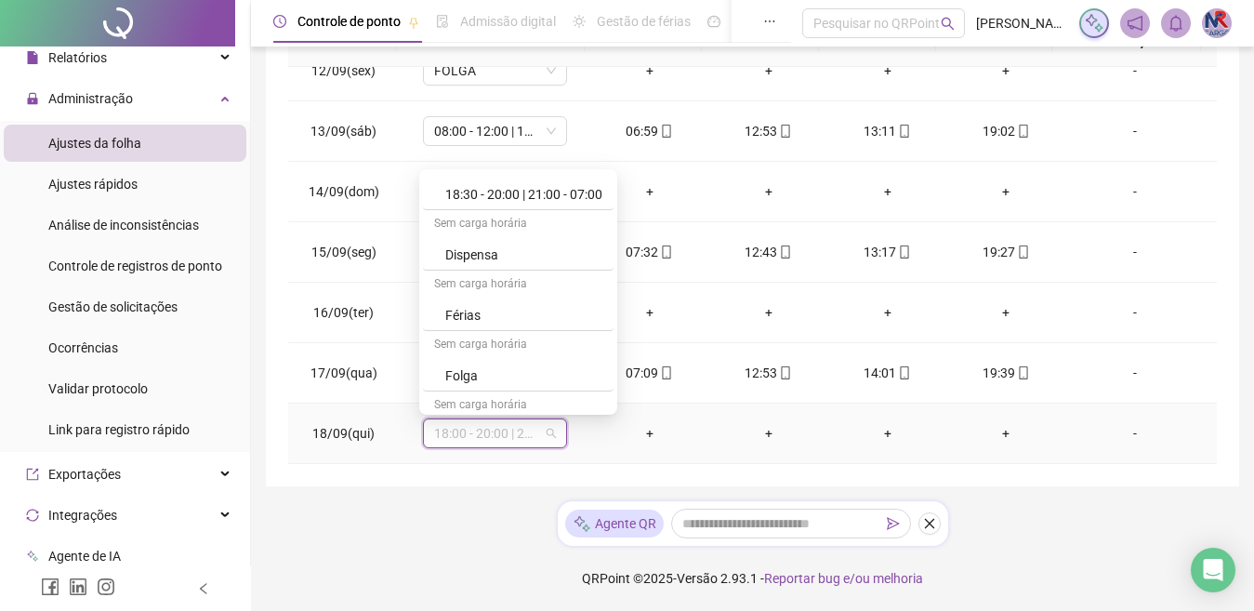
scroll to position [279, 0]
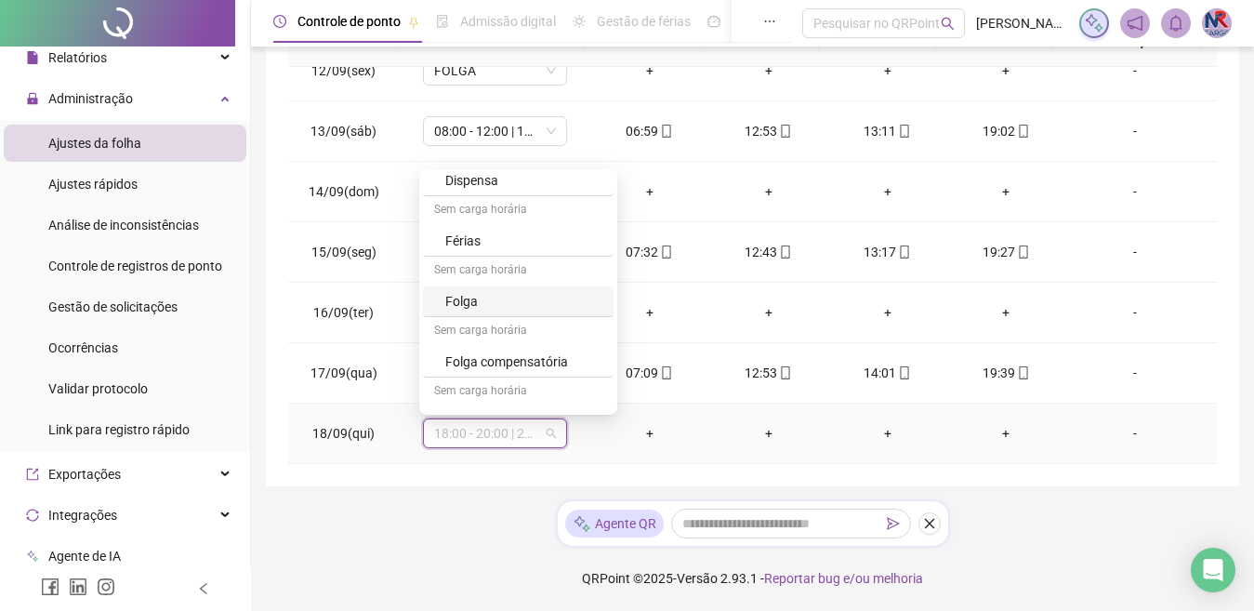
click at [466, 308] on div "Folga" at bounding box center [523, 301] width 157 height 20
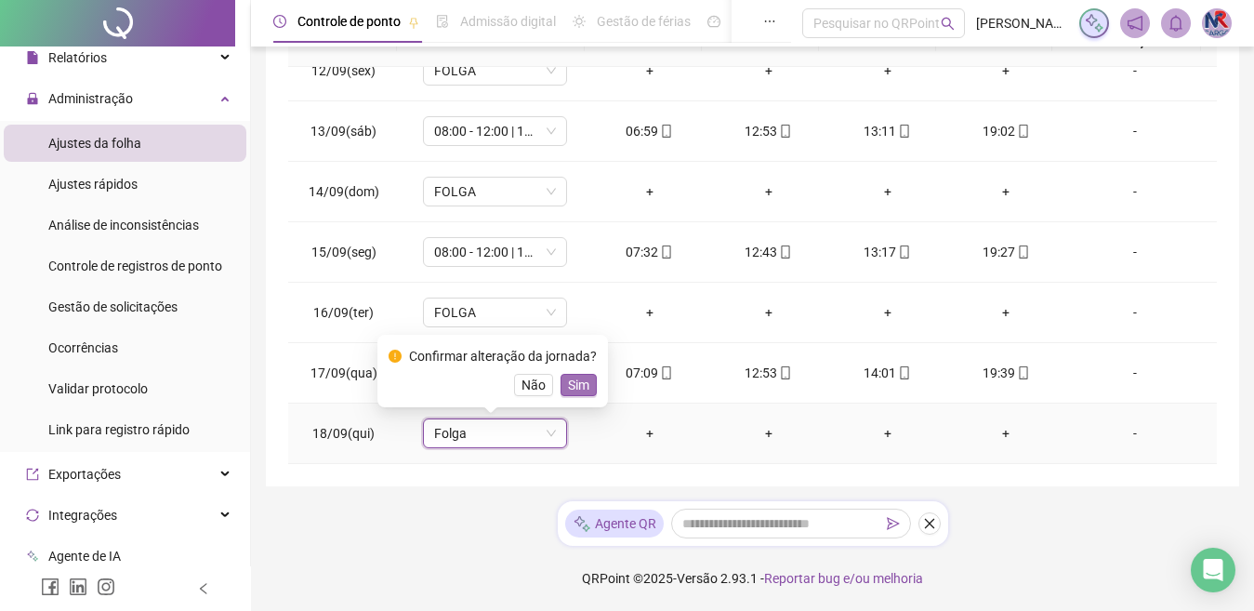
click at [583, 376] on span "Sim" at bounding box center [578, 385] width 21 height 20
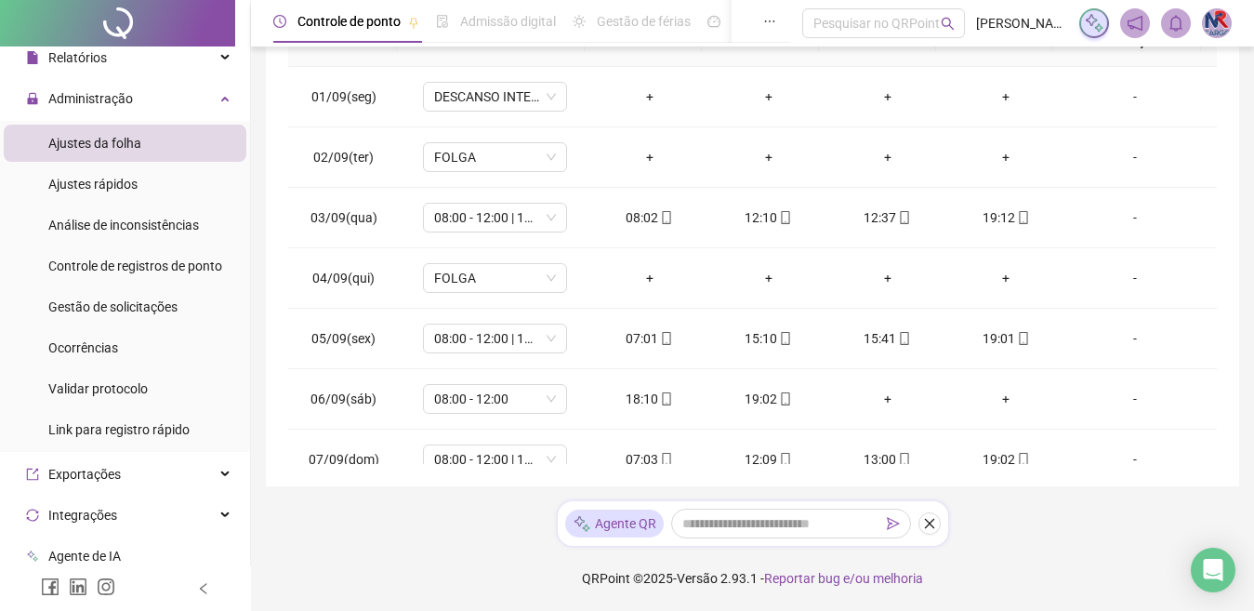
scroll to position [12, 0]
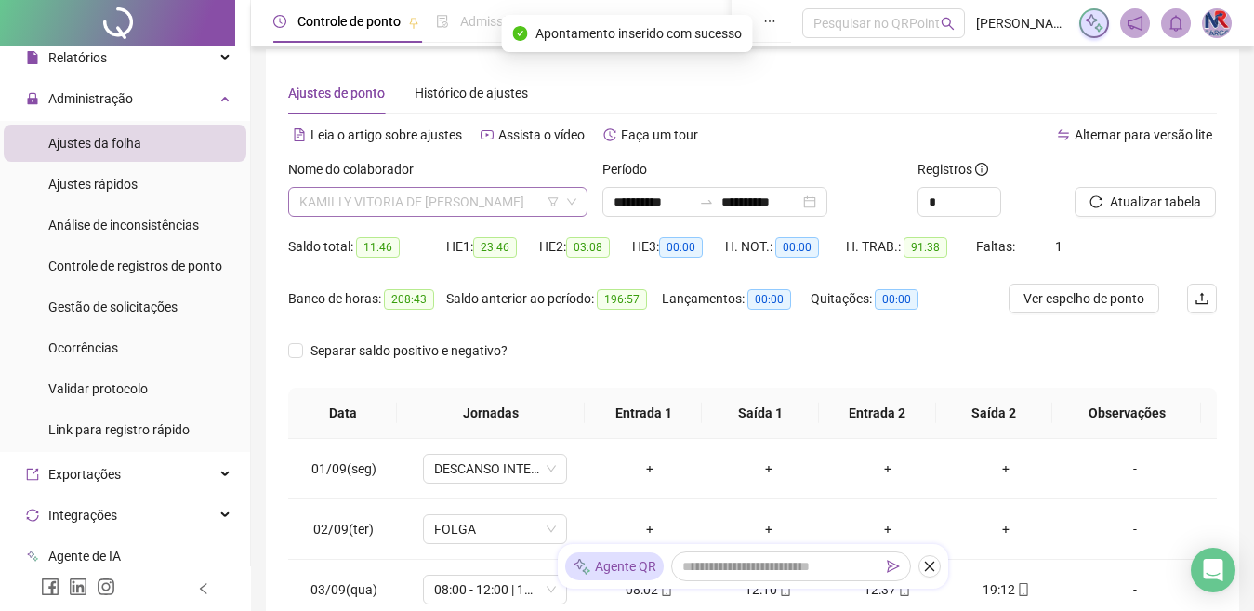
click at [422, 202] on span "KAMILLY VITORIA DE [PERSON_NAME]" at bounding box center [437, 202] width 277 height 28
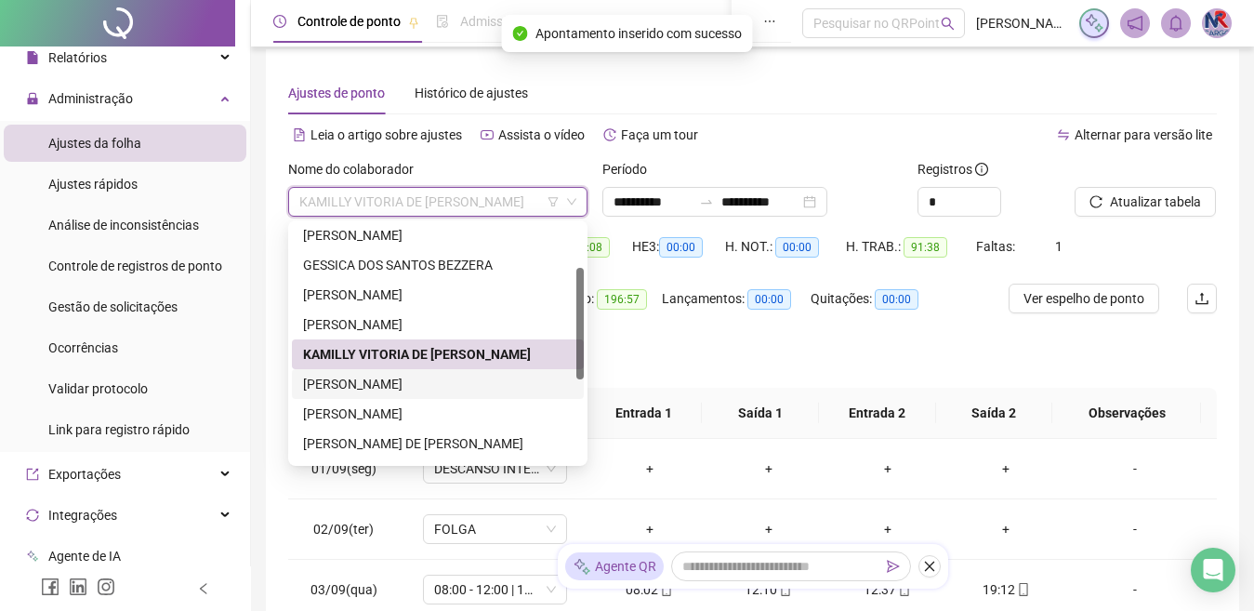
click at [404, 384] on div "[PERSON_NAME]" at bounding box center [438, 384] width 270 height 20
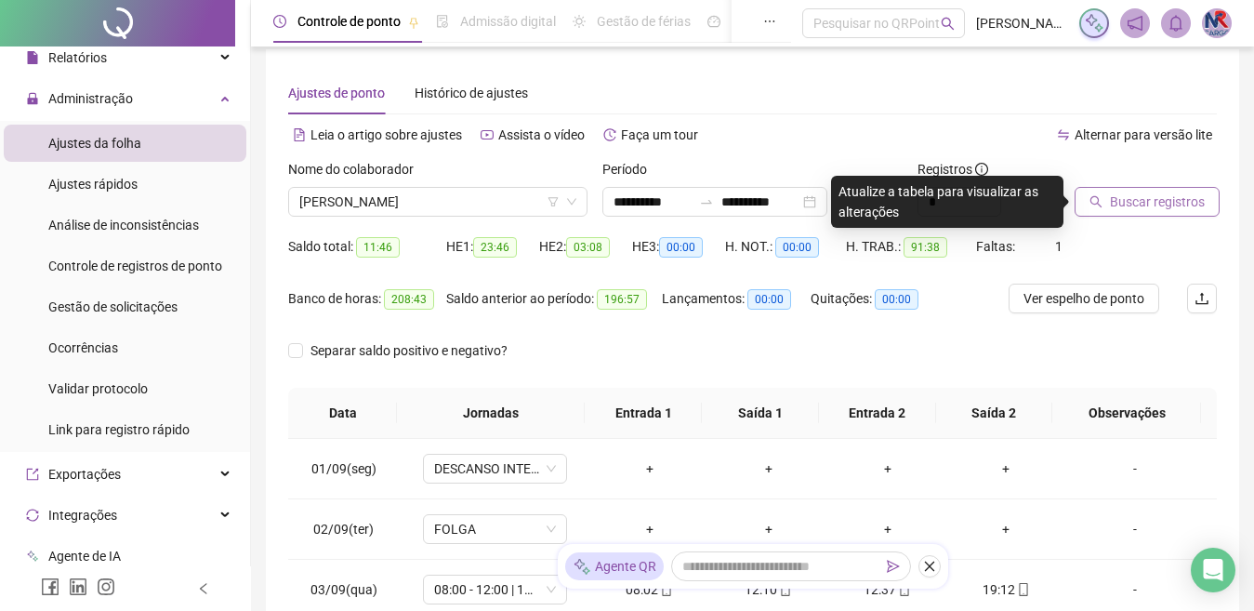
drag, startPoint x: 1140, startPoint y: 207, endPoint x: 1120, endPoint y: 208, distance: 20.5
click at [1131, 207] on span "Buscar registros" at bounding box center [1157, 202] width 95 height 20
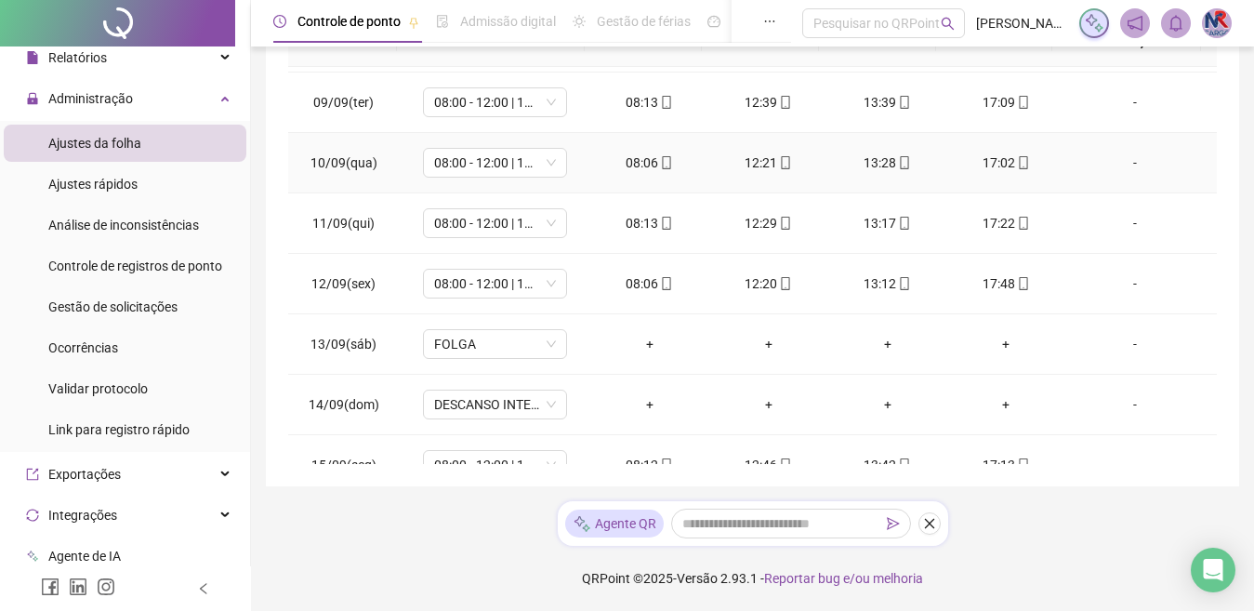
scroll to position [691, 0]
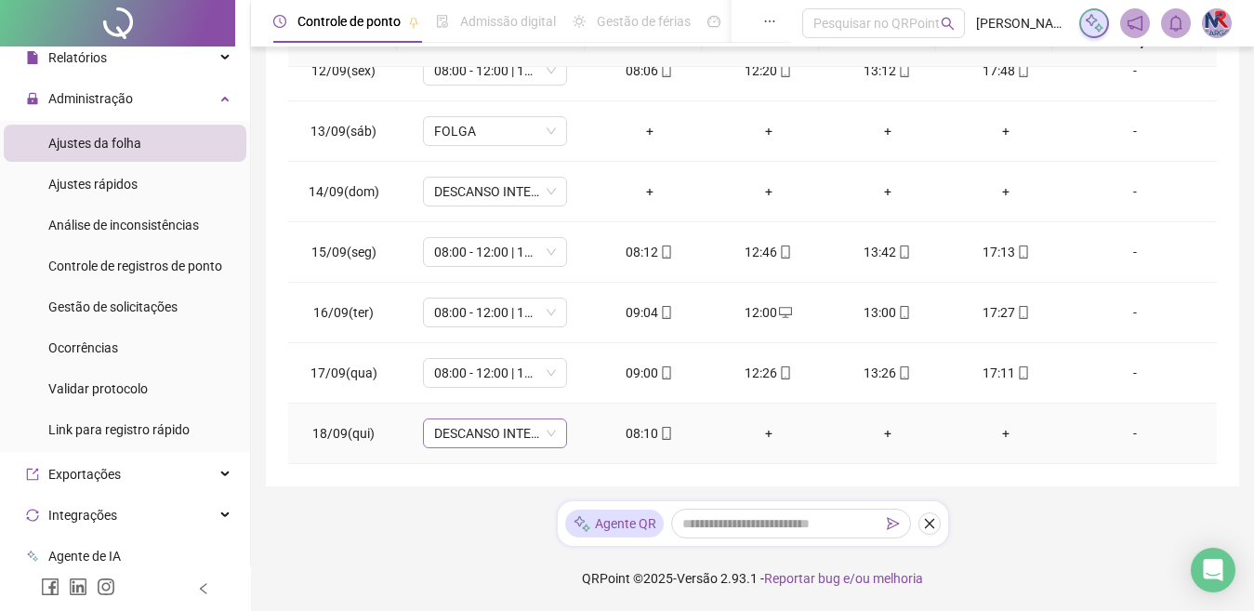
click at [521, 435] on span "DESCANSO INTER-JORNADA" at bounding box center [495, 433] width 122 height 28
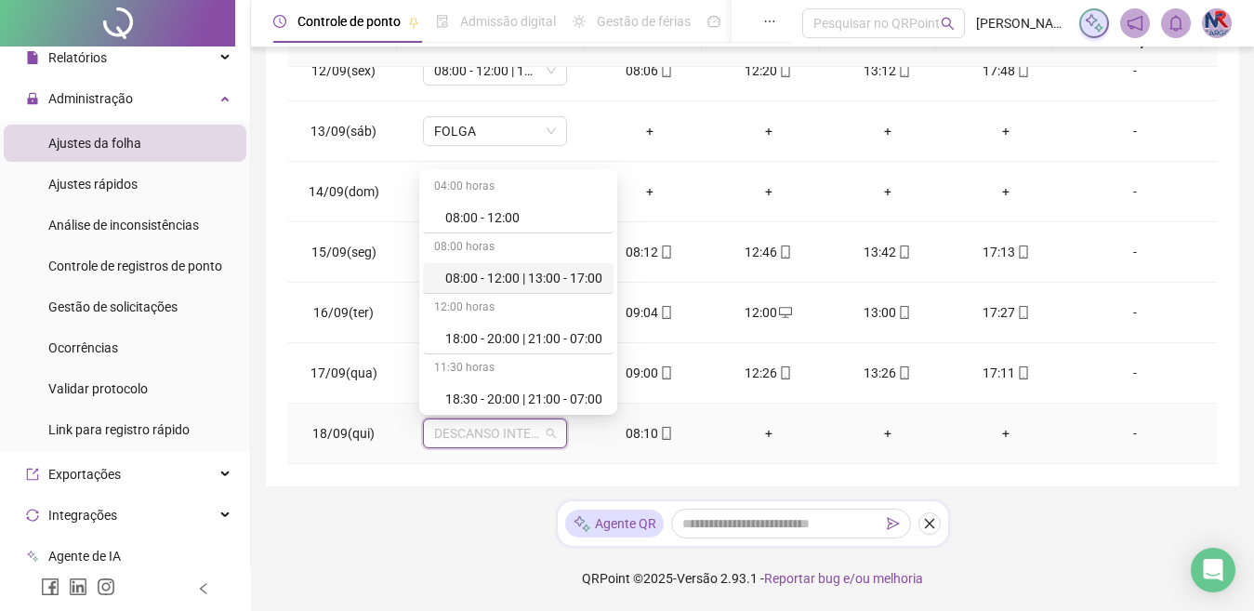
click at [536, 282] on div "08:00 - 12:00 | 13:00 - 17:00" at bounding box center [523, 278] width 157 height 20
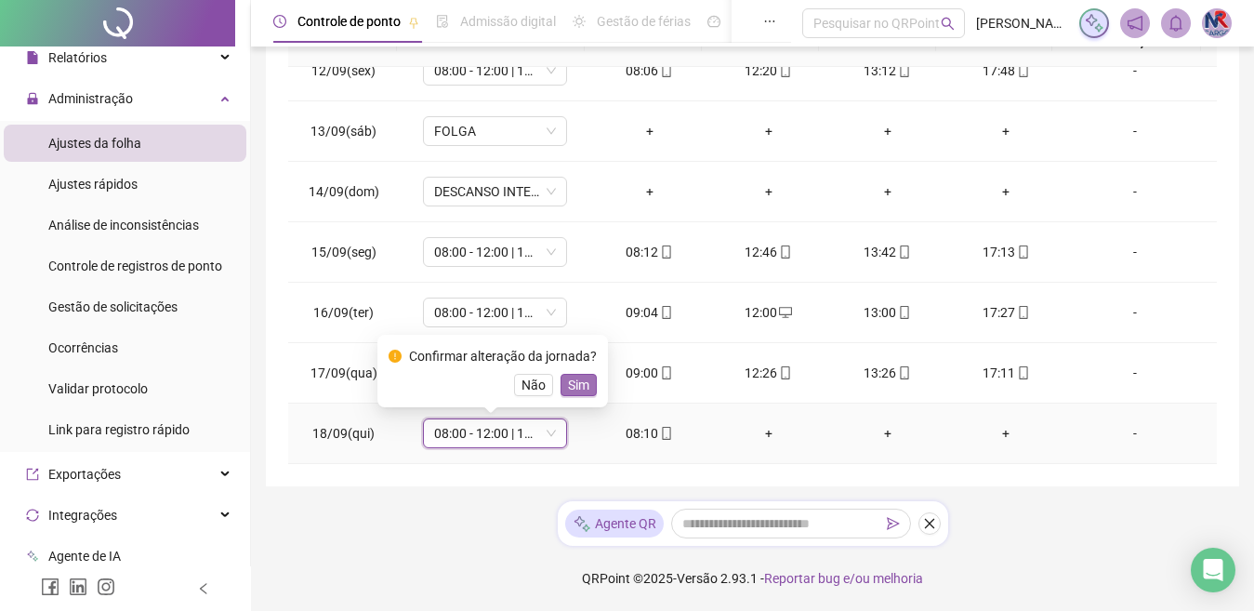
click at [576, 387] on span "Sim" at bounding box center [578, 385] width 21 height 20
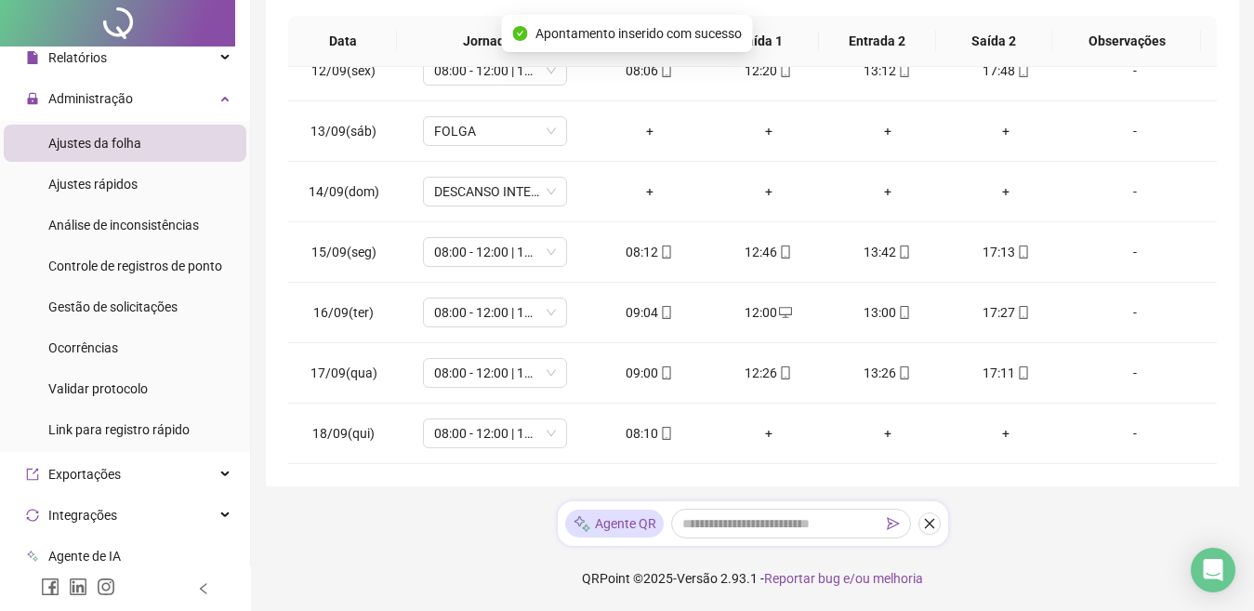
scroll to position [0, 0]
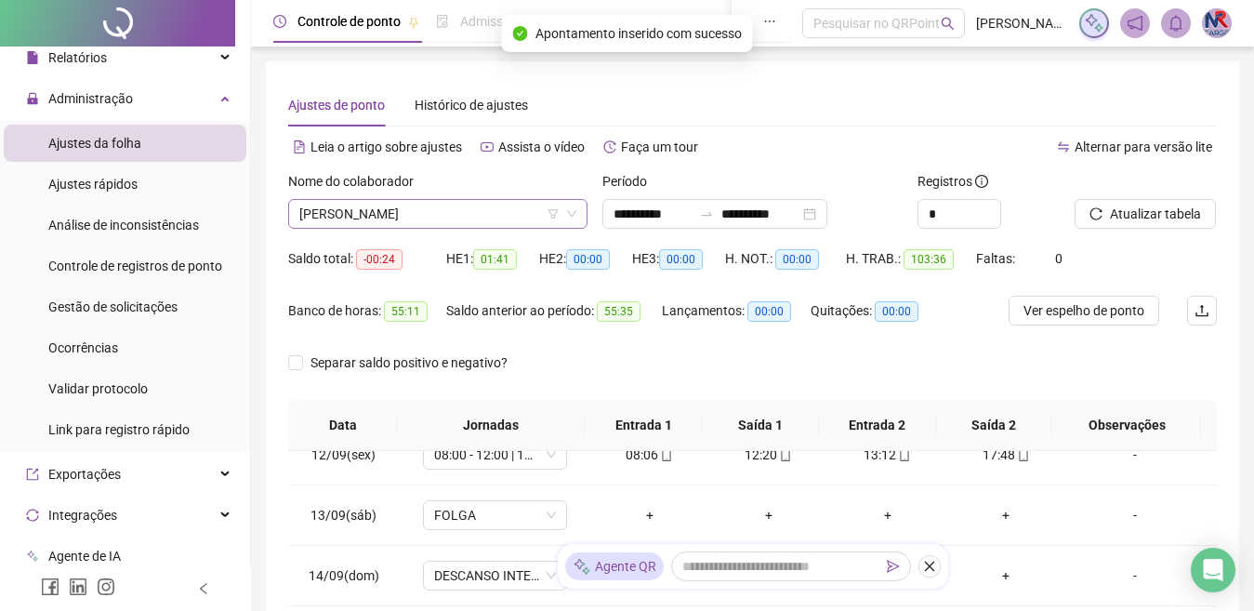
click at [527, 206] on span "[PERSON_NAME]" at bounding box center [437, 214] width 277 height 28
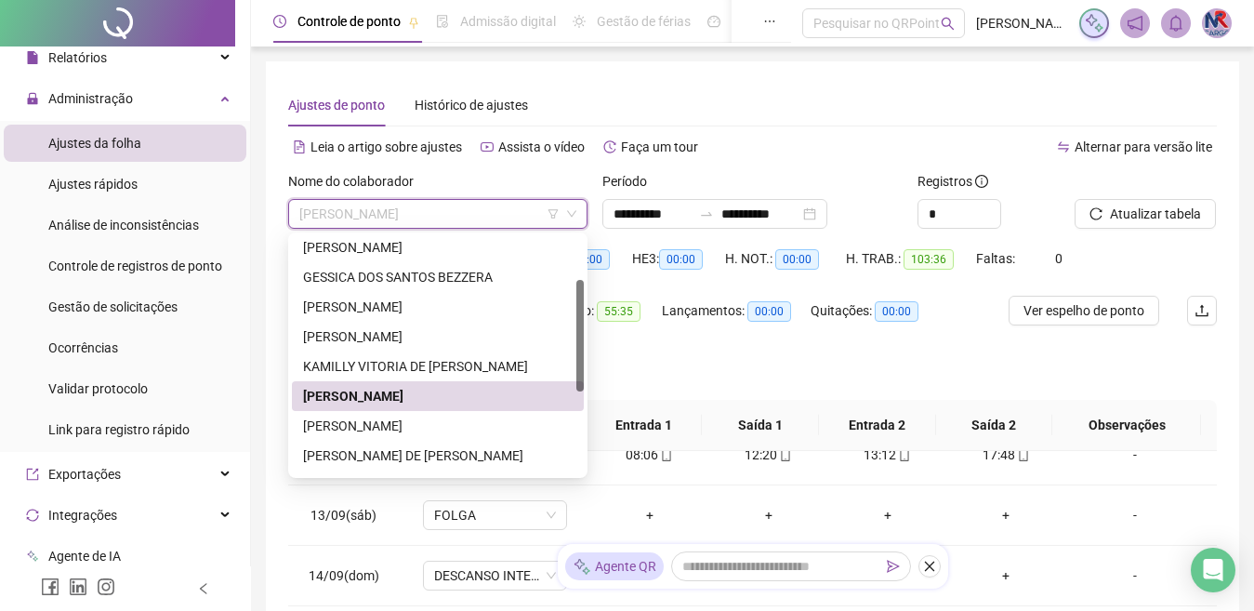
click at [466, 431] on div "[PERSON_NAME]" at bounding box center [438, 426] width 270 height 20
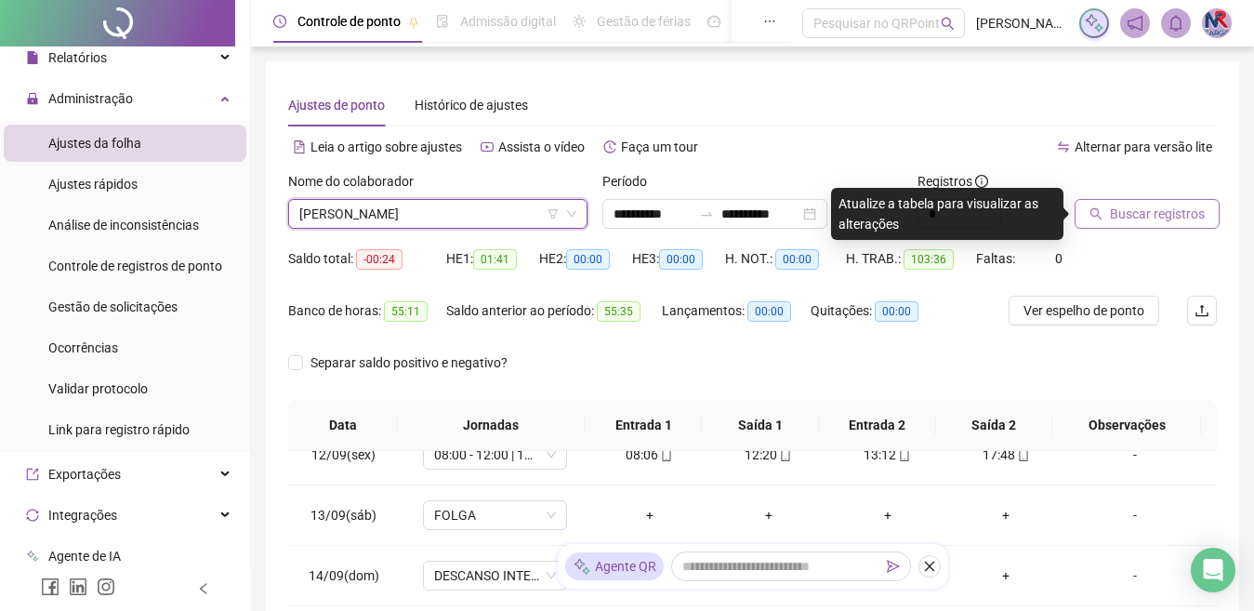
drag, startPoint x: 1151, startPoint y: 213, endPoint x: 1107, endPoint y: 225, distance: 46.2
click at [1122, 225] on button "Buscar registros" at bounding box center [1147, 214] width 145 height 30
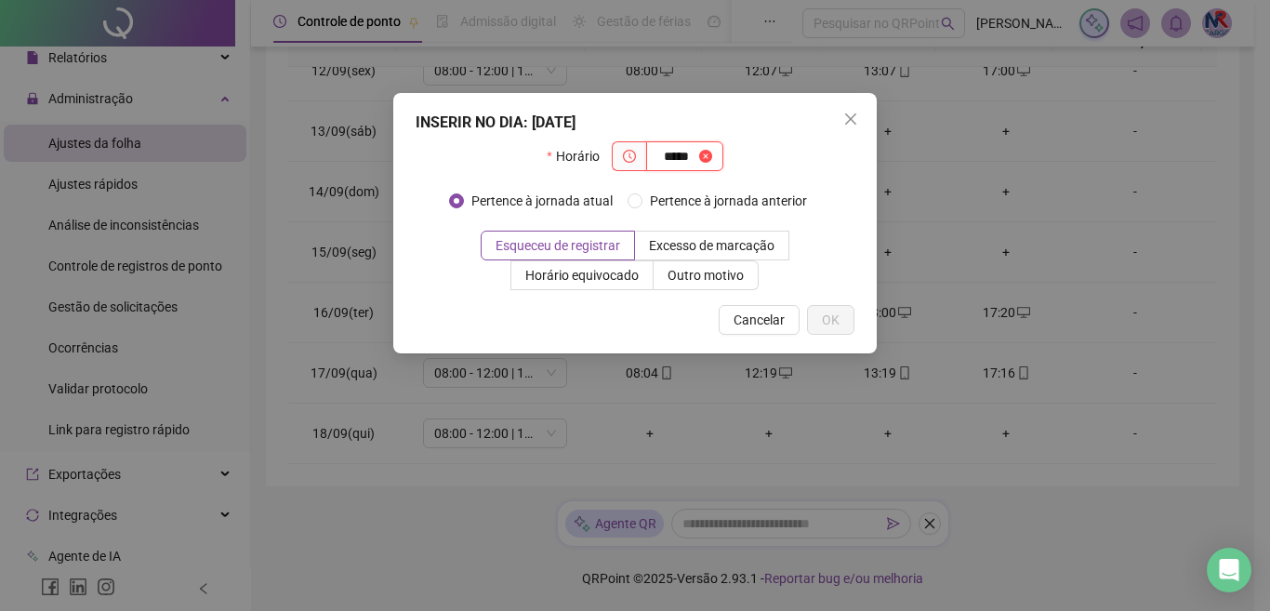
type input "*****"
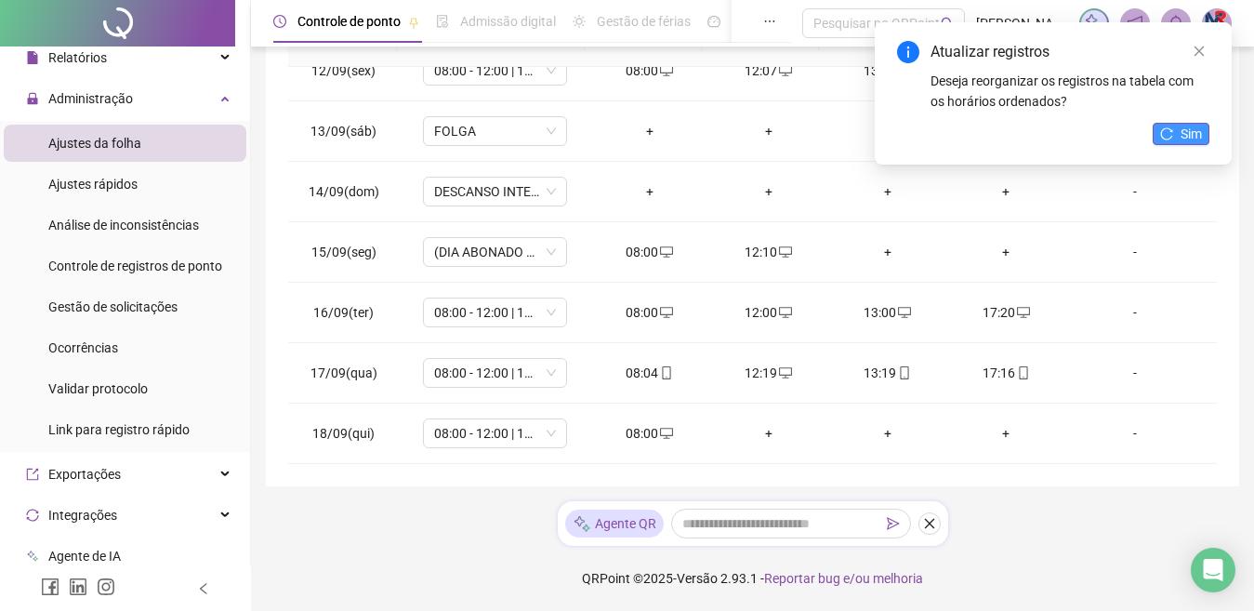
click at [1183, 126] on span "Sim" at bounding box center [1191, 134] width 21 height 20
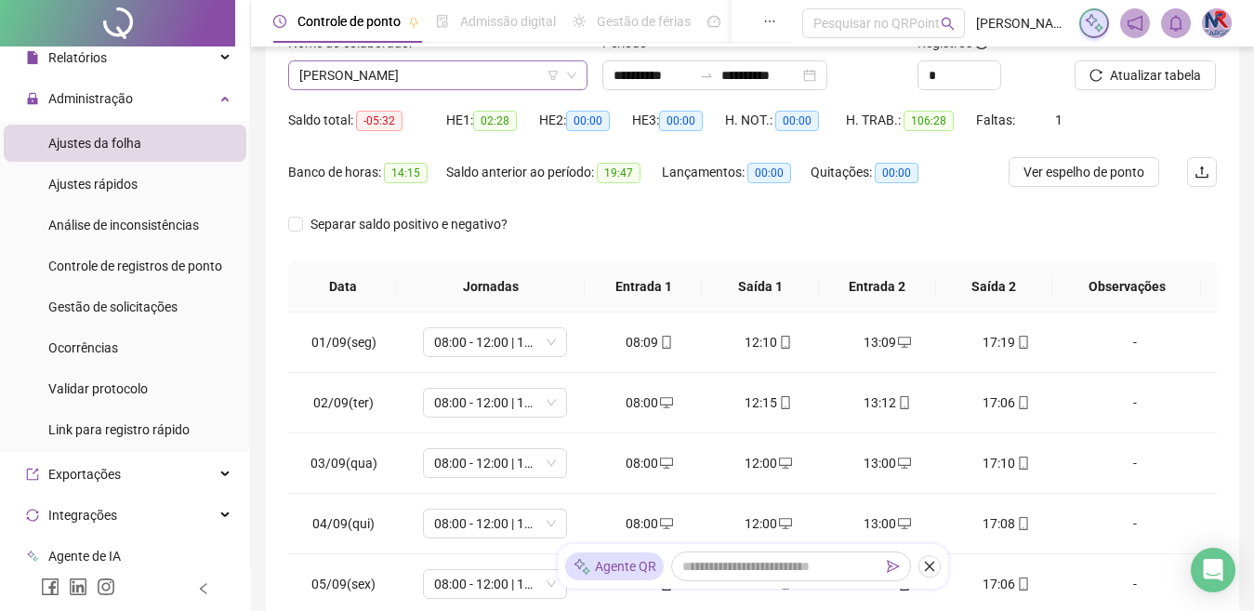
scroll to position [12, 0]
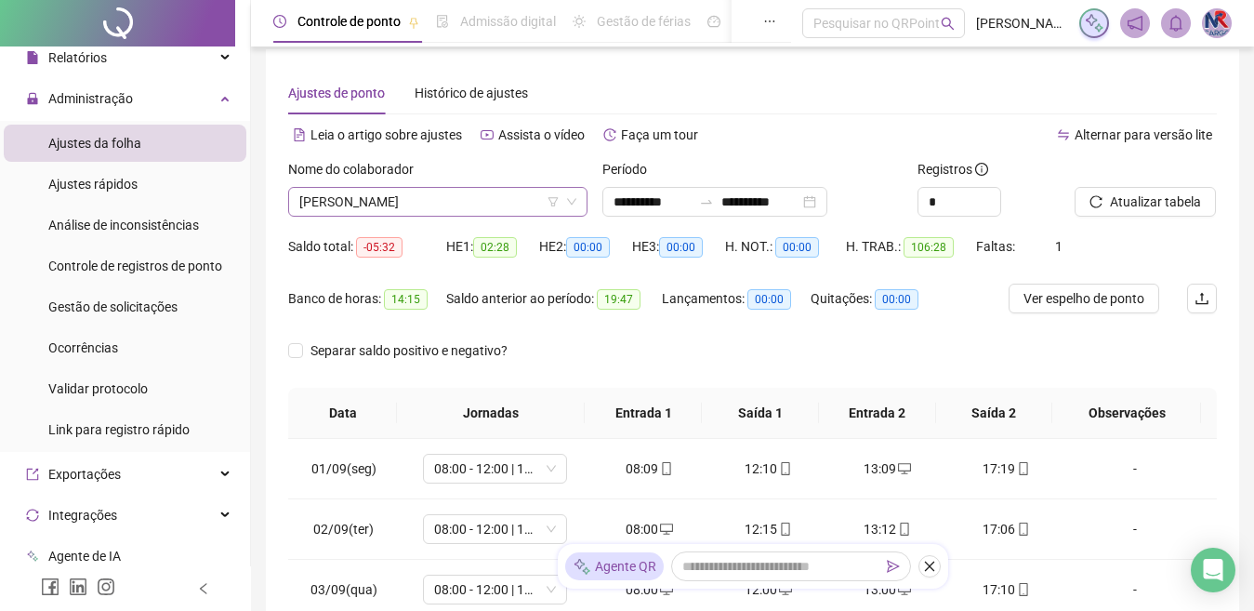
click at [491, 189] on span "[PERSON_NAME]" at bounding box center [437, 202] width 277 height 28
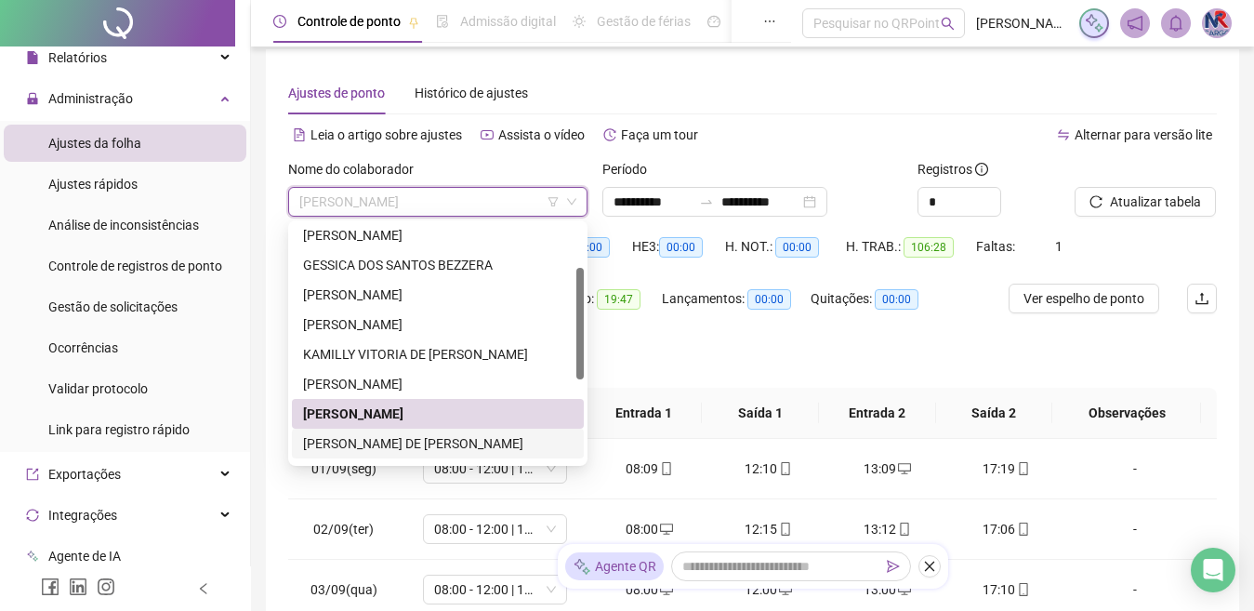
click at [482, 454] on div "[PERSON_NAME] DE [PERSON_NAME]" at bounding box center [438, 444] width 292 height 30
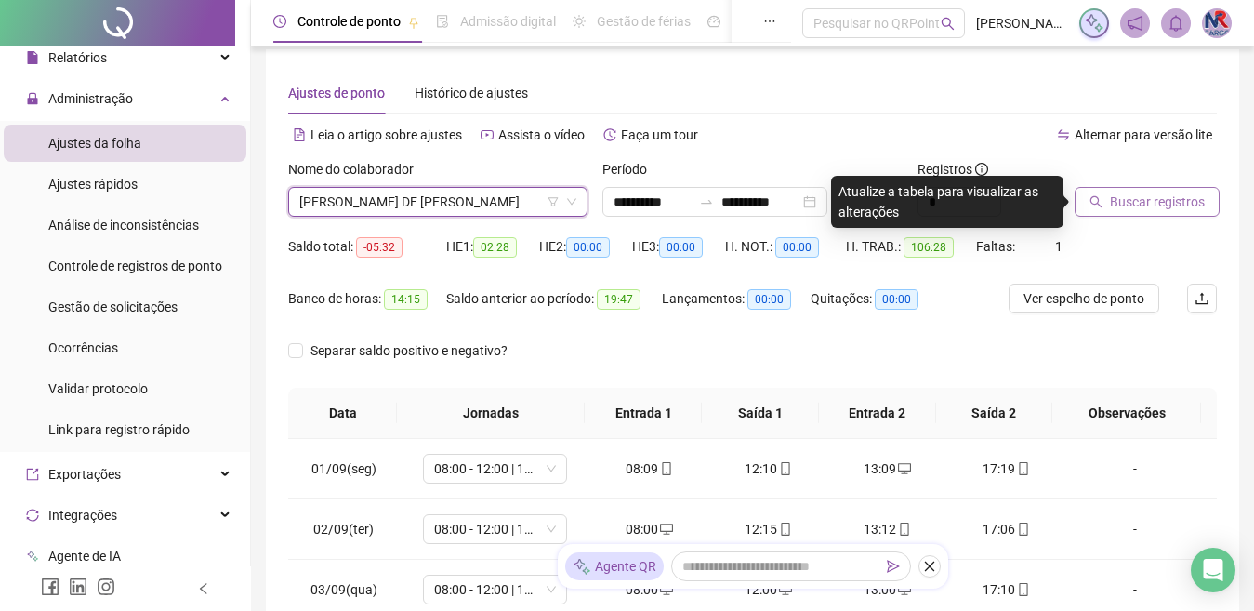
click at [1147, 211] on span "Buscar registros" at bounding box center [1157, 202] width 95 height 20
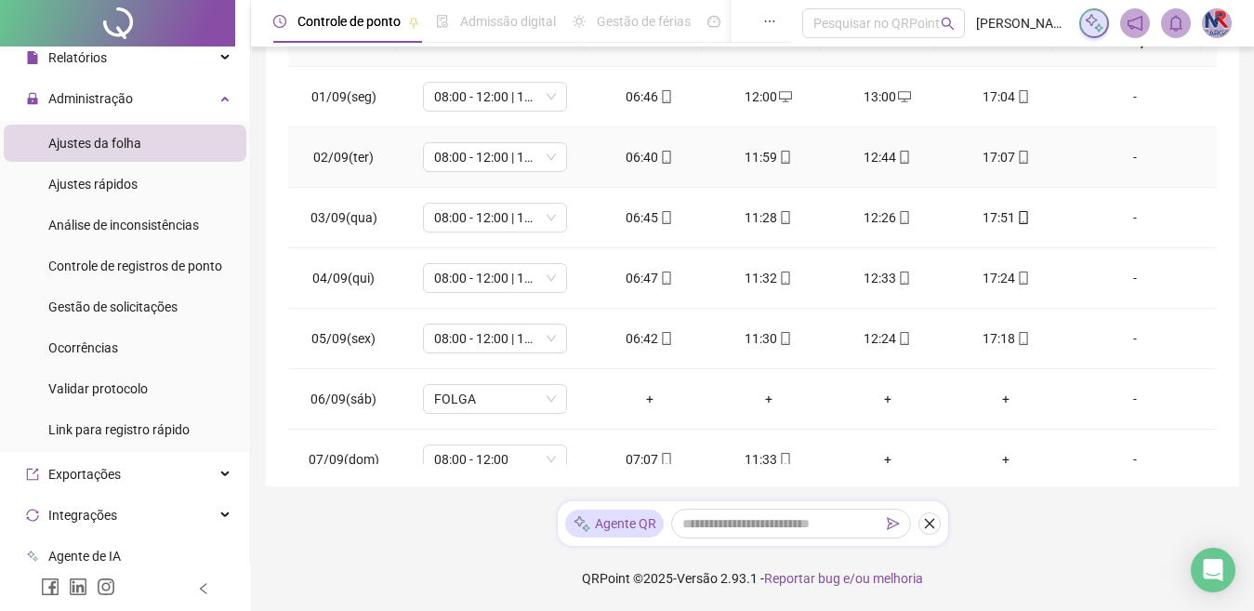
scroll to position [0, 0]
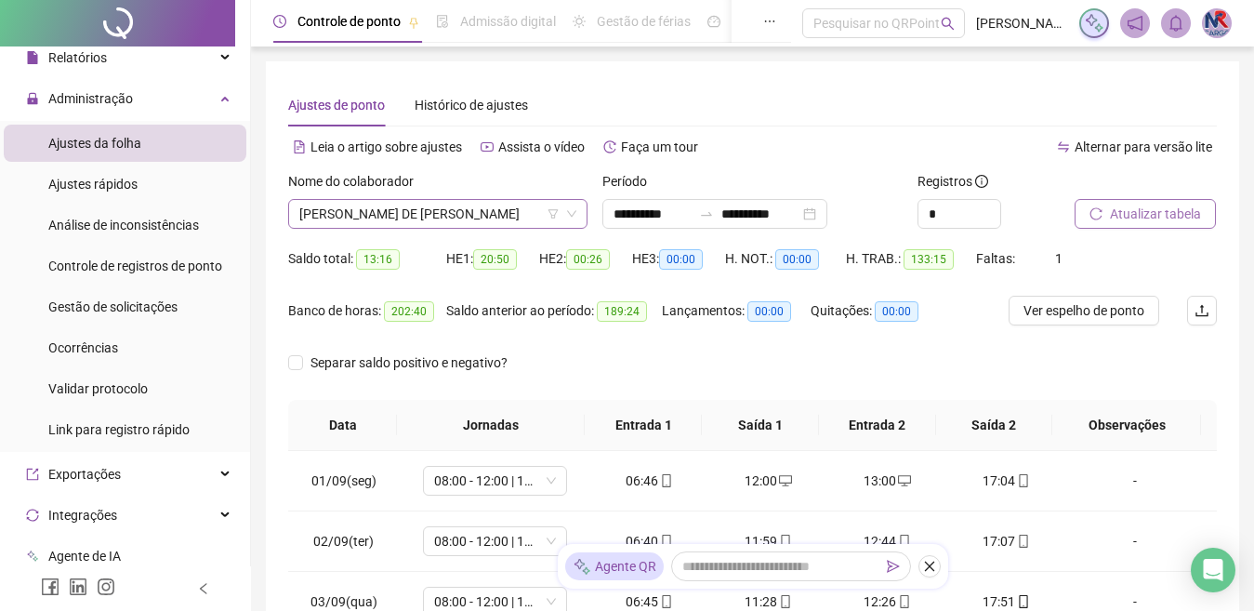
click at [514, 227] on span "[PERSON_NAME] DE [PERSON_NAME]" at bounding box center [437, 214] width 277 height 28
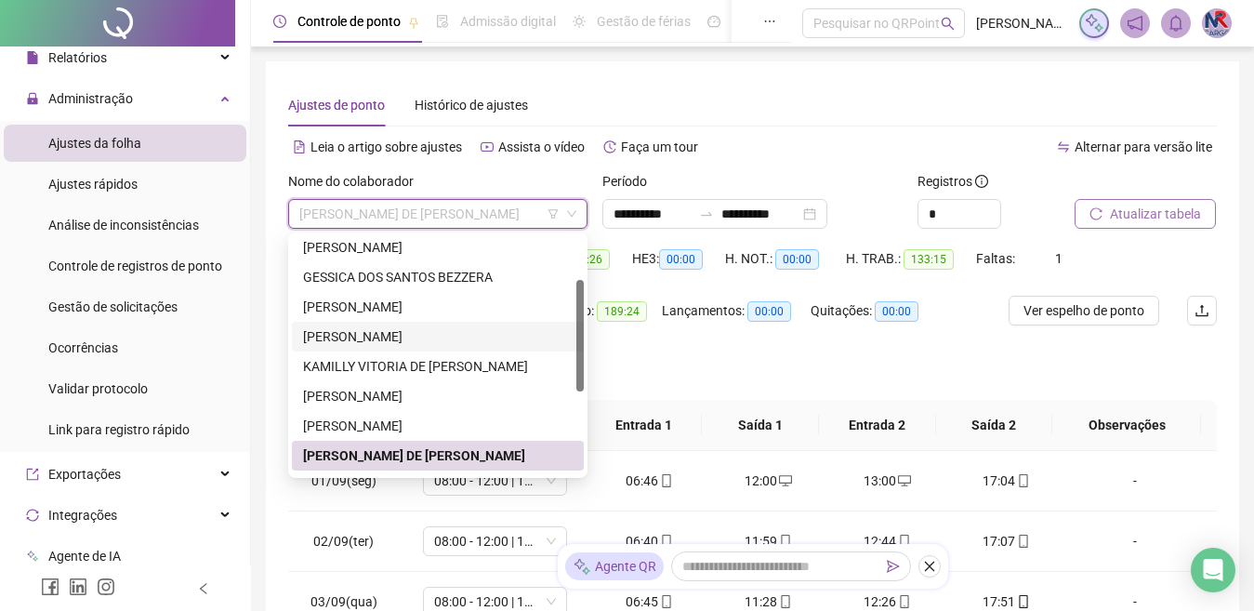
scroll to position [268, 0]
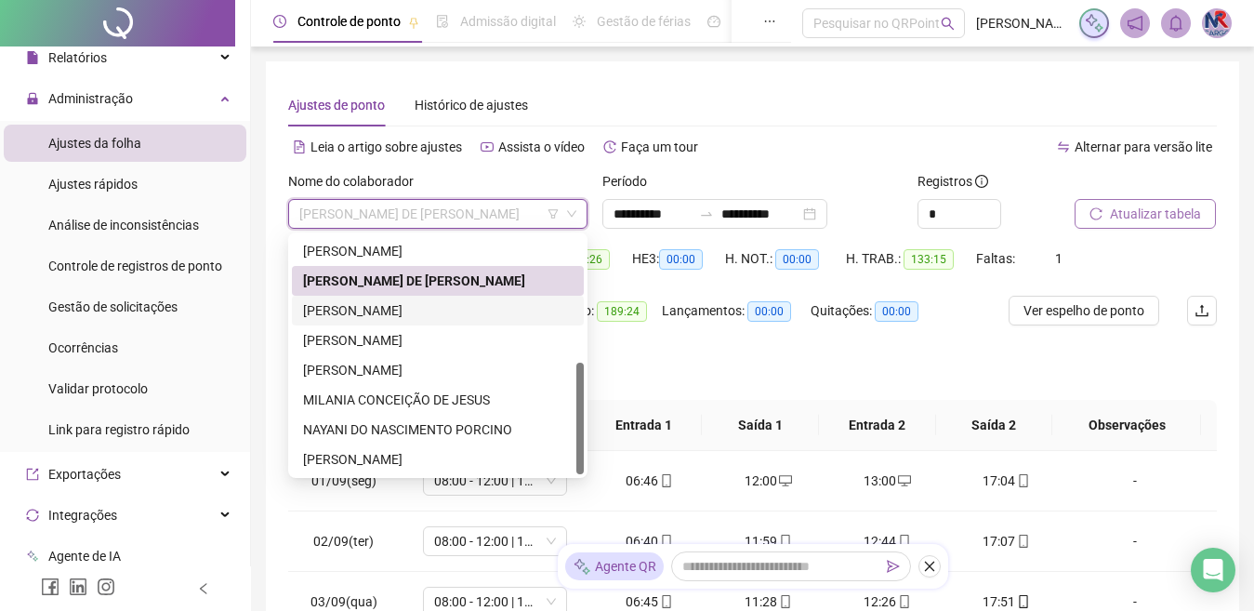
click at [439, 312] on div "[PERSON_NAME]" at bounding box center [438, 310] width 270 height 20
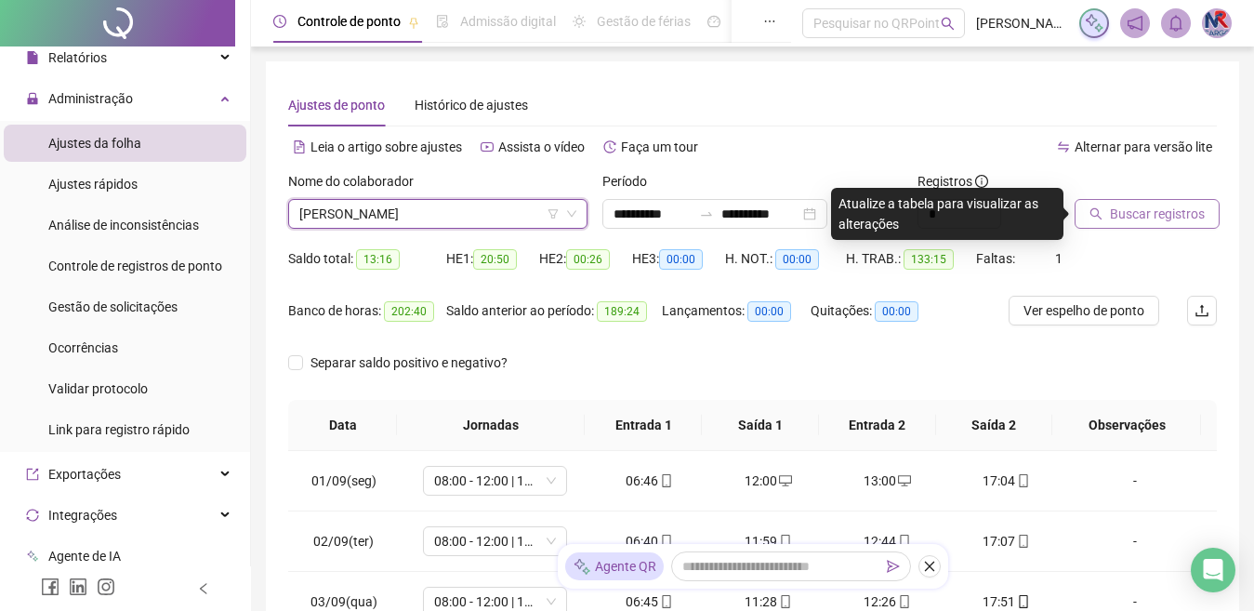
click at [472, 211] on span "[PERSON_NAME]" at bounding box center [437, 214] width 277 height 28
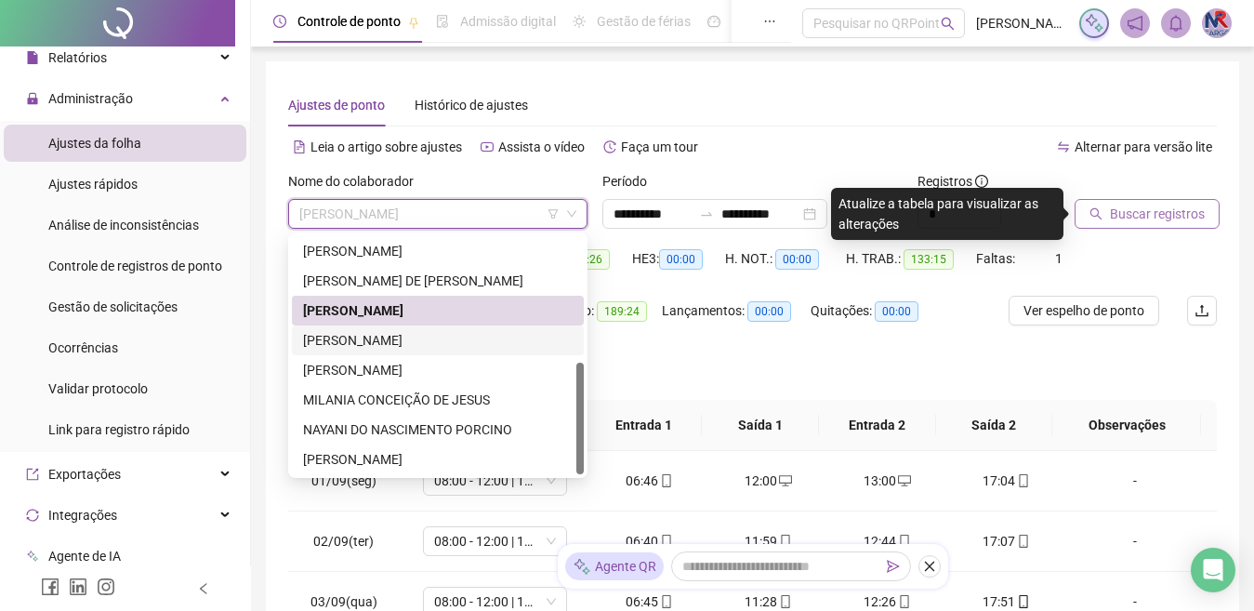
click at [447, 349] on div "[PERSON_NAME]" at bounding box center [438, 340] width 270 height 20
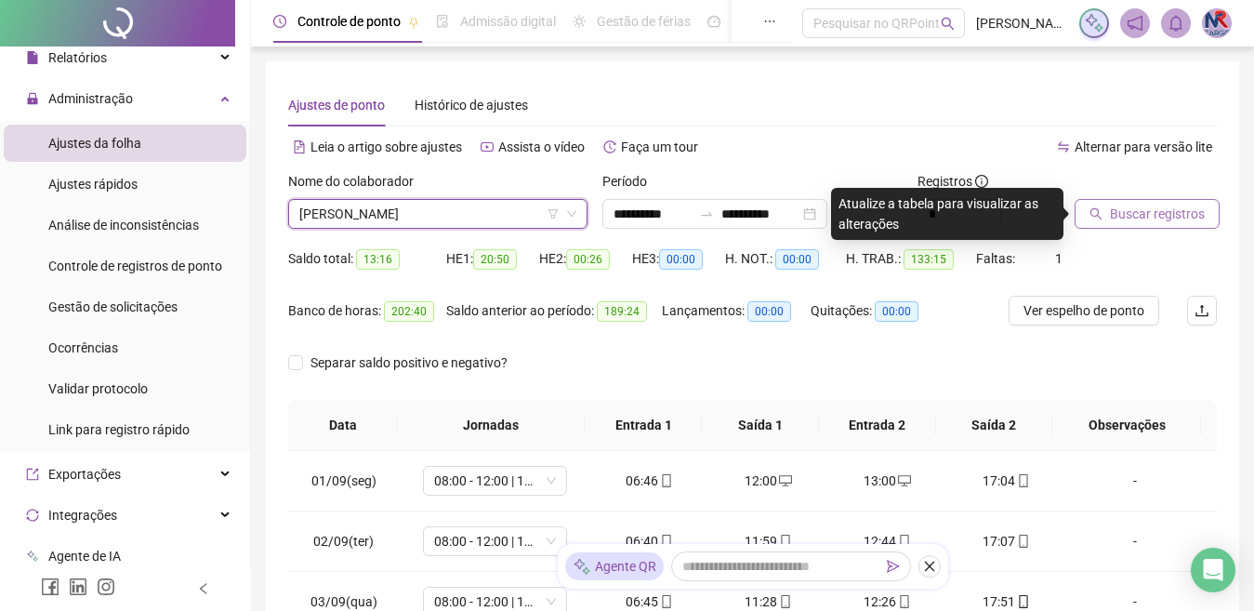
click at [1098, 211] on icon "search" at bounding box center [1097, 214] width 12 height 12
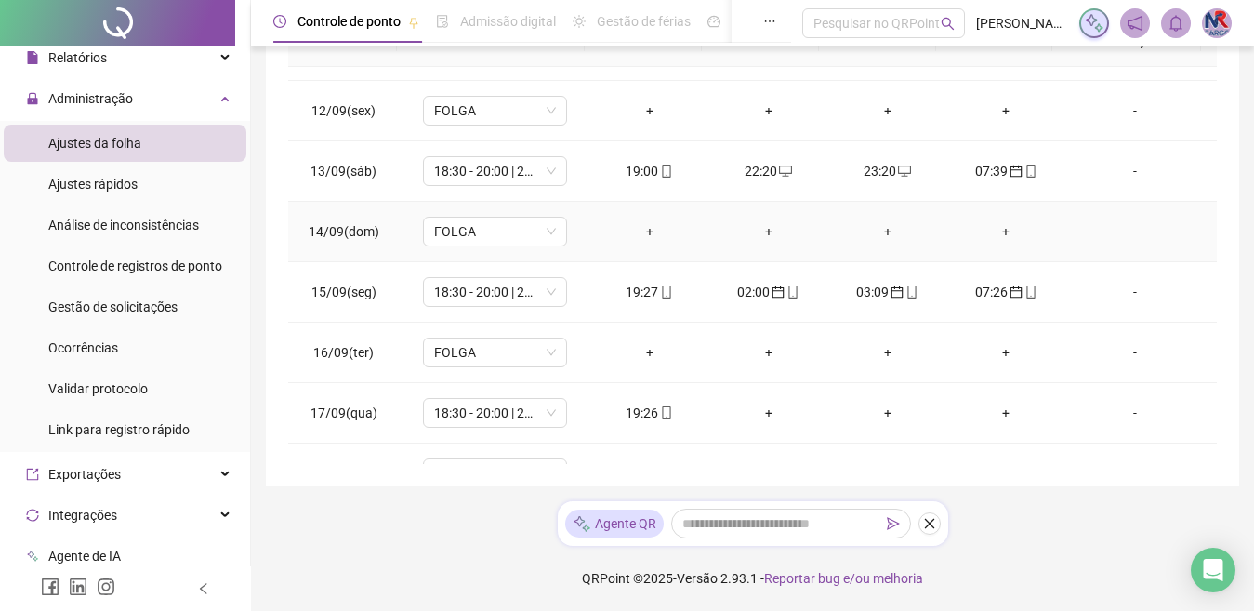
scroll to position [691, 0]
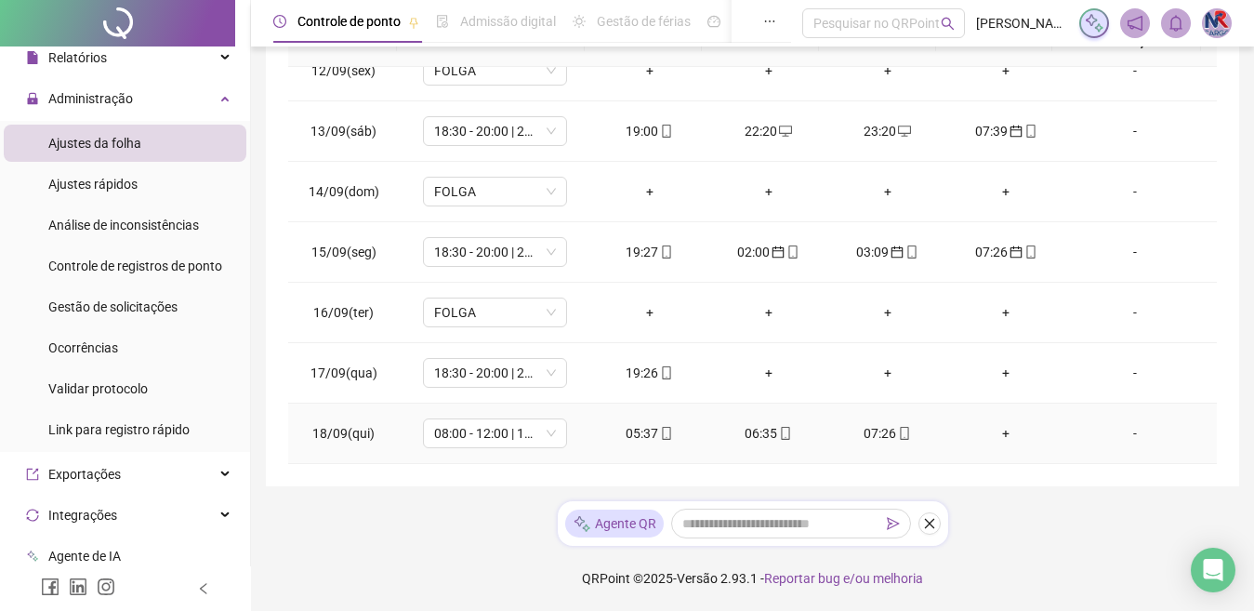
click at [643, 424] on div "05:37" at bounding box center [649, 433] width 89 height 20
type input "**********"
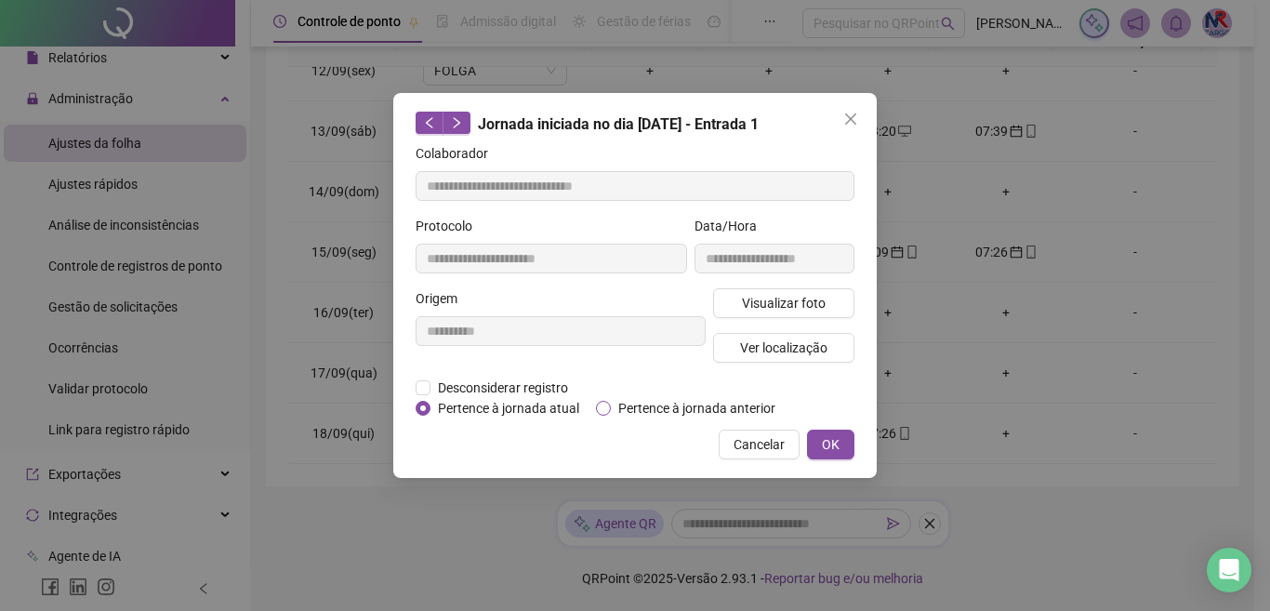
click at [621, 403] on span "Pertence à jornada anterior" at bounding box center [697, 408] width 172 height 20
click at [825, 445] on span "OK" at bounding box center [831, 444] width 18 height 20
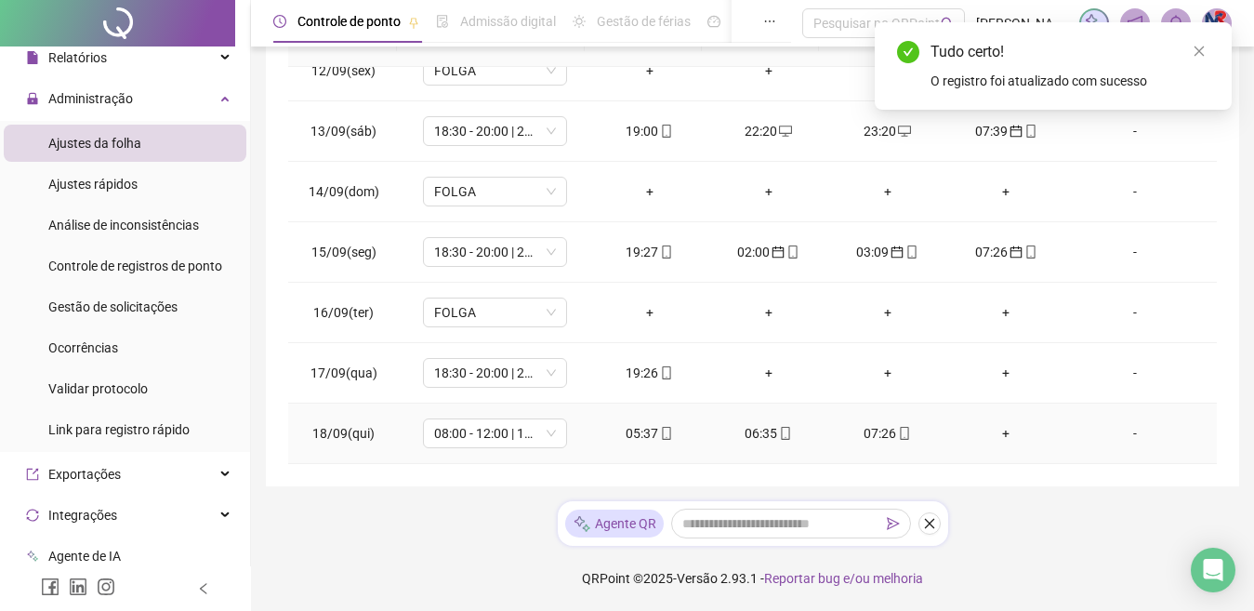
click at [745, 435] on div "06:35" at bounding box center [768, 433] width 89 height 20
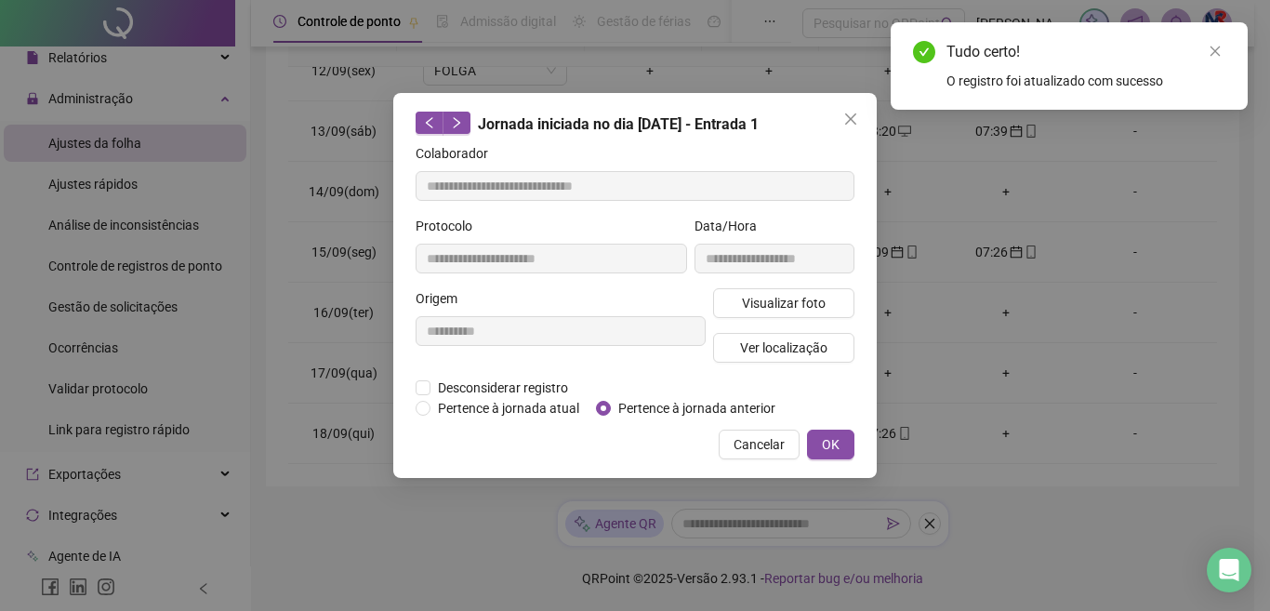
type input "**********"
click at [669, 405] on span "Pertence à jornada anterior" at bounding box center [697, 408] width 172 height 20
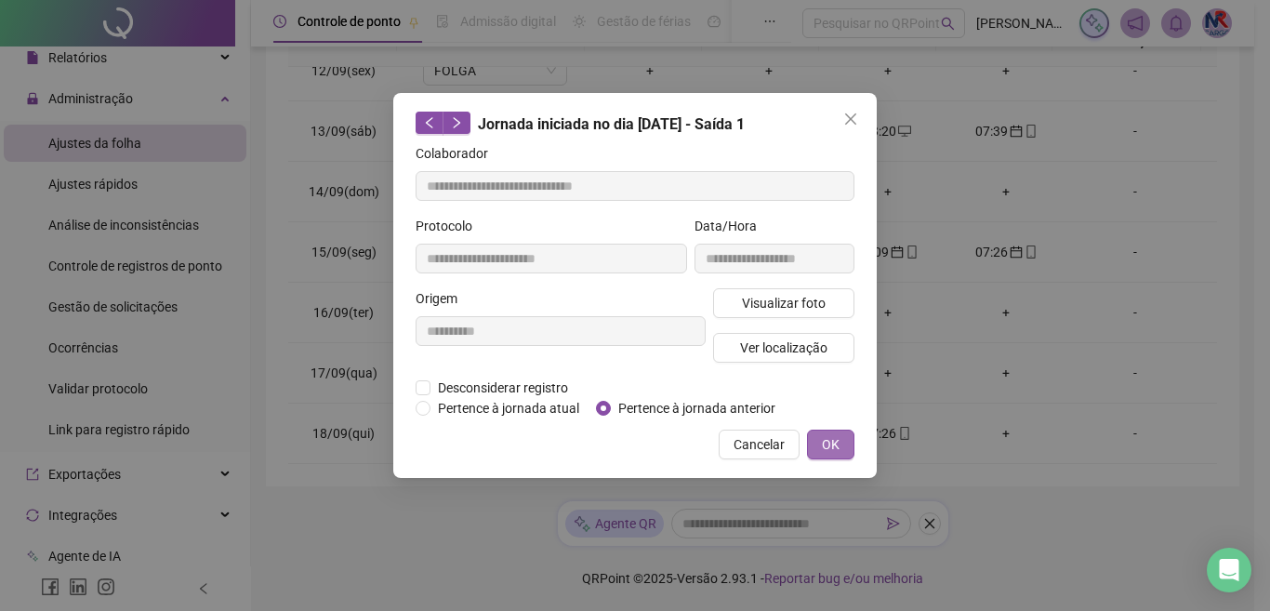
click at [847, 432] on button "OK" at bounding box center [830, 445] width 47 height 30
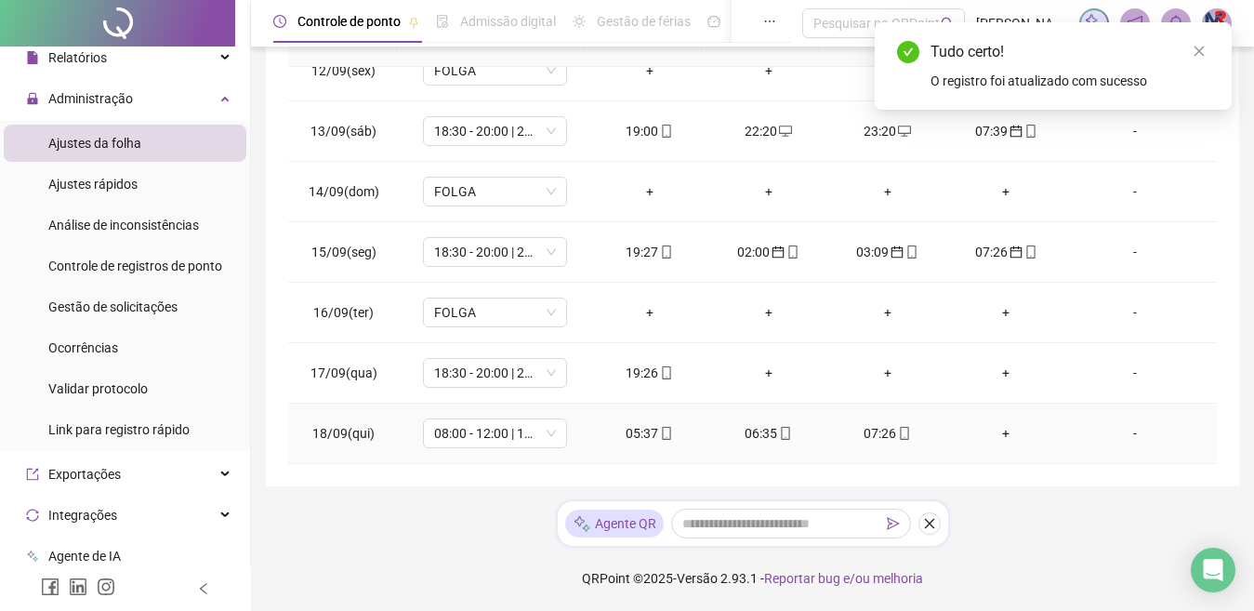
click at [862, 443] on div "07:26" at bounding box center [887, 433] width 89 height 20
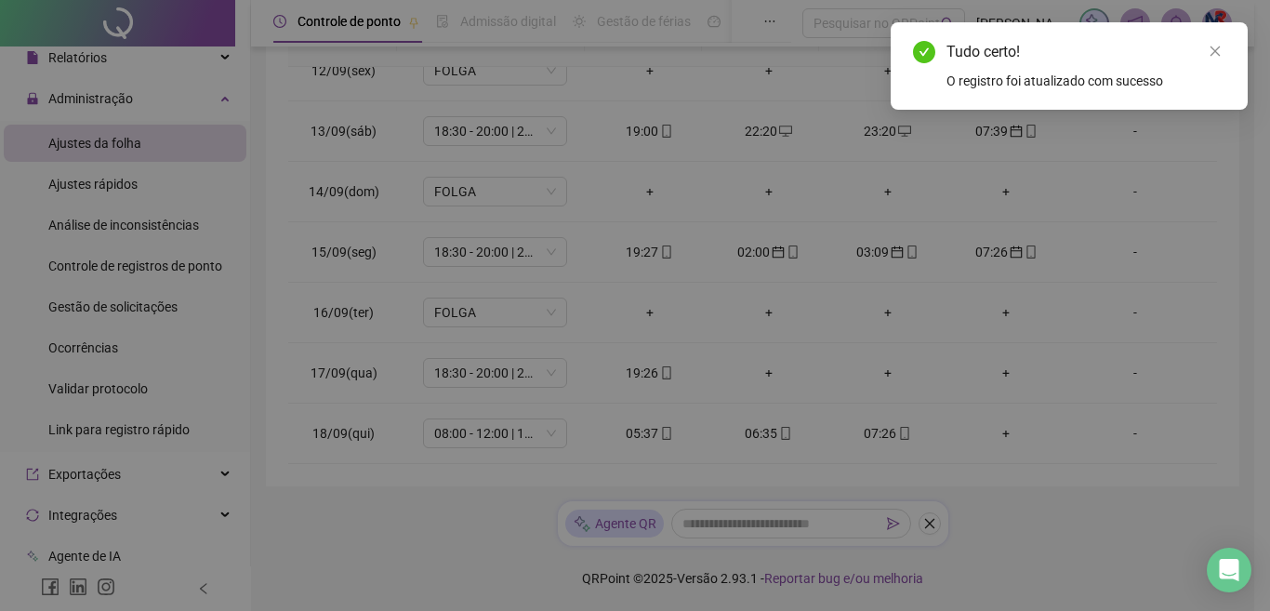
type input "**********"
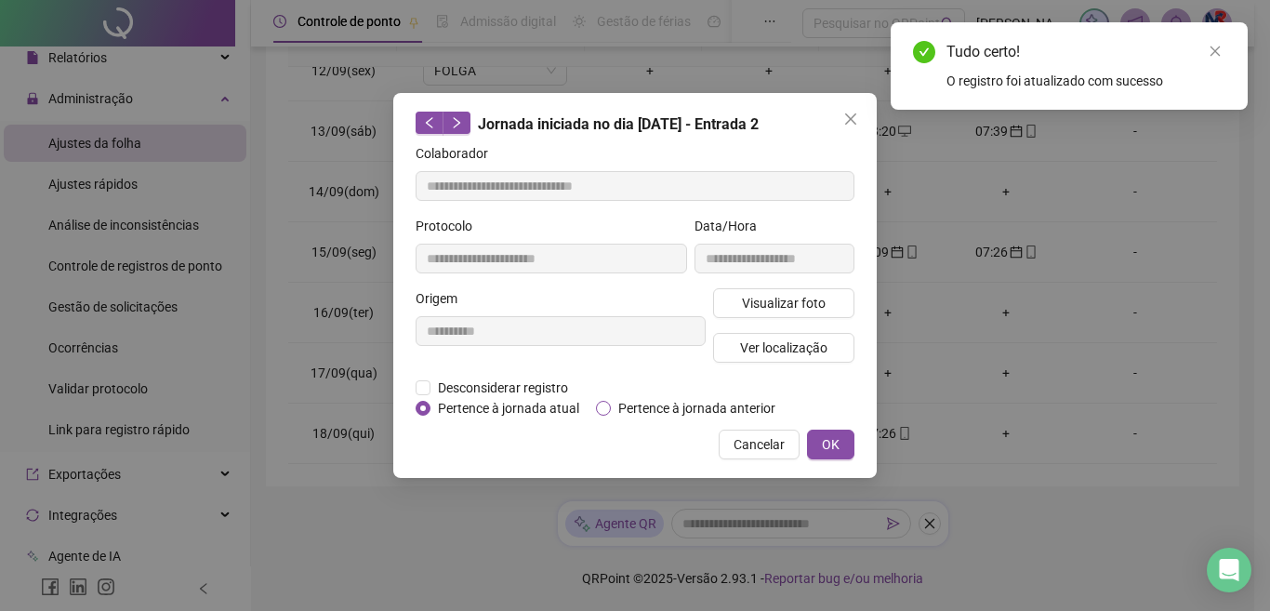
click at [733, 408] on span "Pertence à jornada anterior" at bounding box center [697, 408] width 172 height 20
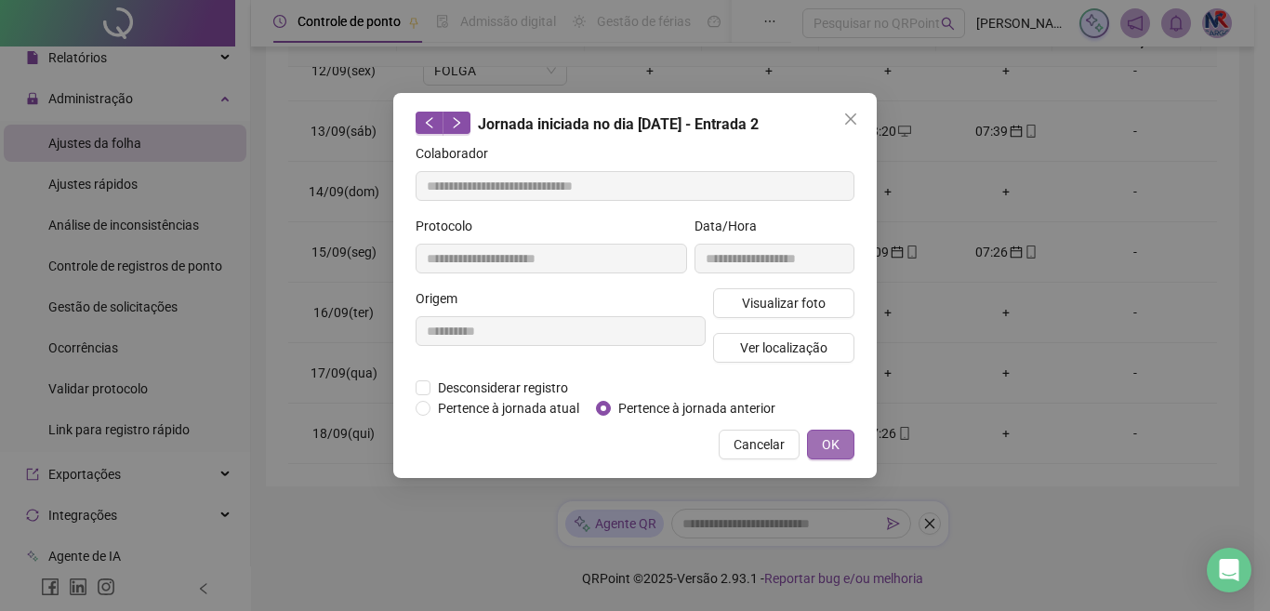
click at [829, 434] on span "OK" at bounding box center [831, 444] width 18 height 20
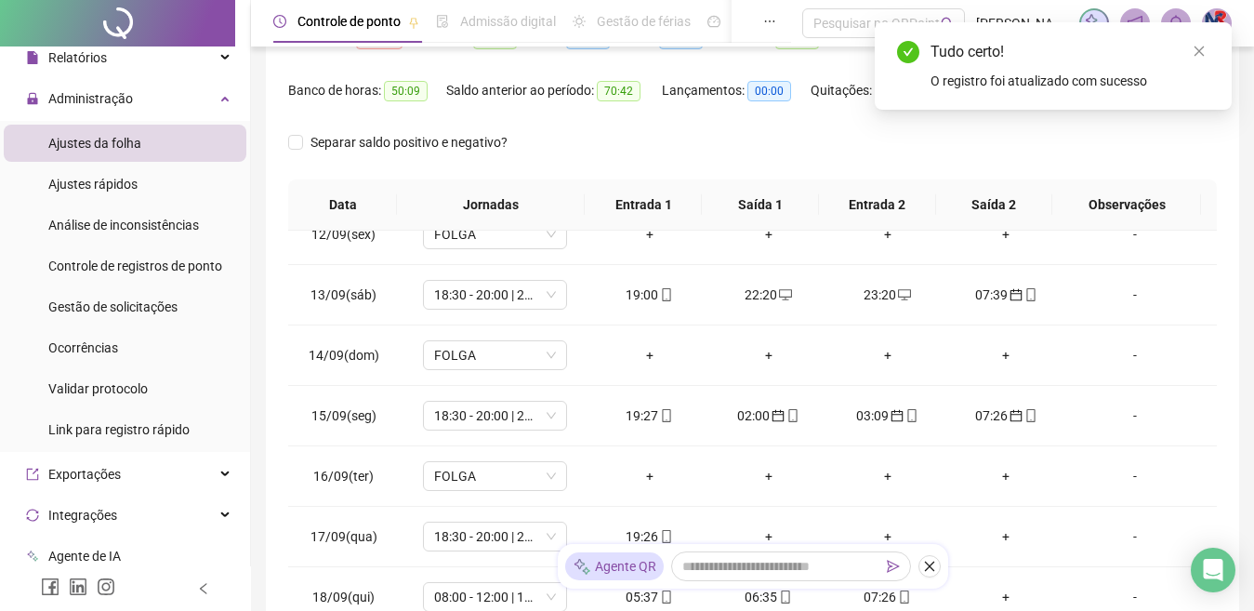
scroll to position [0, 0]
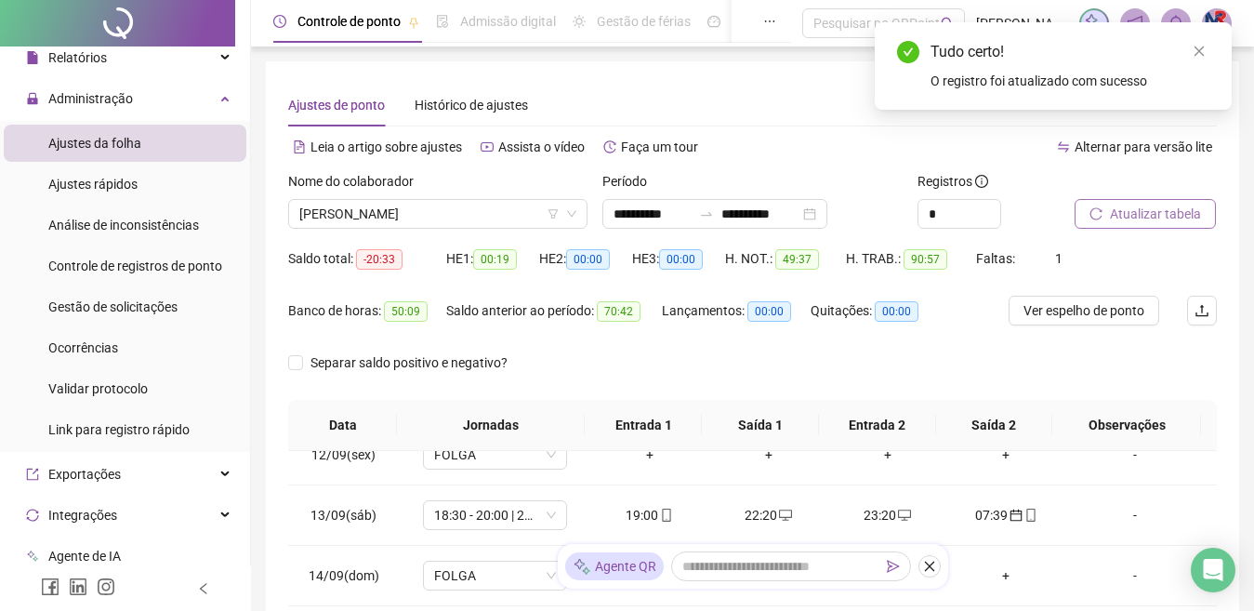
click at [1141, 212] on span "Atualizar tabela" at bounding box center [1155, 214] width 91 height 20
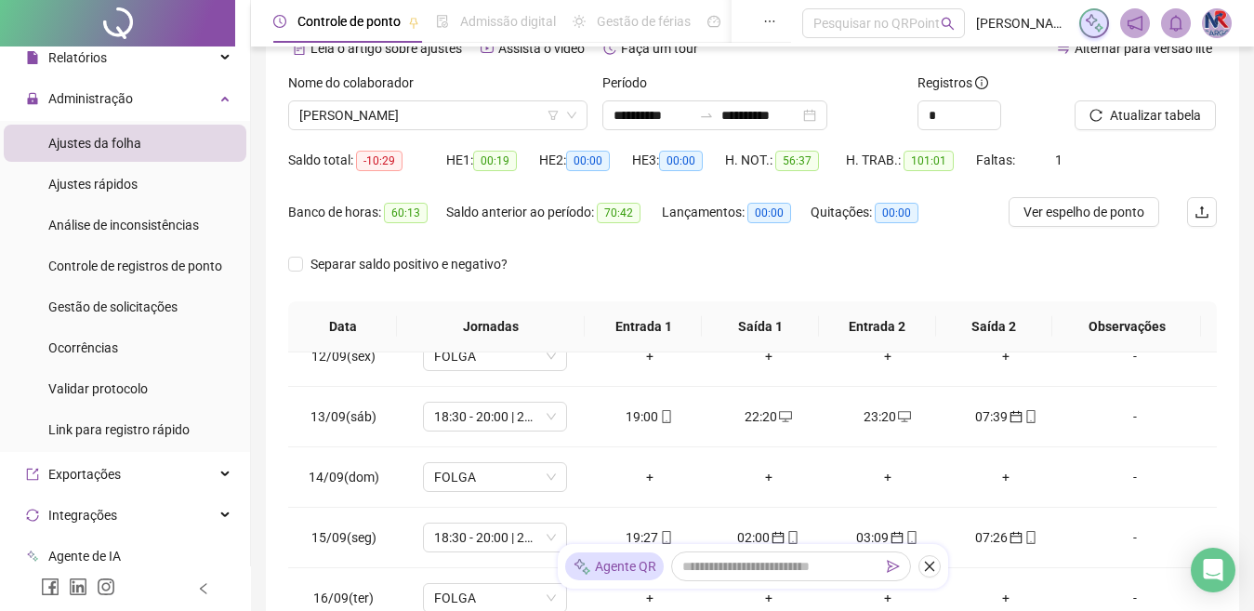
scroll to position [384, 0]
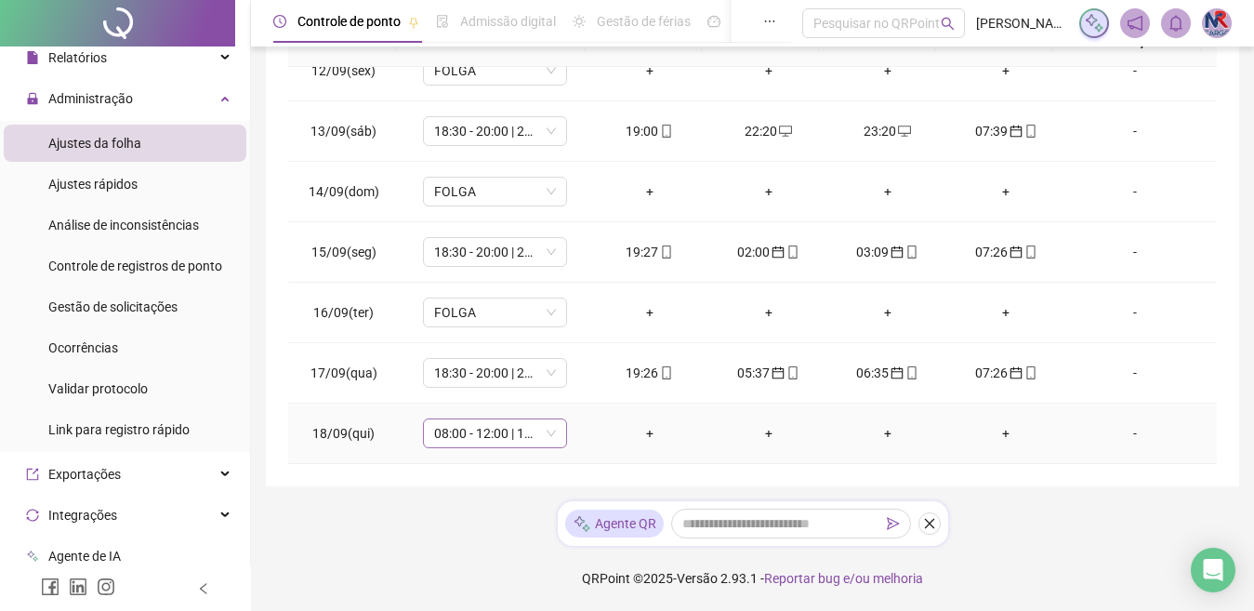
click at [533, 433] on span "08:00 - 12:00 | 13:00 - 17:00" at bounding box center [495, 433] width 122 height 28
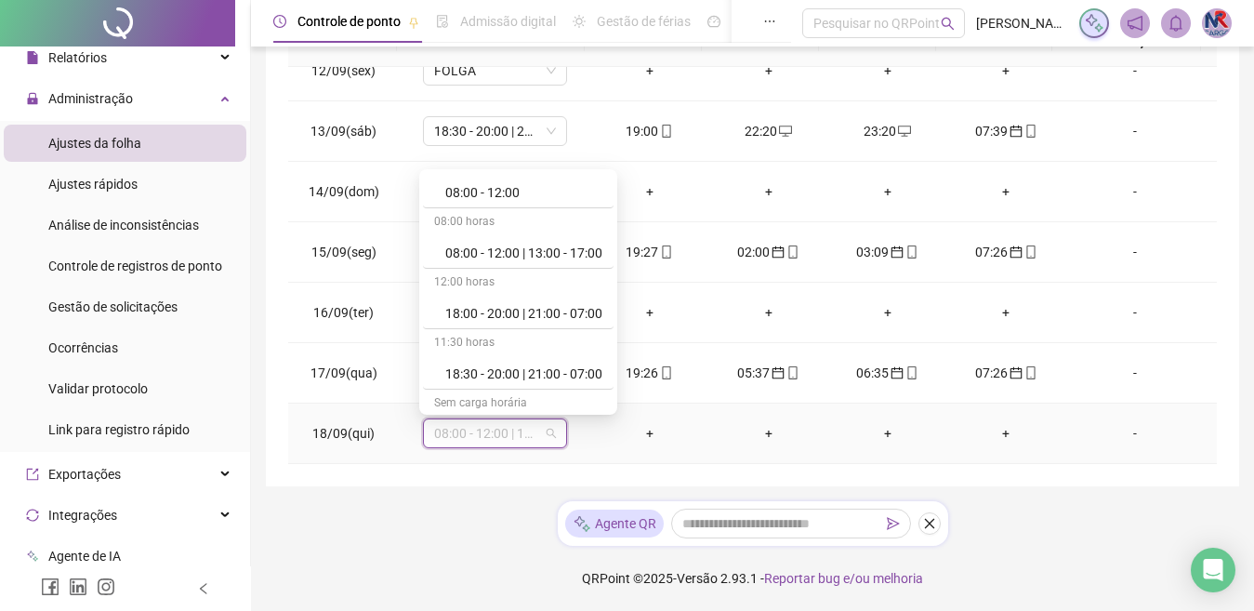
scroll to position [306, 0]
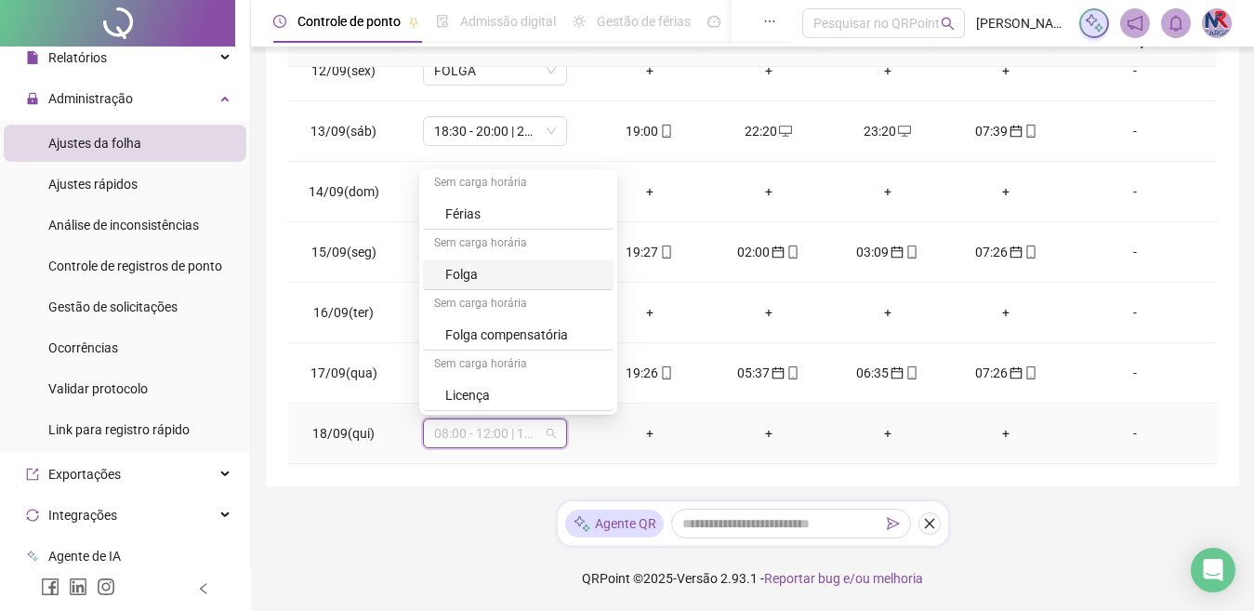
click at [553, 281] on div "Folga" at bounding box center [523, 274] width 157 height 20
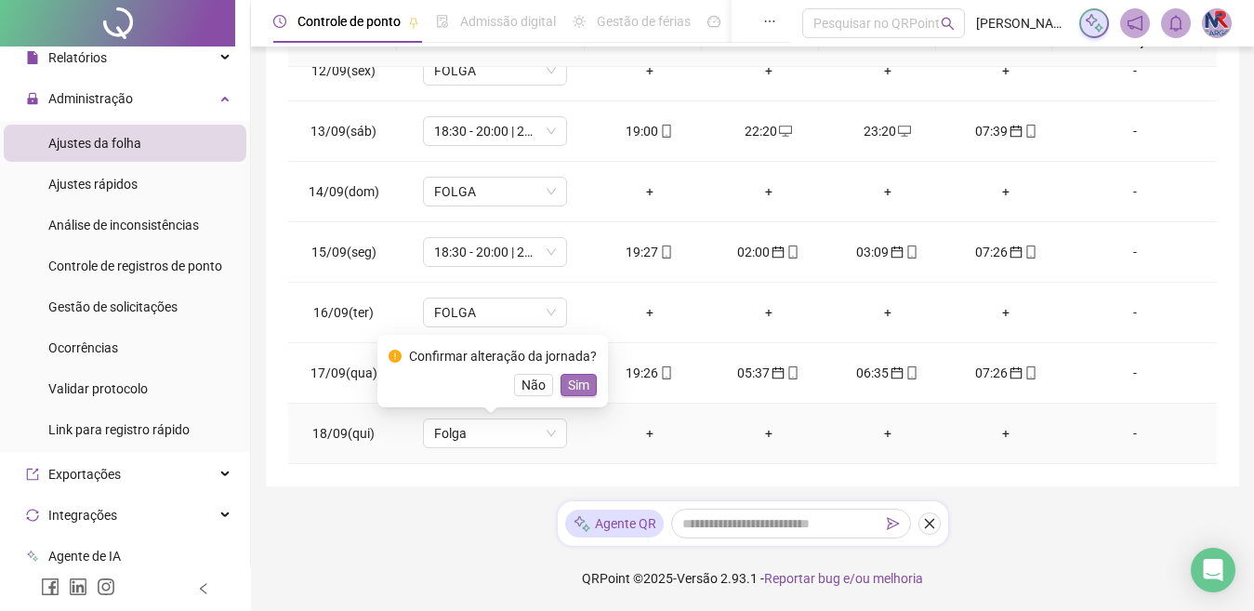
click at [588, 383] on button "Sim" at bounding box center [579, 385] width 36 height 22
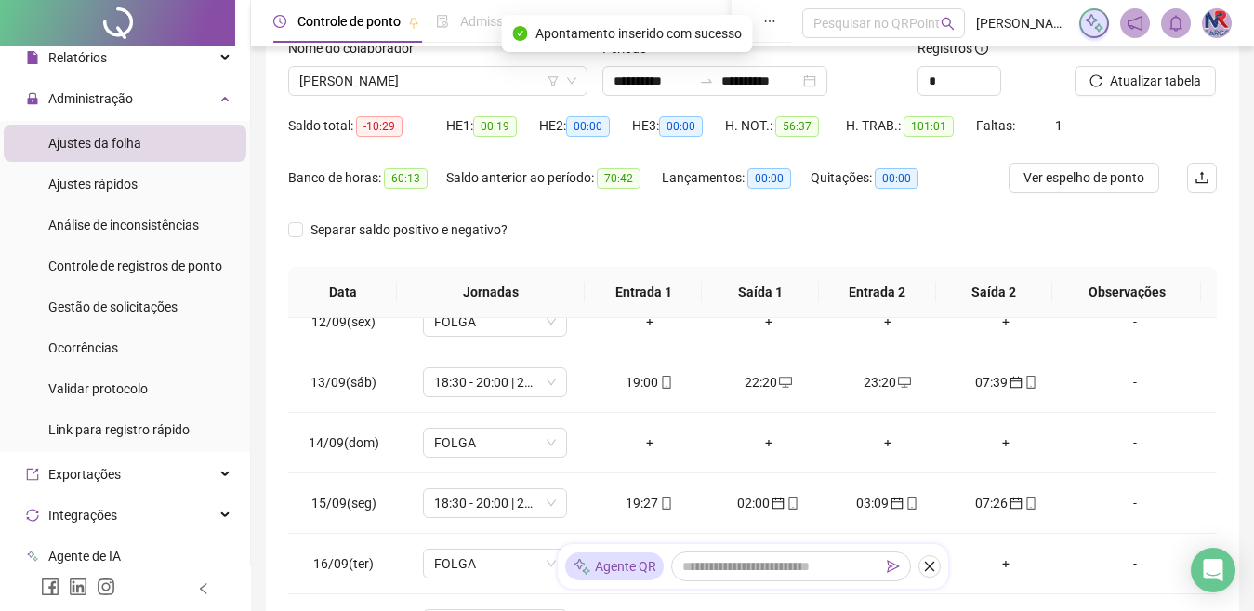
scroll to position [105, 0]
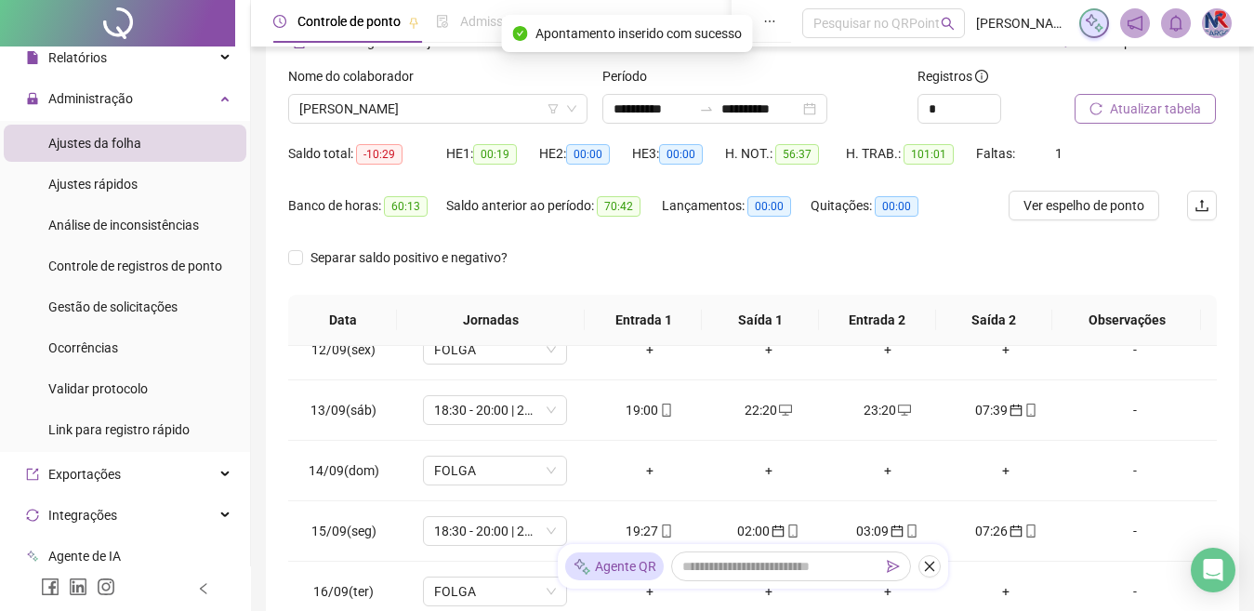
click at [1156, 110] on span "Atualizar tabela" at bounding box center [1155, 109] width 91 height 20
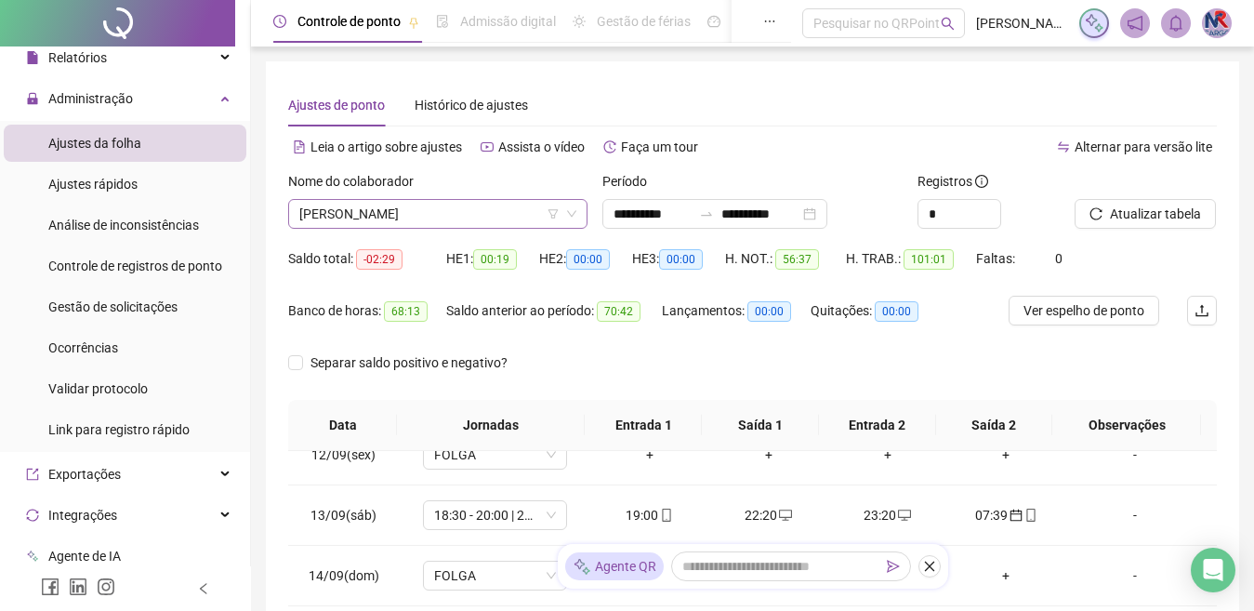
scroll to position [0, 0]
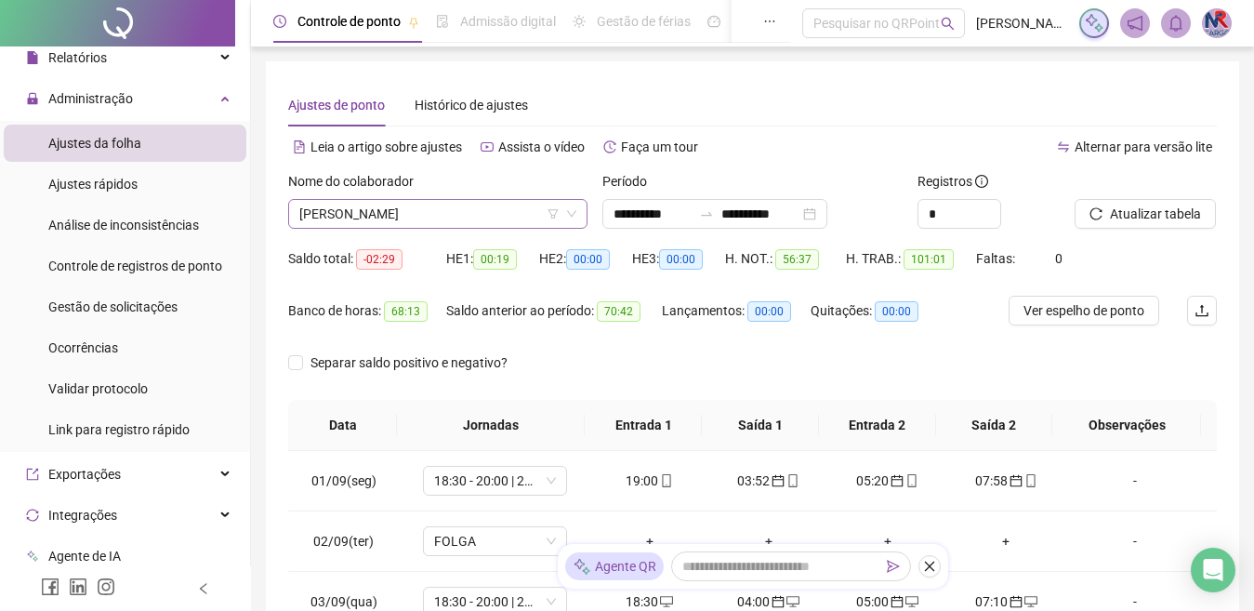
click at [537, 212] on span "[PERSON_NAME]" at bounding box center [437, 214] width 277 height 28
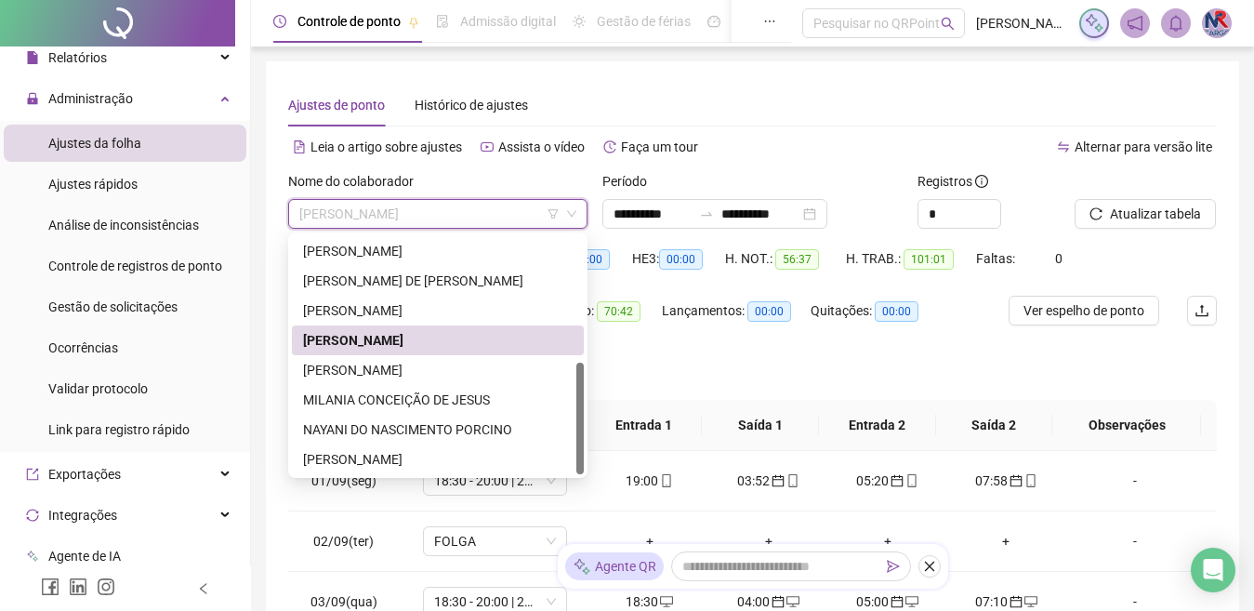
click at [451, 364] on div "[PERSON_NAME]" at bounding box center [438, 370] width 270 height 20
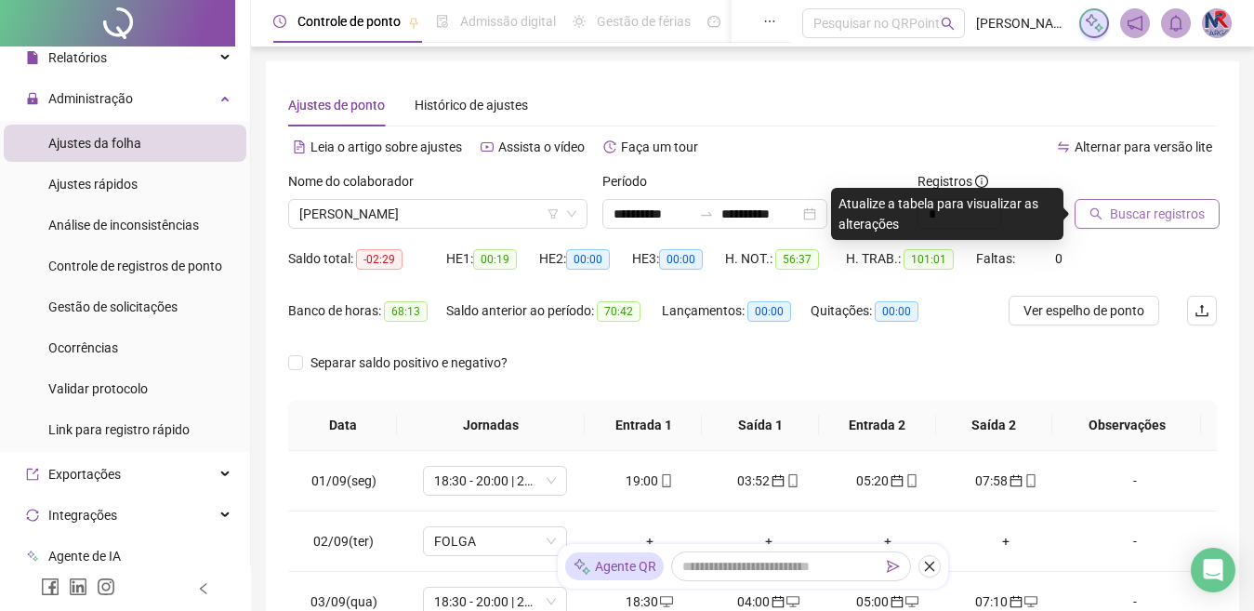
click at [1148, 218] on span "Buscar registros" at bounding box center [1157, 214] width 95 height 20
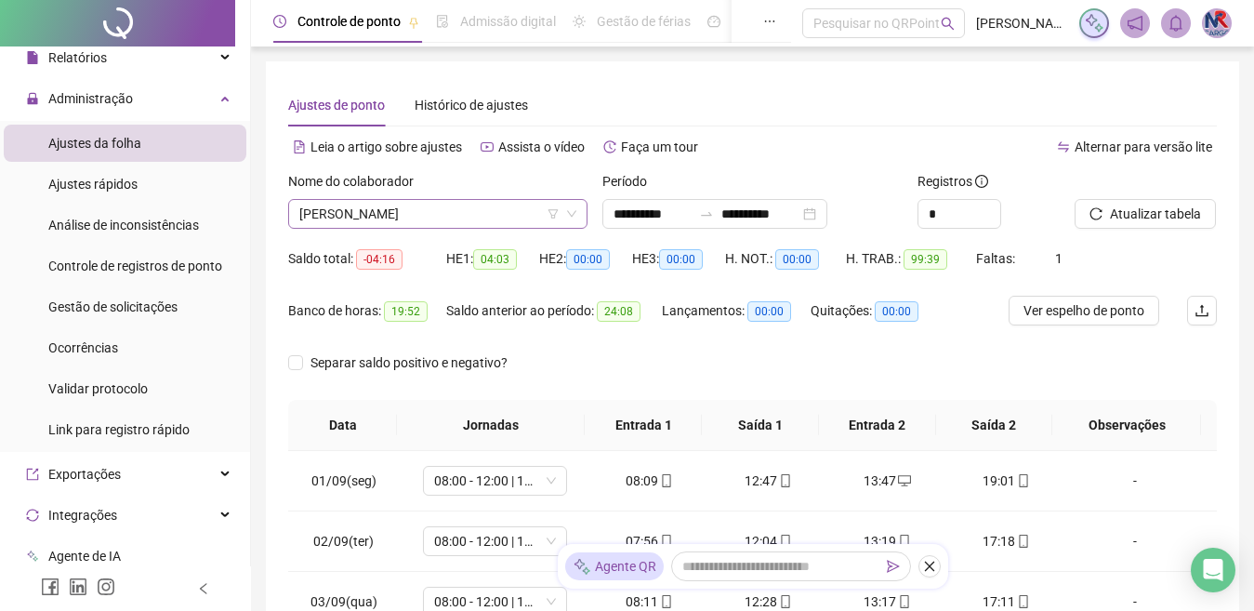
click at [486, 220] on span "[PERSON_NAME]" at bounding box center [437, 214] width 277 height 28
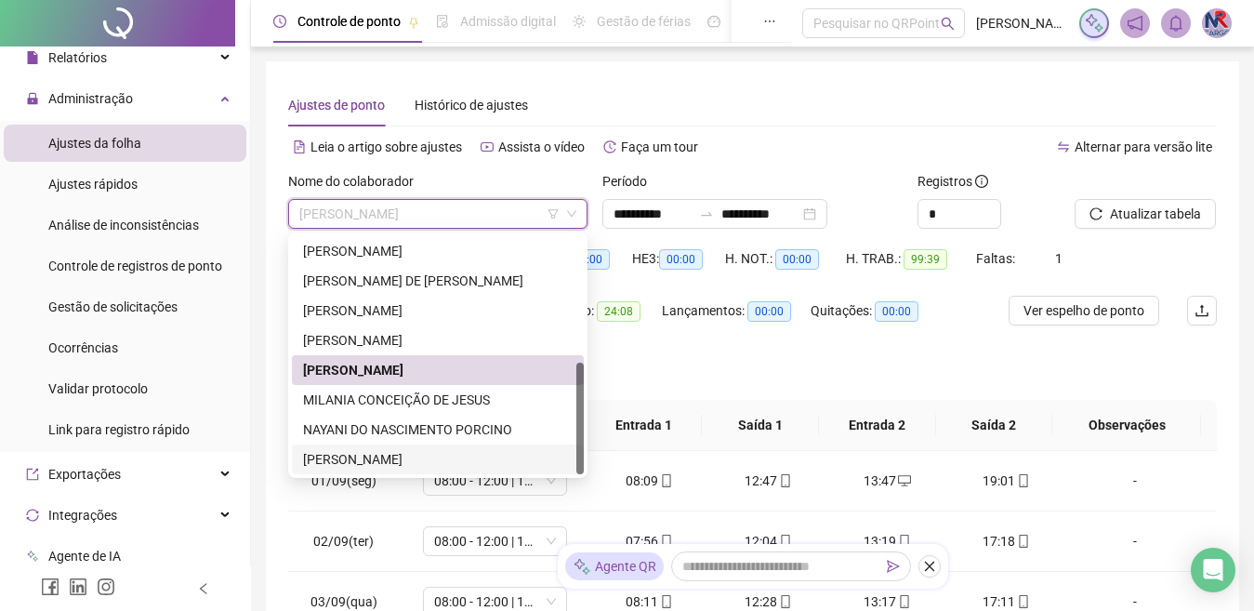
scroll to position [93, 0]
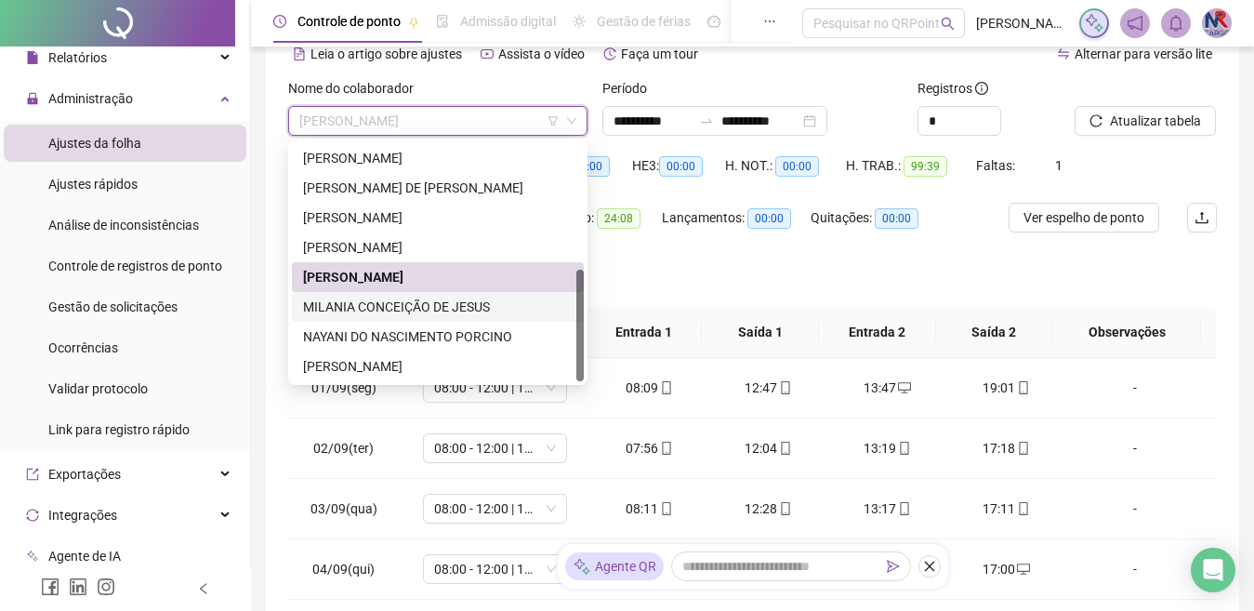
click at [467, 314] on div "MILANIA CONCEIÇÃO DE JESUS" at bounding box center [438, 307] width 270 height 20
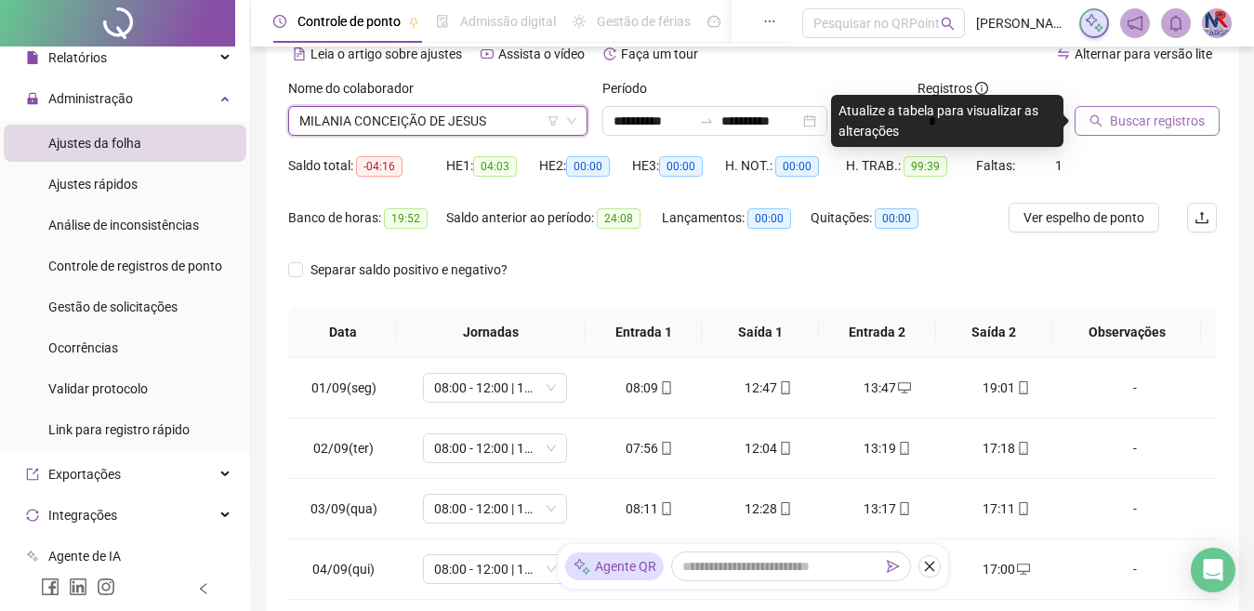
click at [1132, 118] on span "Buscar registros" at bounding box center [1157, 121] width 95 height 20
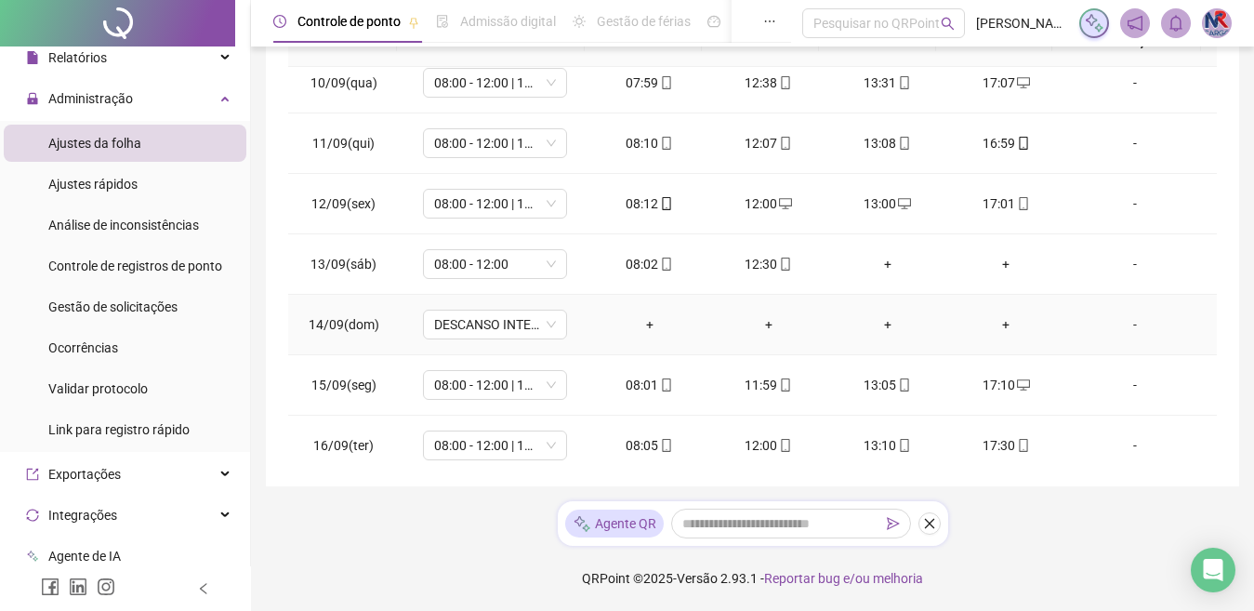
scroll to position [691, 0]
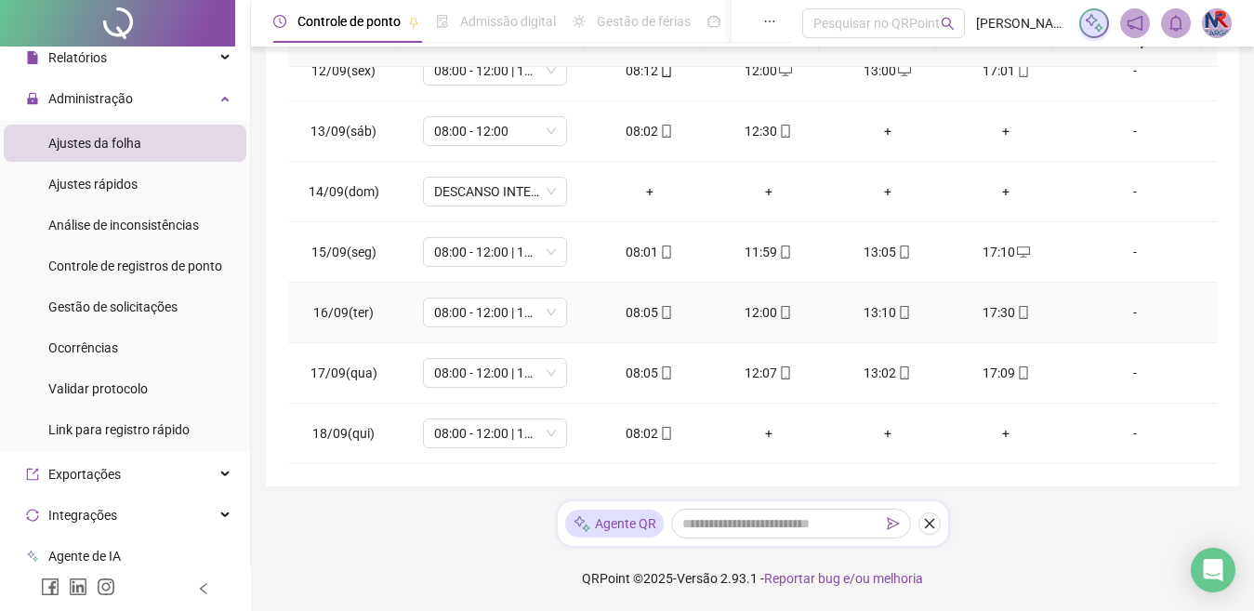
click at [1145, 212] on div "**********" at bounding box center [752, 110] width 929 height 707
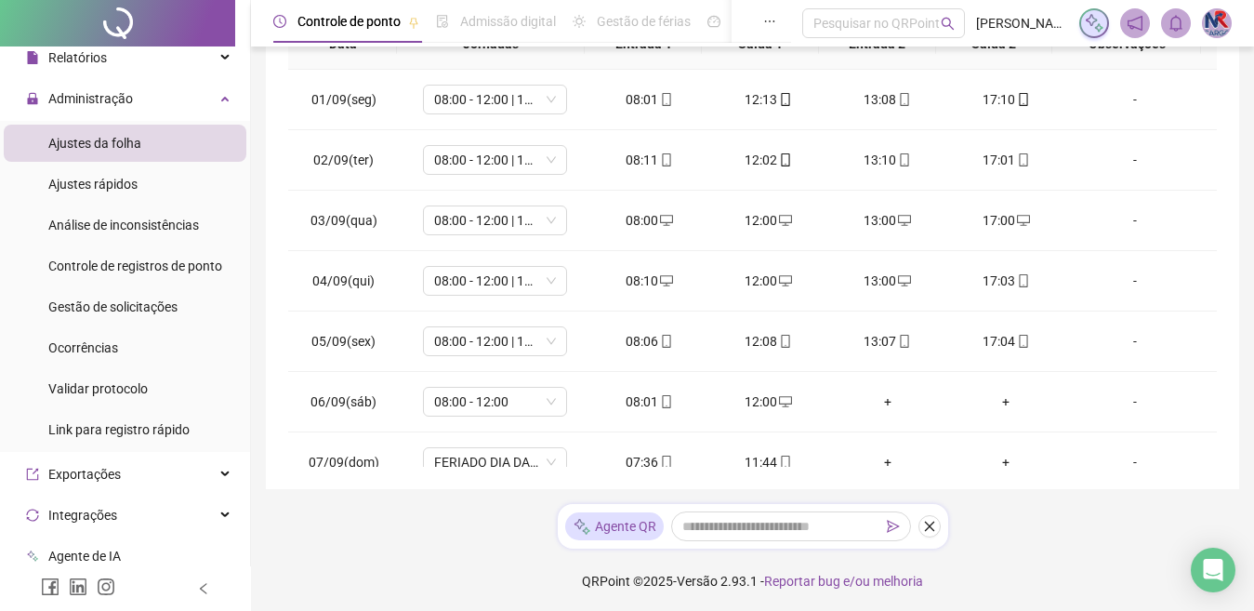
scroll to position [105, 0]
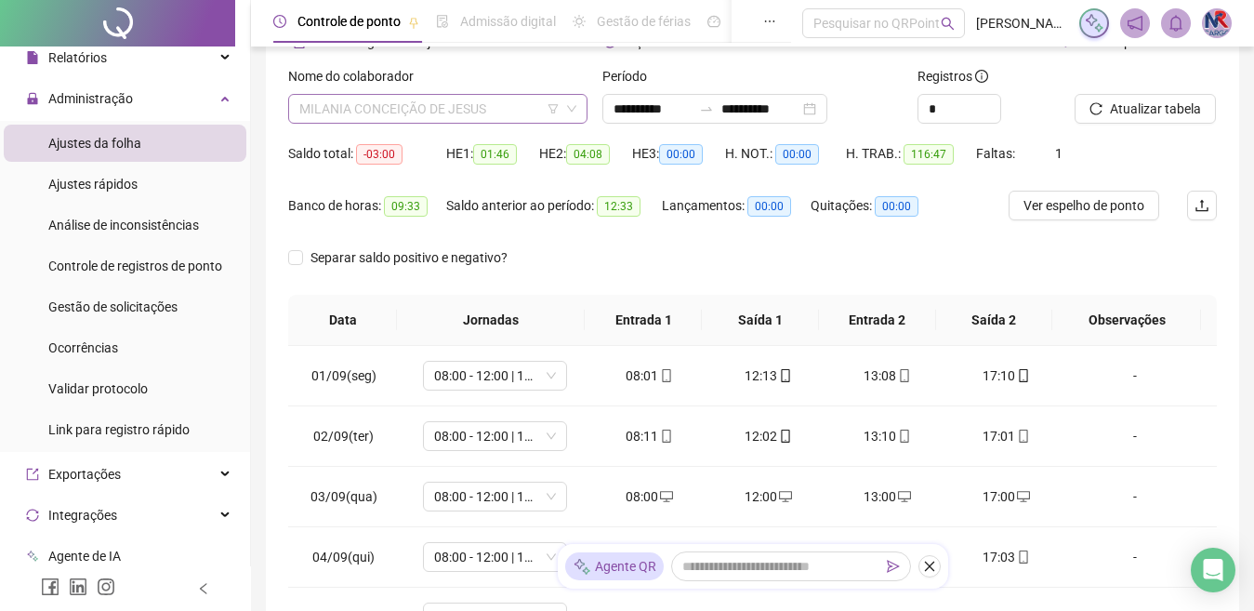
click at [530, 105] on span "MILANIA CONCEIÇÃO DE JESUS" at bounding box center [437, 109] width 277 height 28
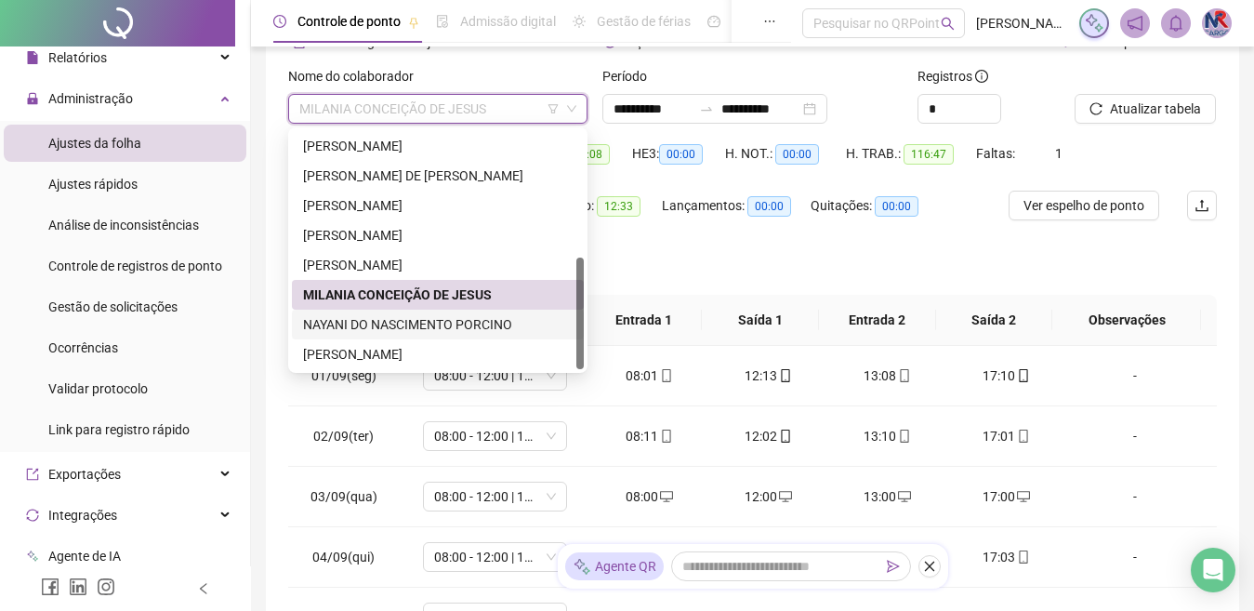
click at [430, 322] on div "NAYANI DO NASCIMENTO PORCINO" at bounding box center [438, 324] width 270 height 20
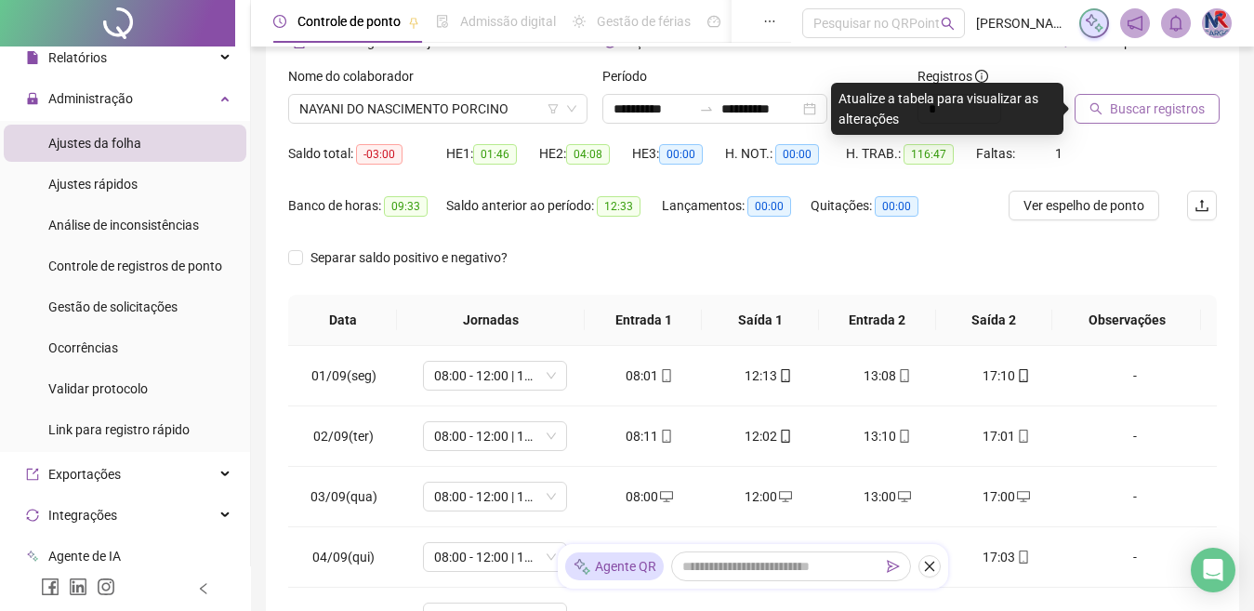
click at [1139, 100] on span "Buscar registros" at bounding box center [1157, 109] width 95 height 20
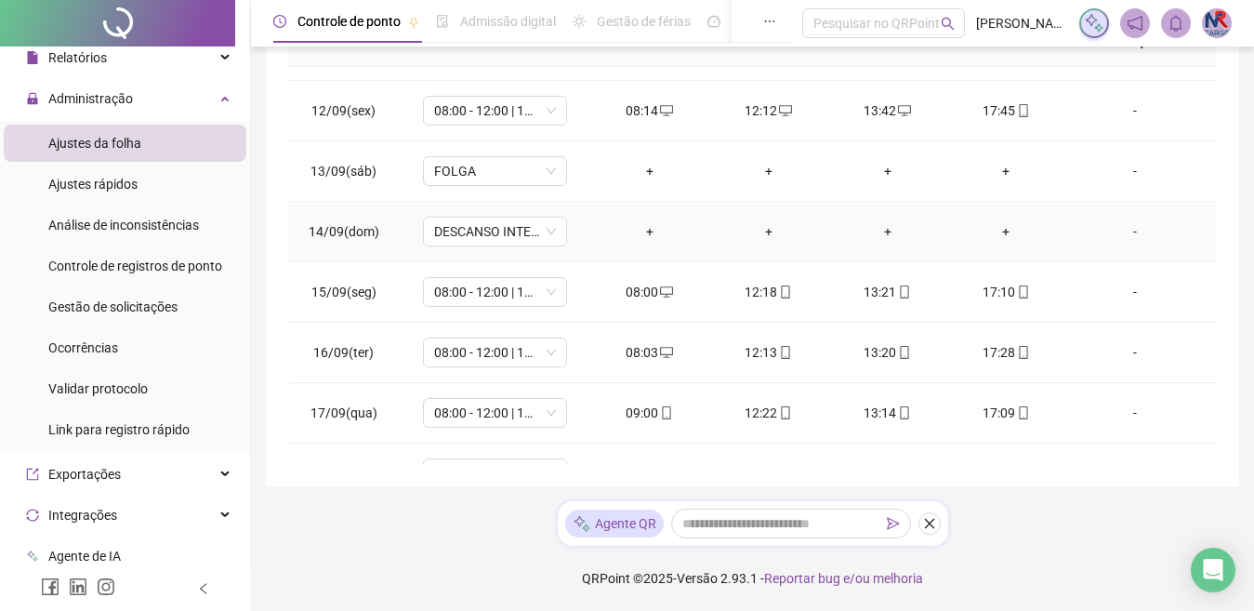
scroll to position [691, 0]
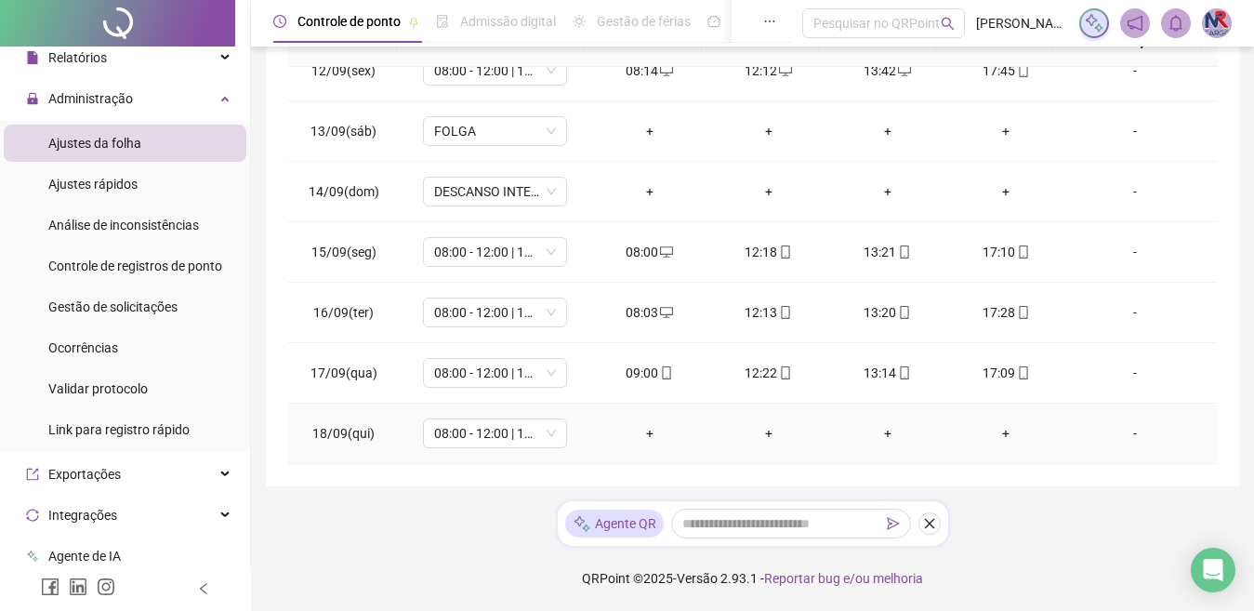
click at [648, 430] on div "+" at bounding box center [649, 433] width 89 height 20
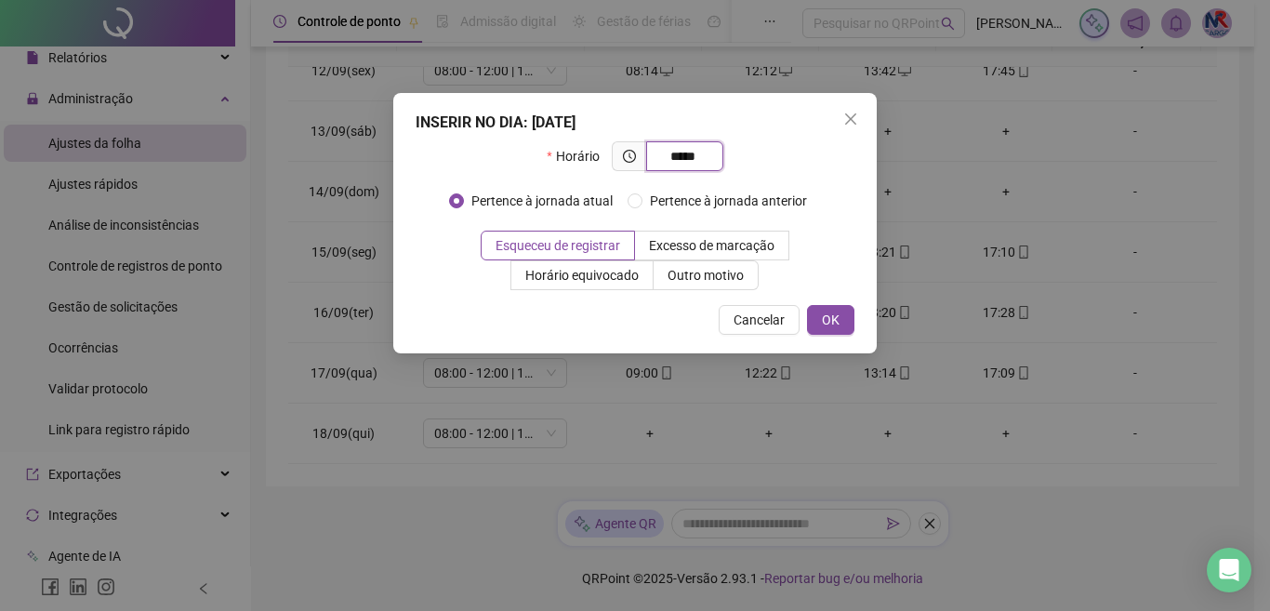
type input "*****"
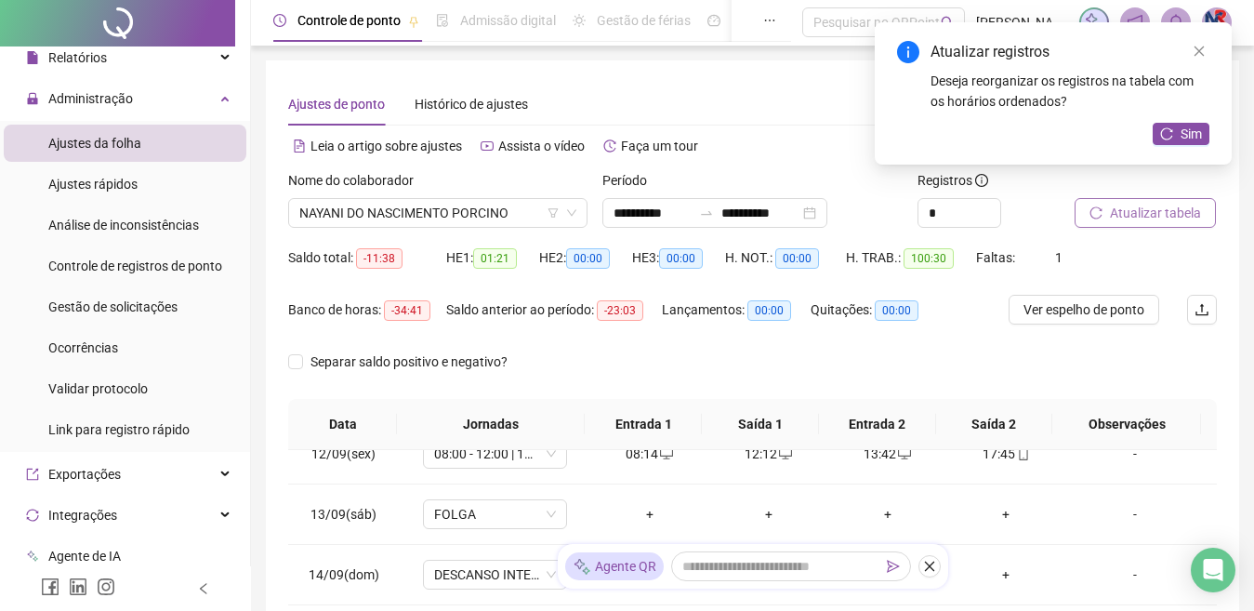
scroll to position [0, 0]
click at [1147, 206] on span "Atualizar tabela" at bounding box center [1155, 214] width 91 height 20
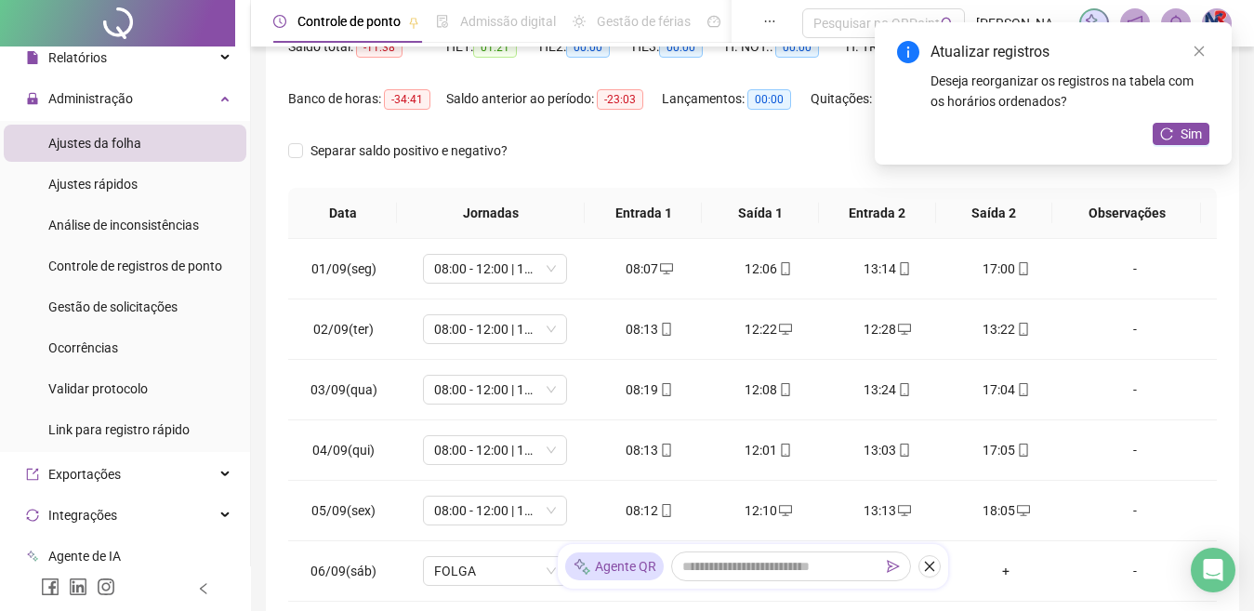
scroll to position [105, 0]
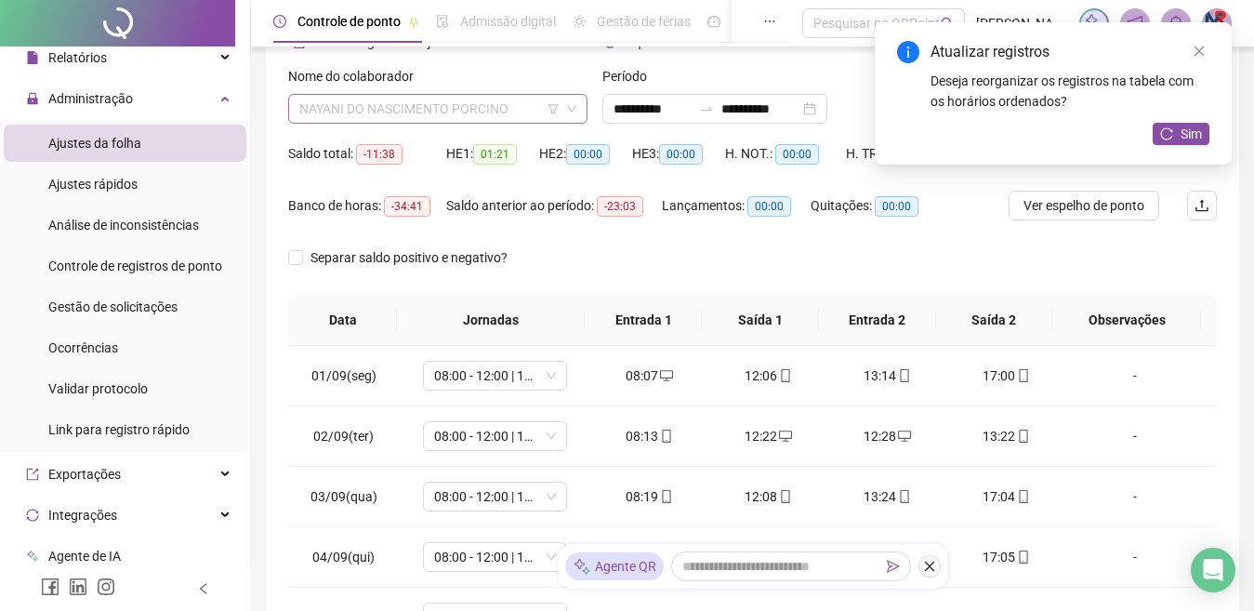
click at [531, 106] on span "NAYANI DO NASCIMENTO PORCINO" at bounding box center [437, 109] width 277 height 28
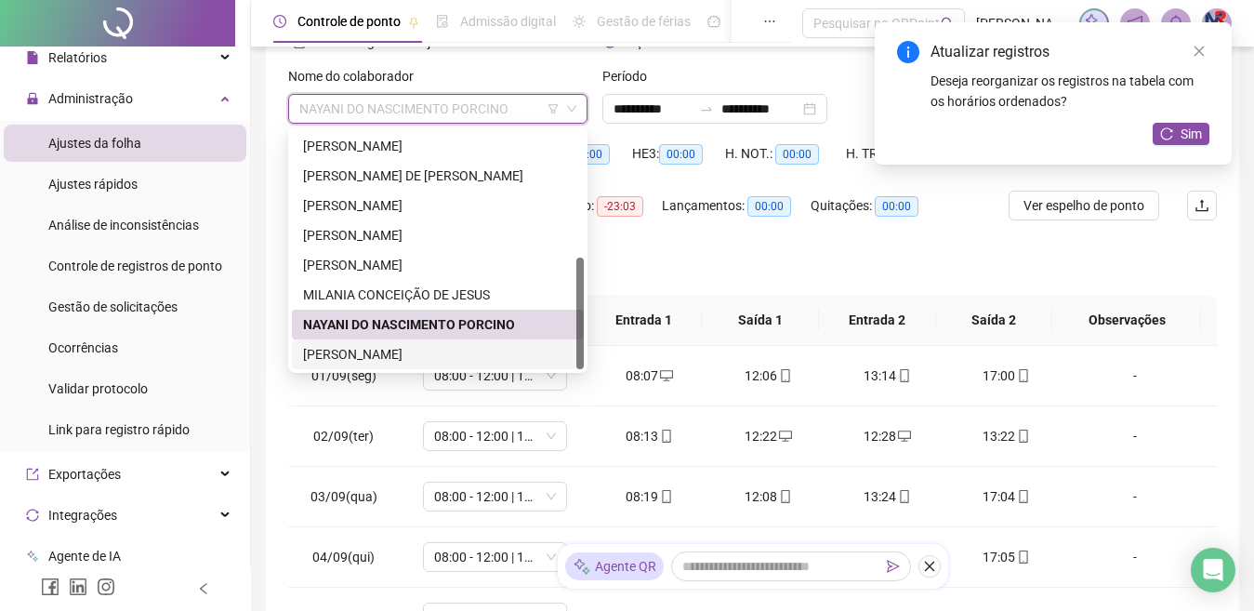
click at [408, 348] on div "[PERSON_NAME]" at bounding box center [438, 354] width 270 height 20
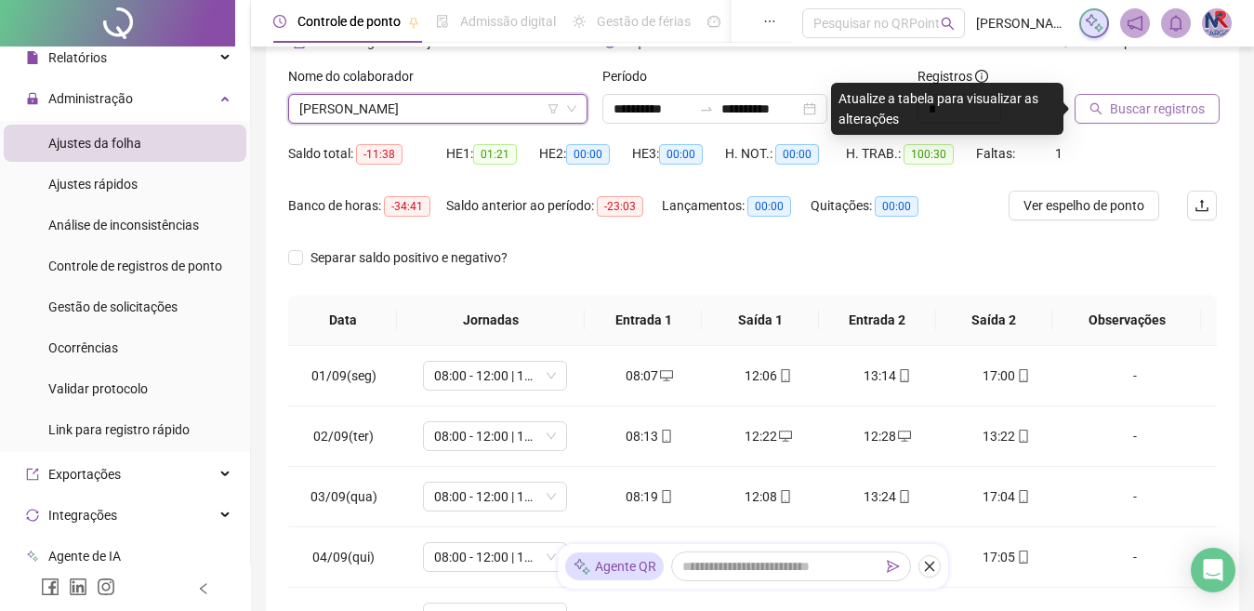
click at [1167, 104] on span "Buscar registros" at bounding box center [1157, 109] width 95 height 20
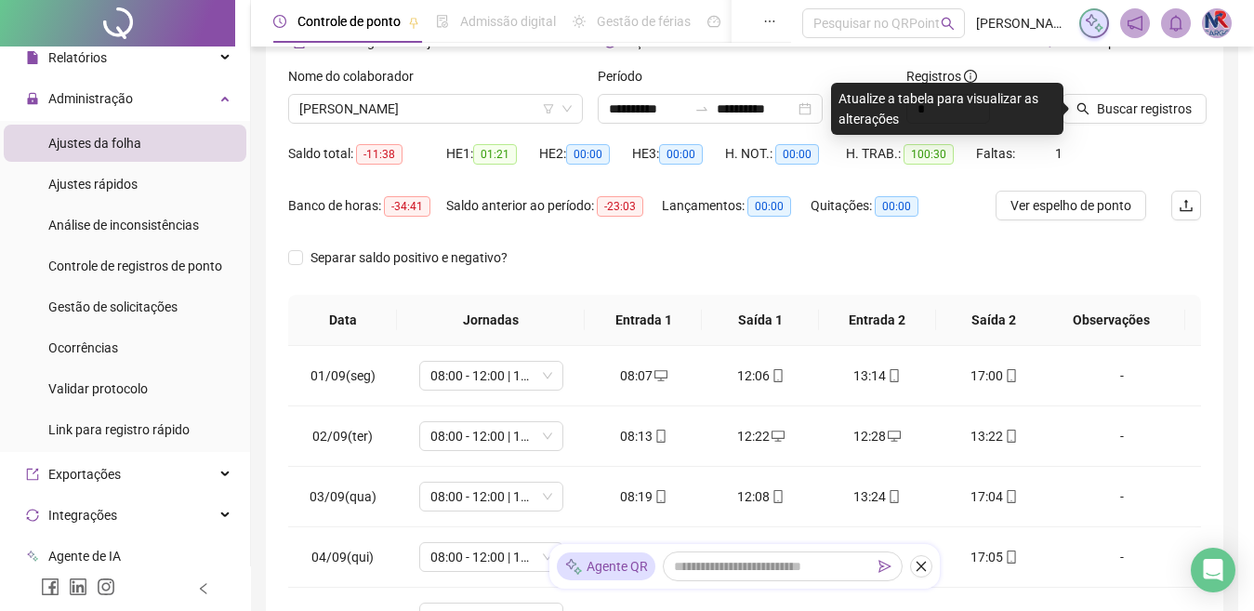
click at [1187, 113] on div "Buscando registros Os registros de ponto estão sendo buscados... OK" at bounding box center [627, 305] width 1254 height 611
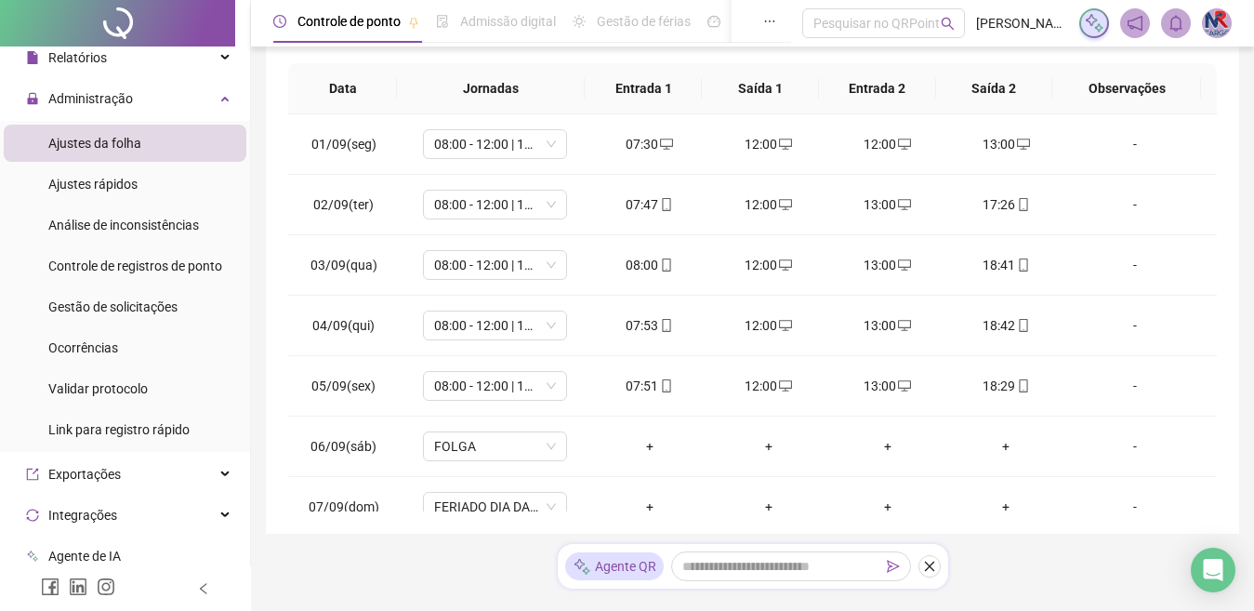
scroll to position [691, 0]
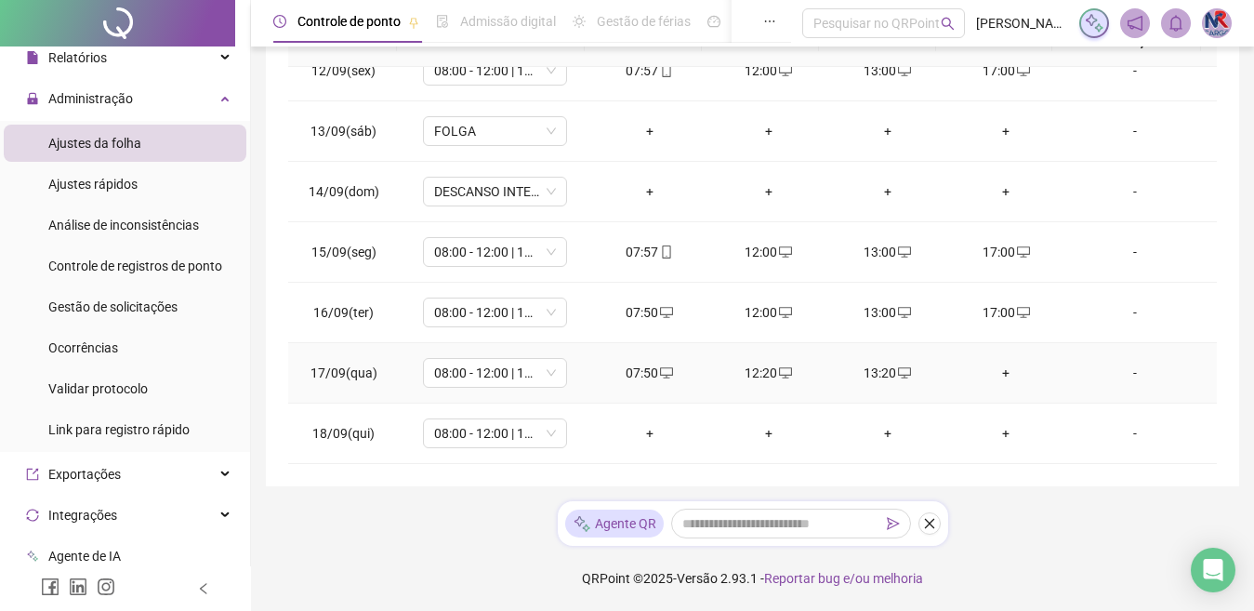
click at [999, 367] on div "+" at bounding box center [1006, 373] width 89 height 20
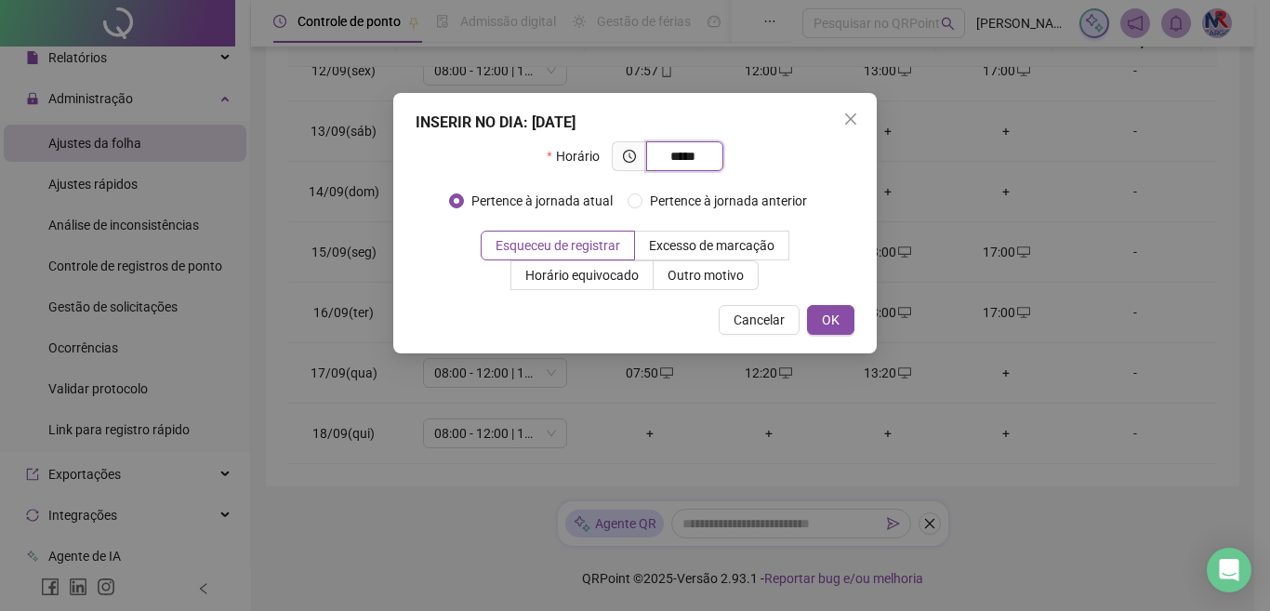
type input "*****"
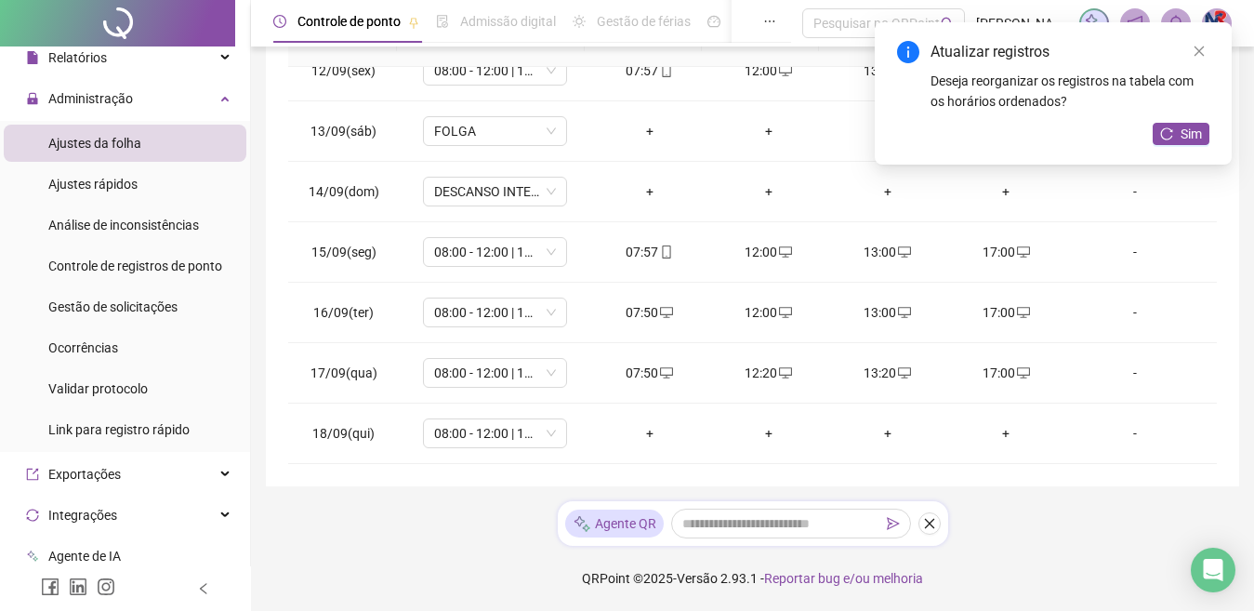
click at [645, 424] on div "+" at bounding box center [649, 433] width 89 height 20
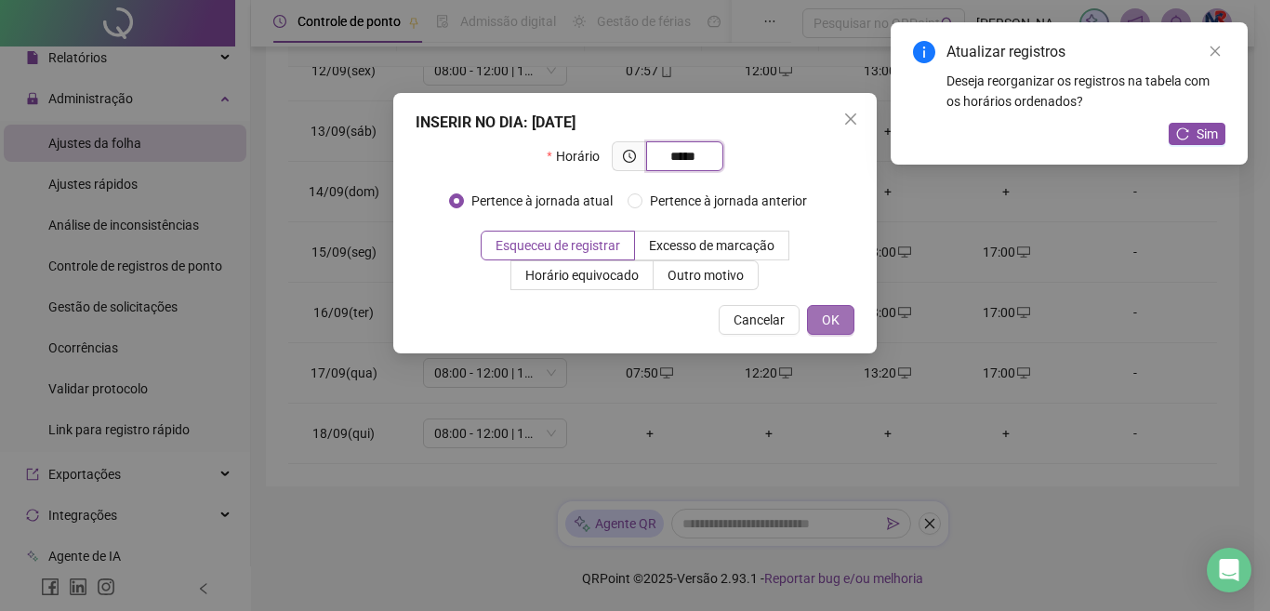
type input "*****"
click at [840, 320] on button "OK" at bounding box center [830, 320] width 47 height 30
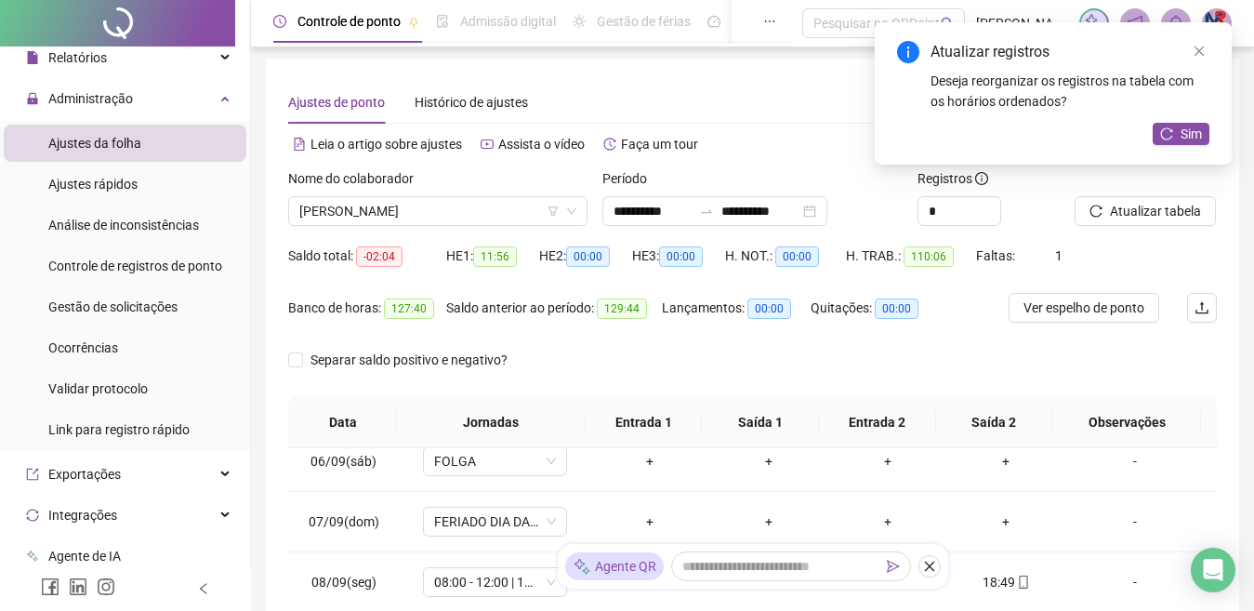
scroll to position [0, 0]
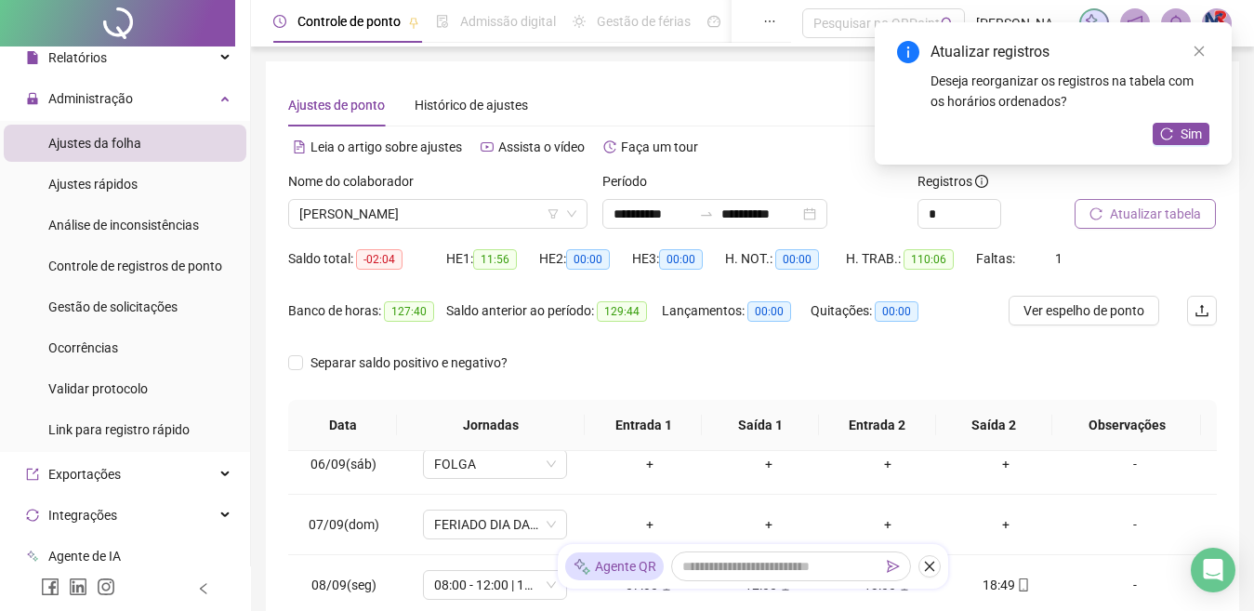
click at [1163, 212] on span "Atualizar tabela" at bounding box center [1155, 214] width 91 height 20
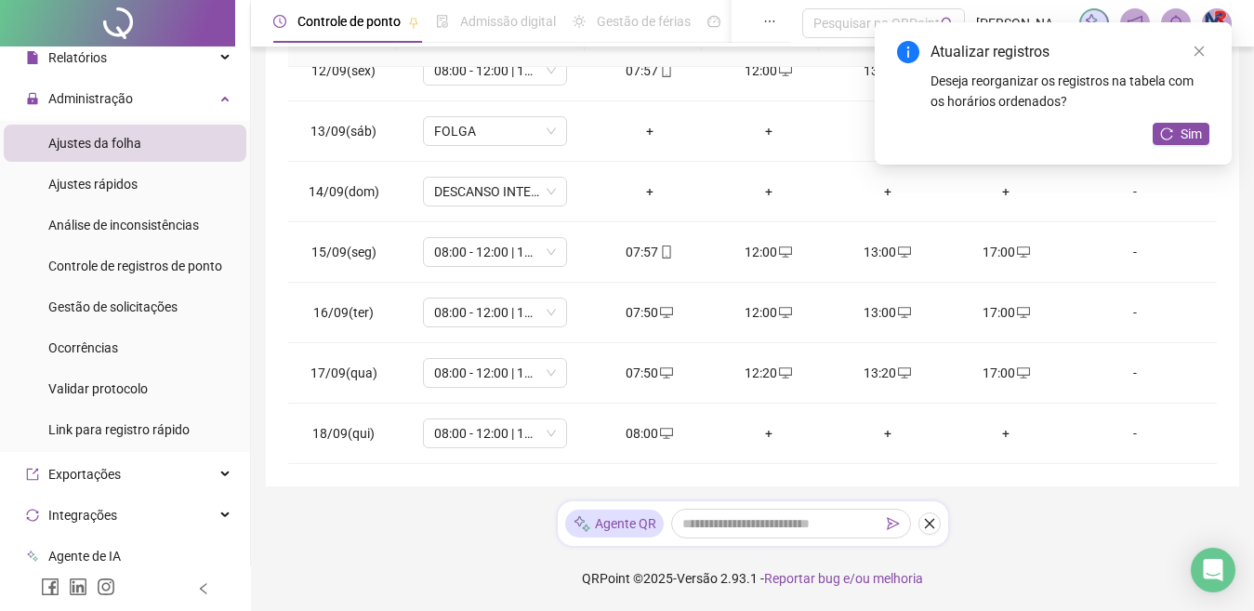
scroll to position [291, 0]
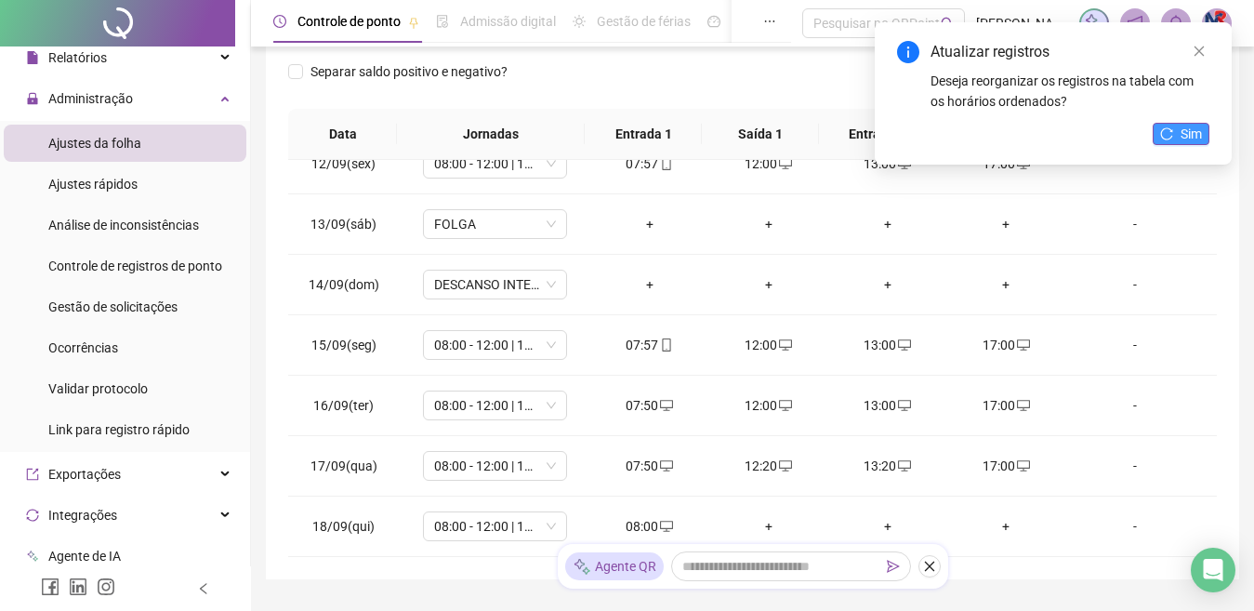
click at [1202, 128] on button "Sim" at bounding box center [1181, 134] width 57 height 22
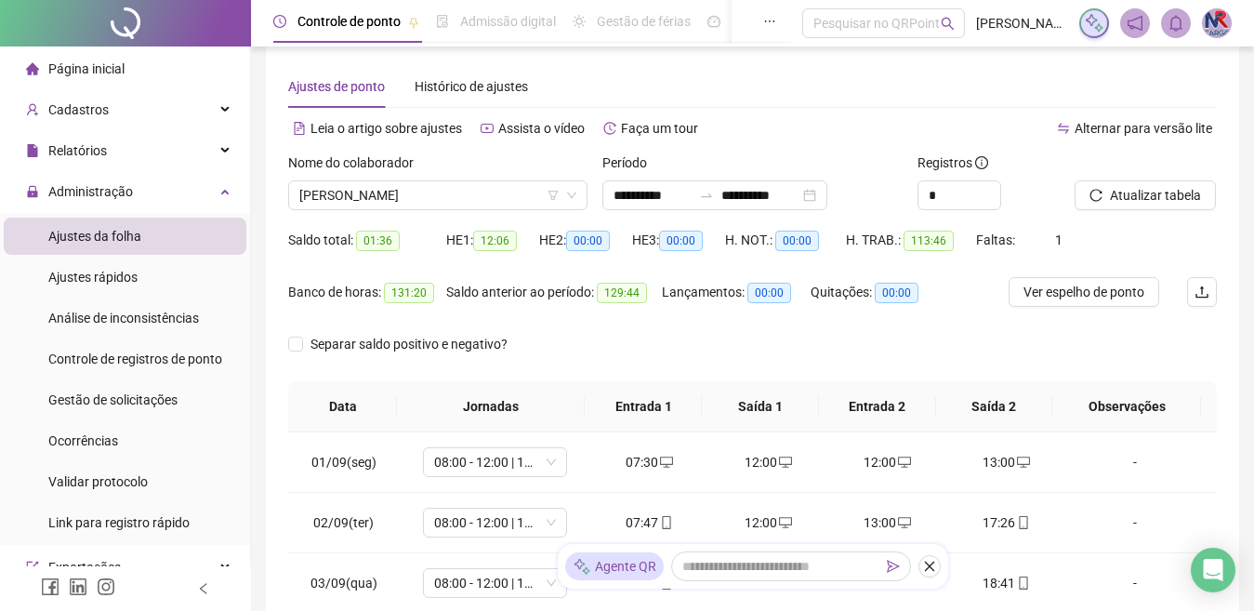
scroll to position [0, 0]
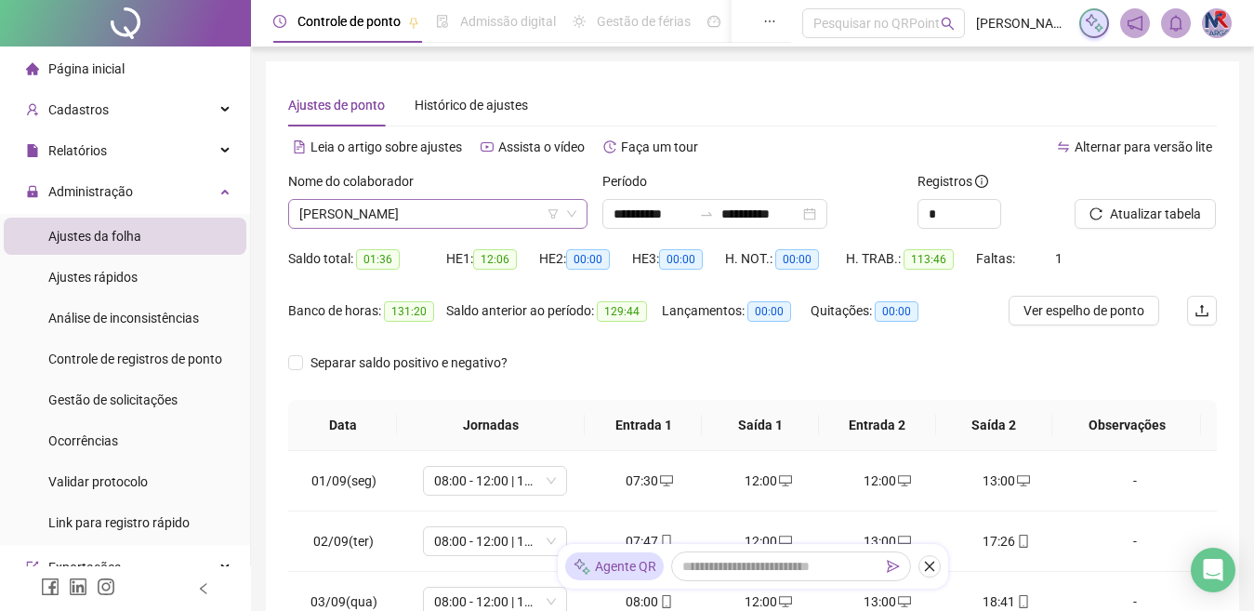
click at [517, 216] on span "[PERSON_NAME]" at bounding box center [437, 214] width 277 height 28
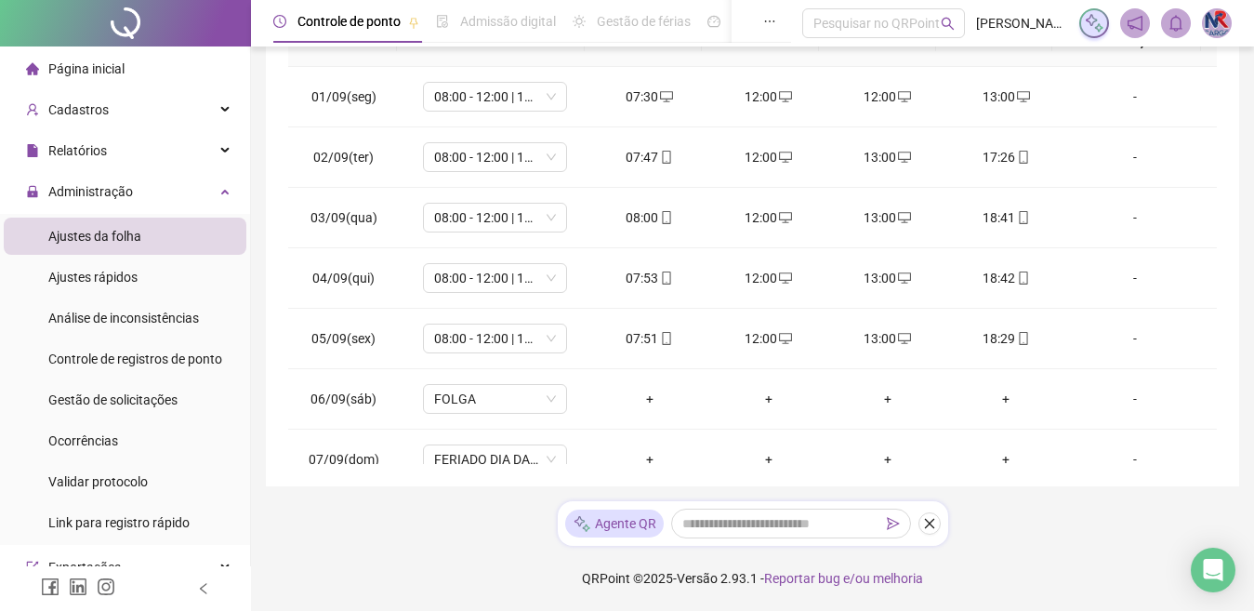
scroll to position [691, 0]
